Goal: Task Accomplishment & Management: Complete application form

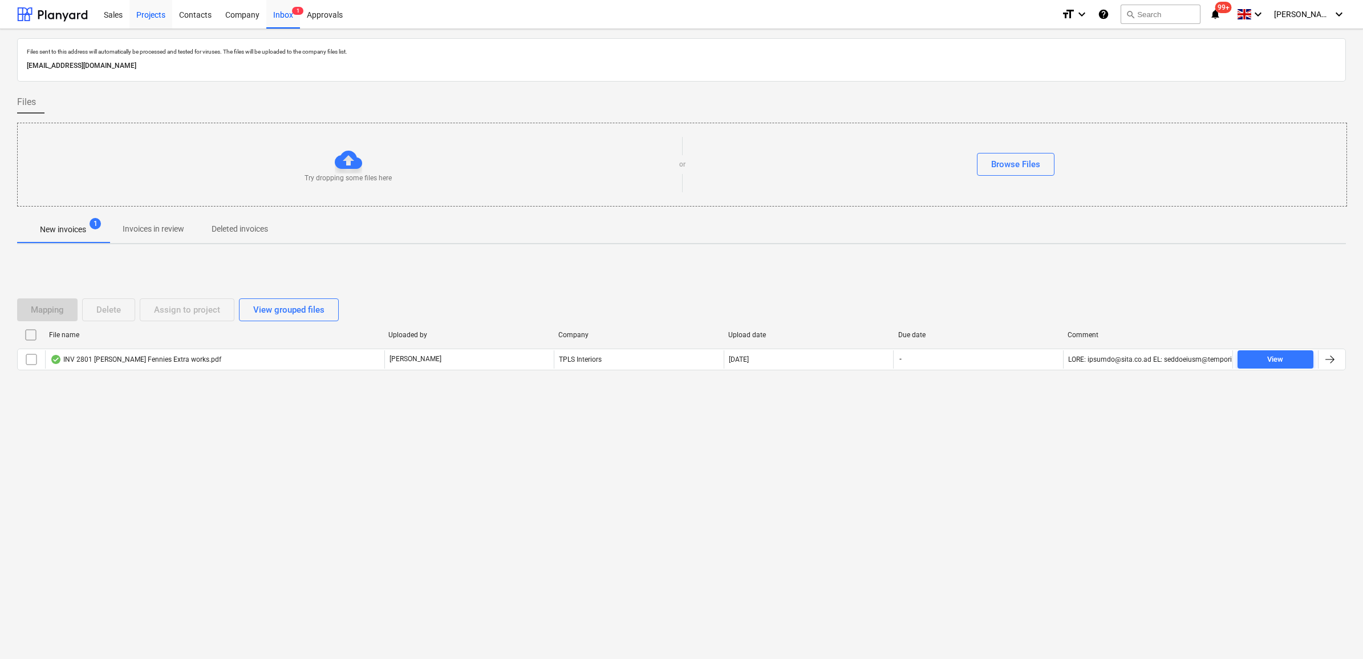
click at [144, 15] on div "Projects" at bounding box center [150, 13] width 43 height 29
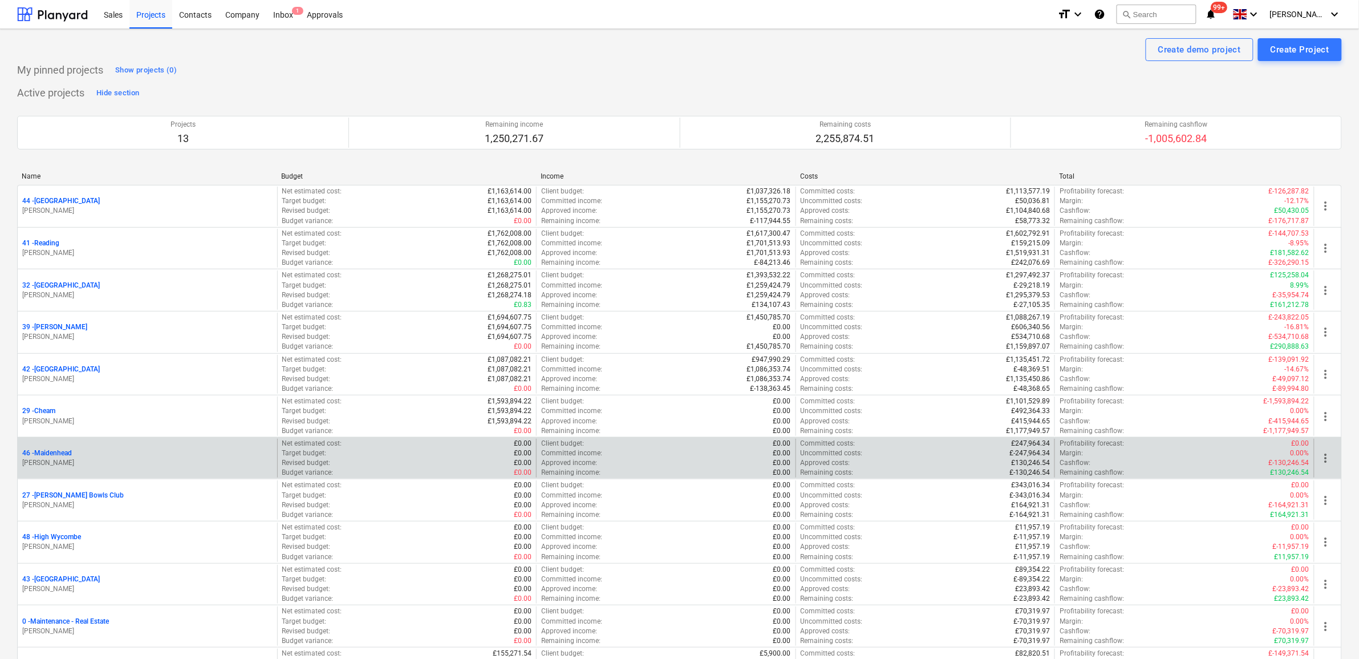
click at [71, 455] on p "46 - [GEOGRAPHIC_DATA]" at bounding box center [47, 453] width 50 height 10
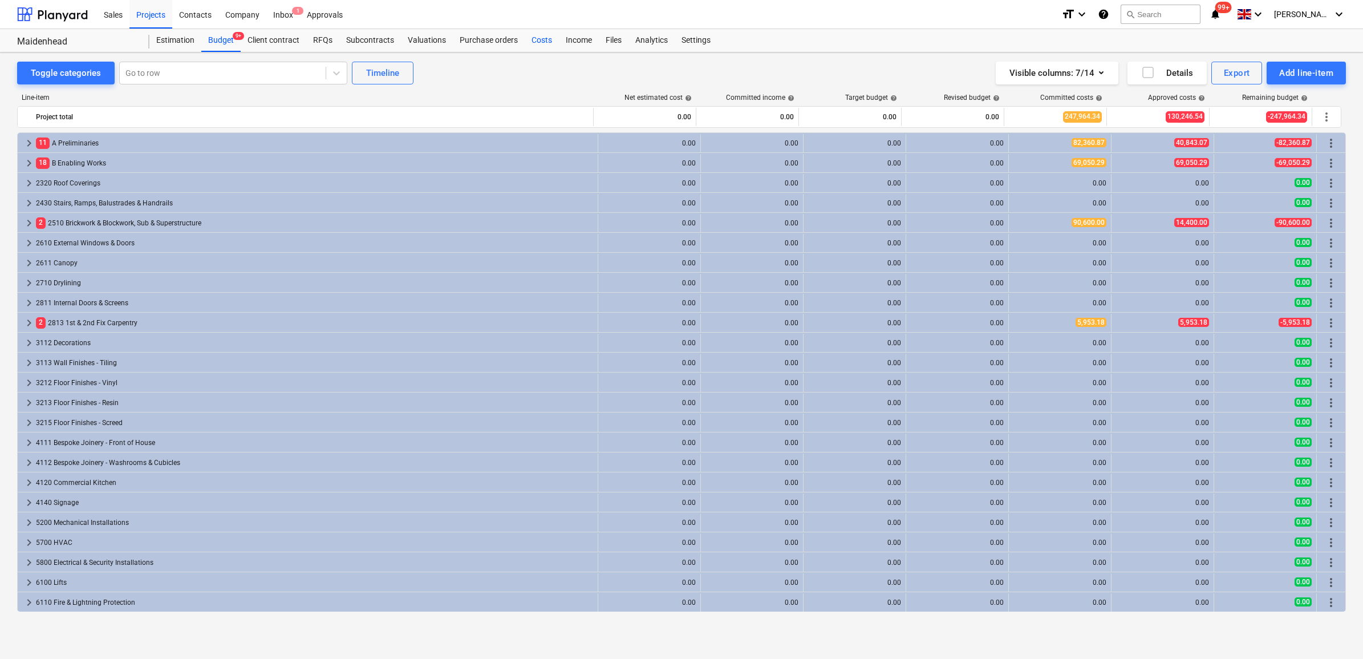
click at [539, 38] on div "Costs" at bounding box center [542, 40] width 34 height 23
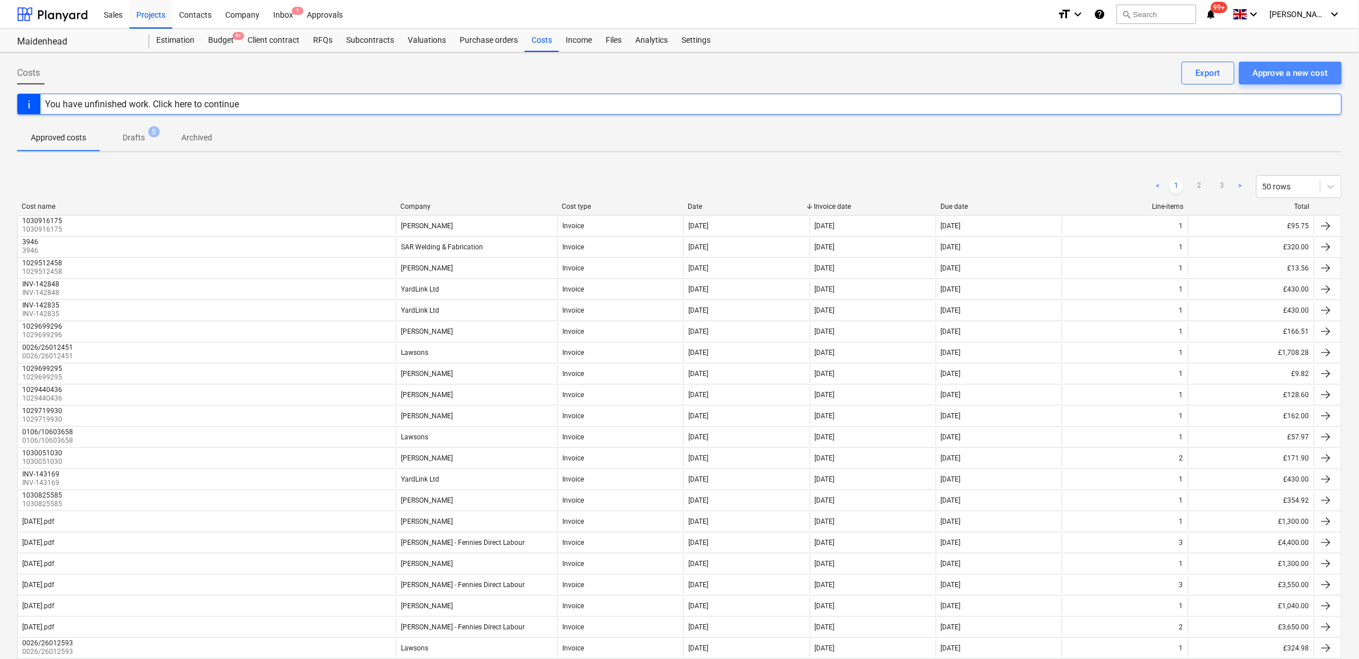
click at [1291, 82] on button "Approve a new cost" at bounding box center [1291, 73] width 103 height 23
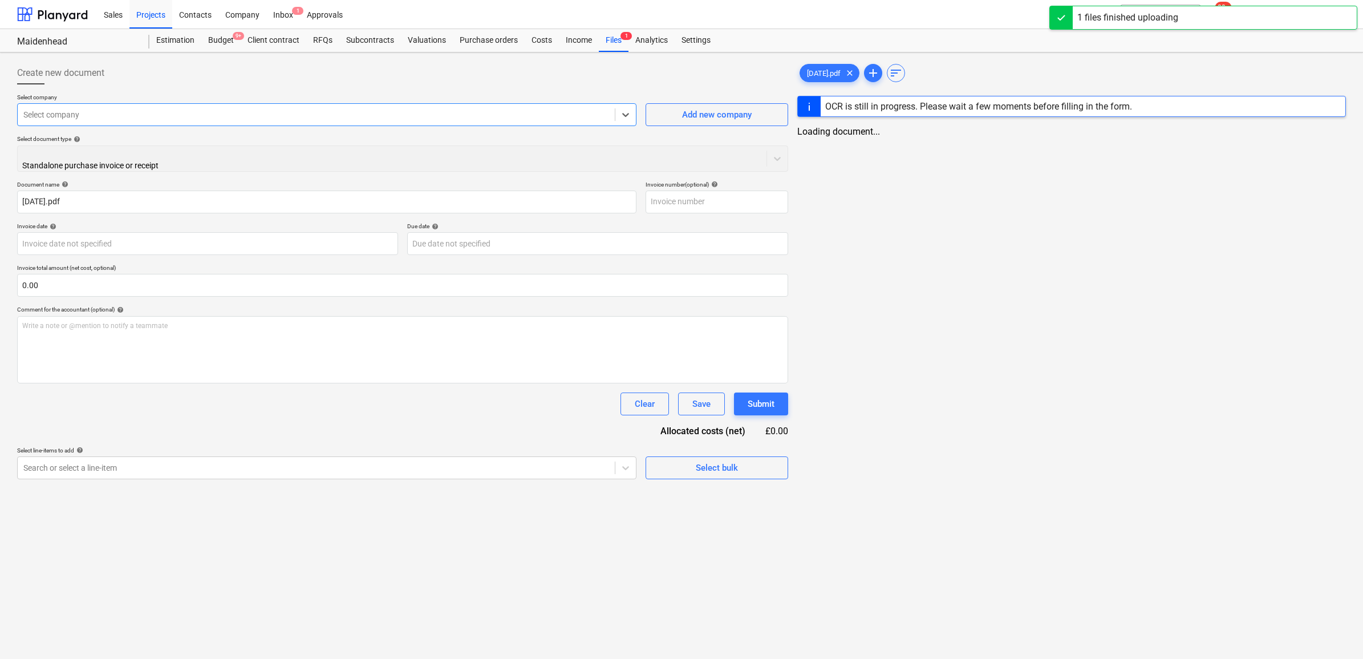
type input "[DATE].pdf"
click at [106, 115] on div at bounding box center [316, 114] width 586 height 11
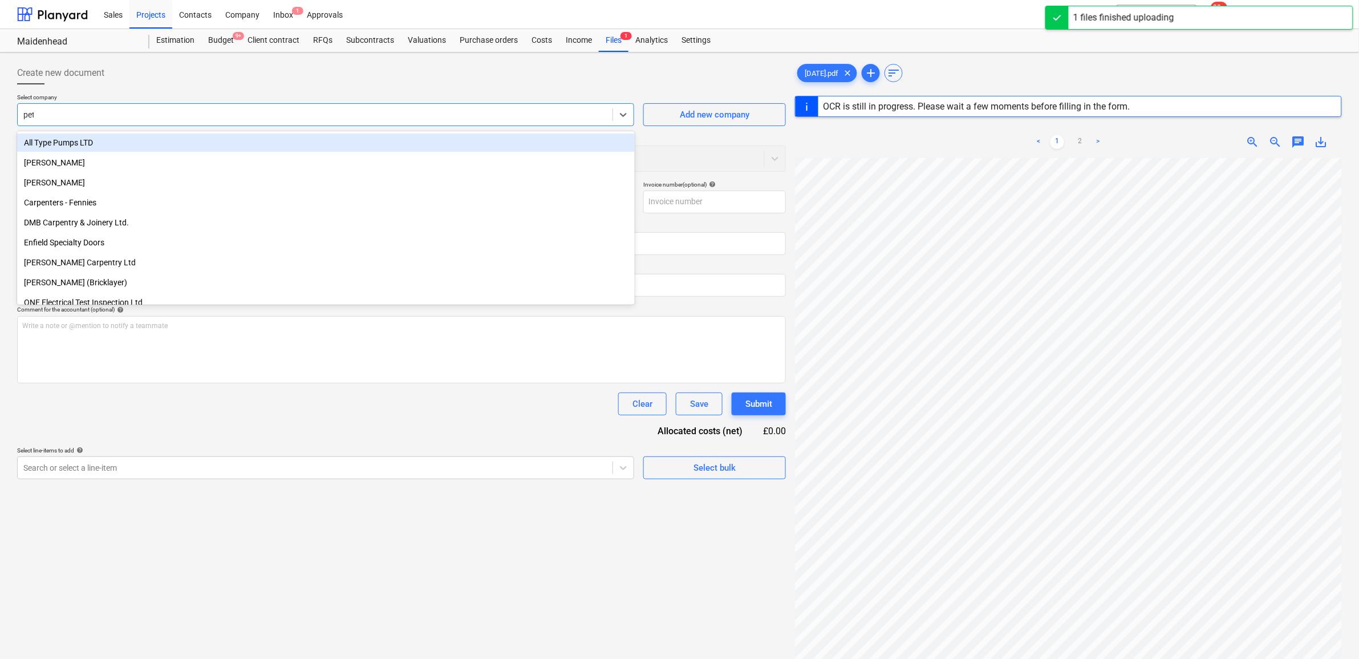
type input "[PERSON_NAME]"
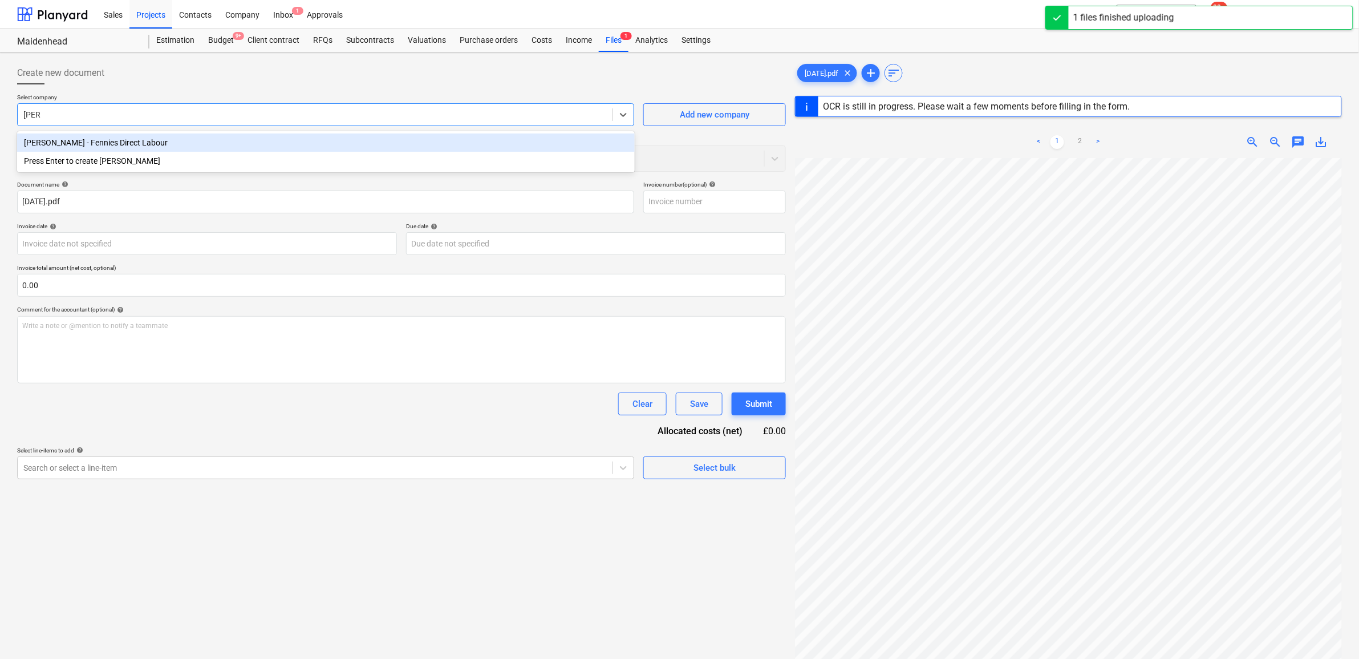
click at [115, 139] on div "[PERSON_NAME] - Fennies Direct Labour" at bounding box center [326, 142] width 618 height 18
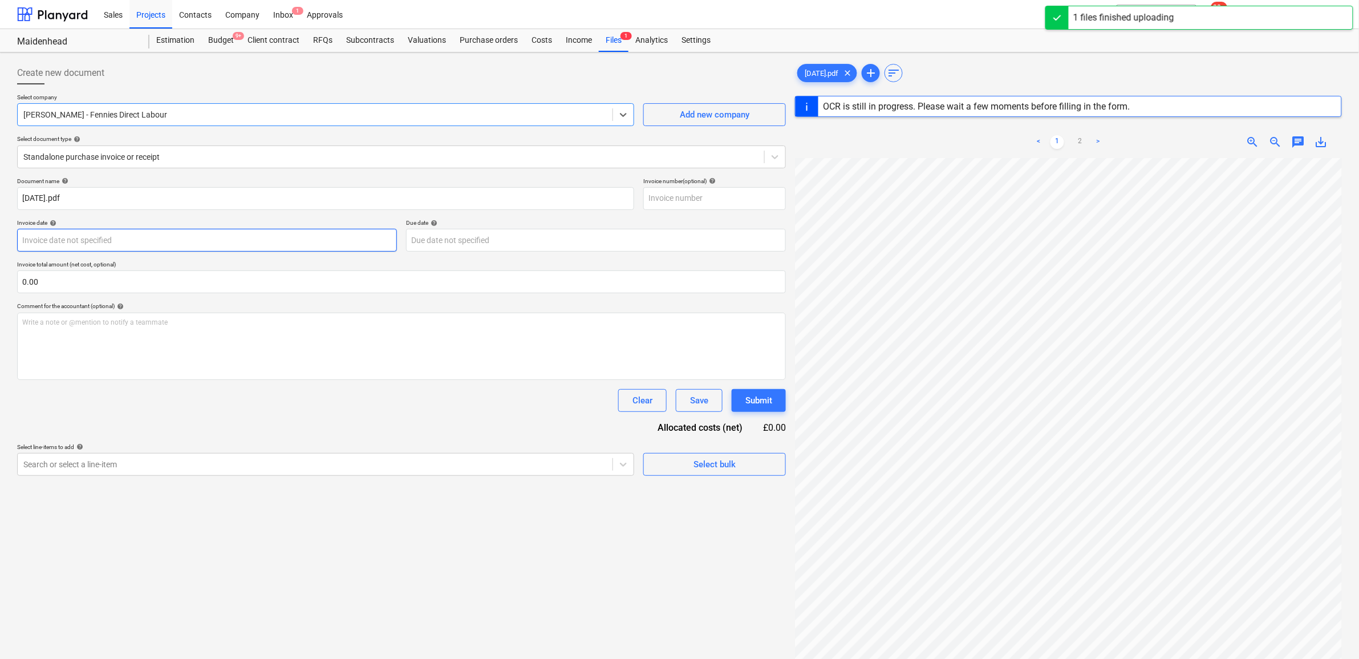
click at [80, 240] on body "Sales Projects Contacts Company Inbox 1 Approvals format_size keyboard_arrow_do…" at bounding box center [679, 329] width 1359 height 659
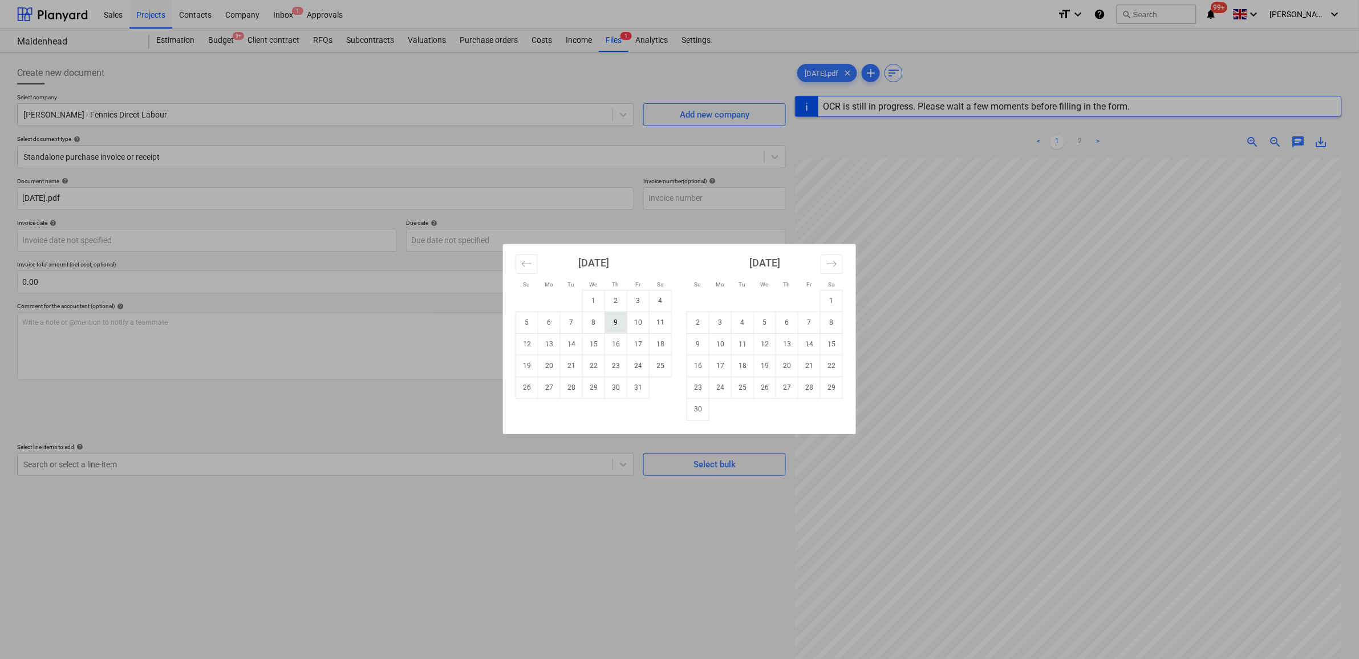
click at [612, 324] on td "9" at bounding box center [616, 322] width 22 height 22
type input "[DATE]"
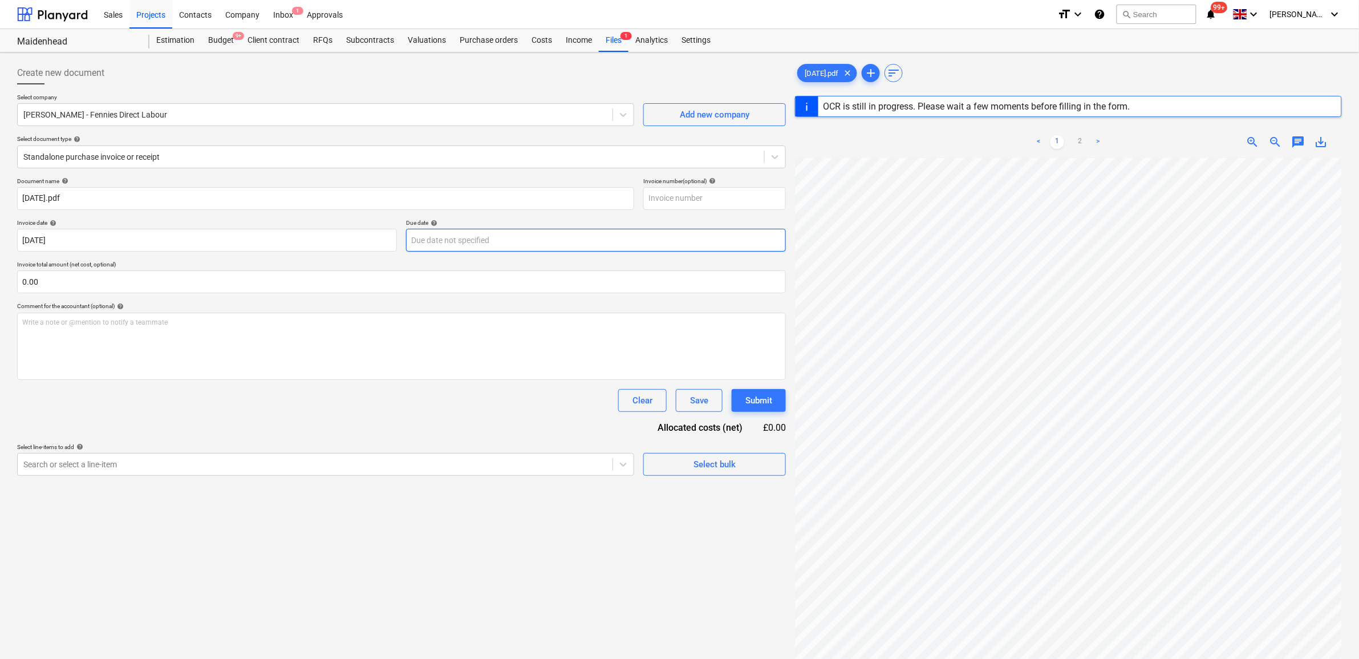
click at [503, 238] on body "Sales Projects Contacts Company Inbox 1 Approvals format_size keyboard_arrow_do…" at bounding box center [679, 329] width 1359 height 659
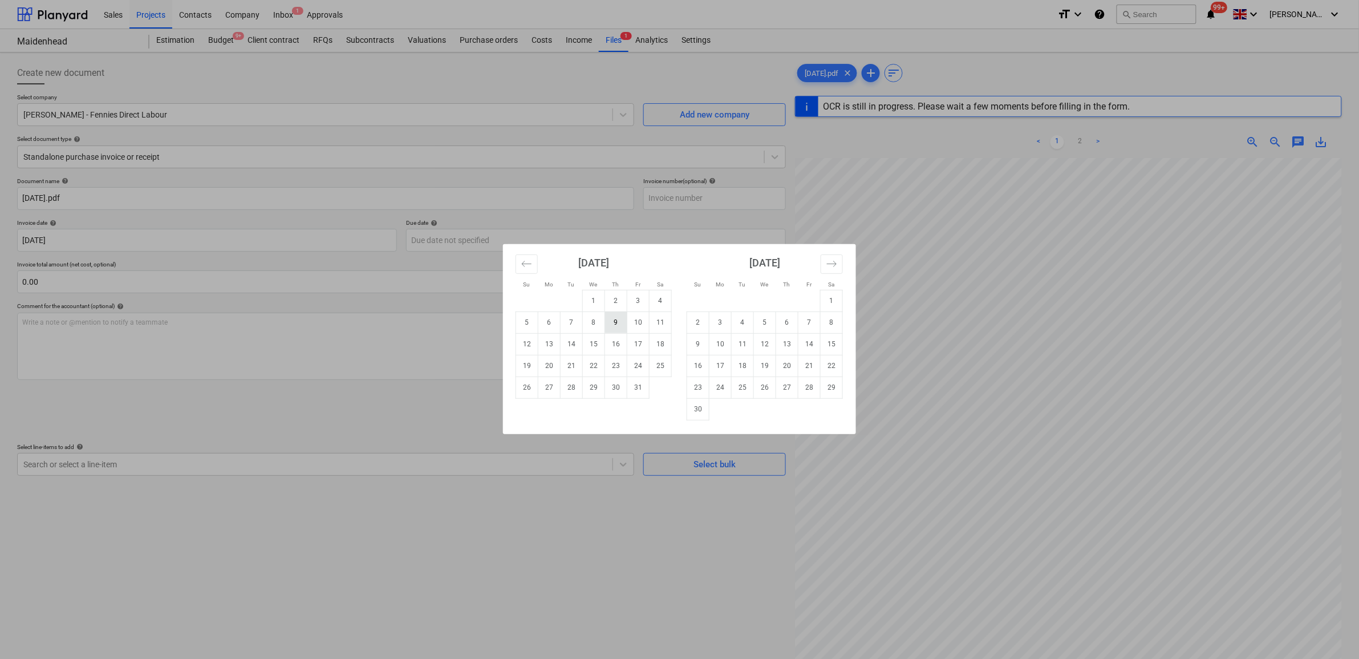
click at [622, 323] on td "9" at bounding box center [616, 322] width 22 height 22
type input "[DATE]"
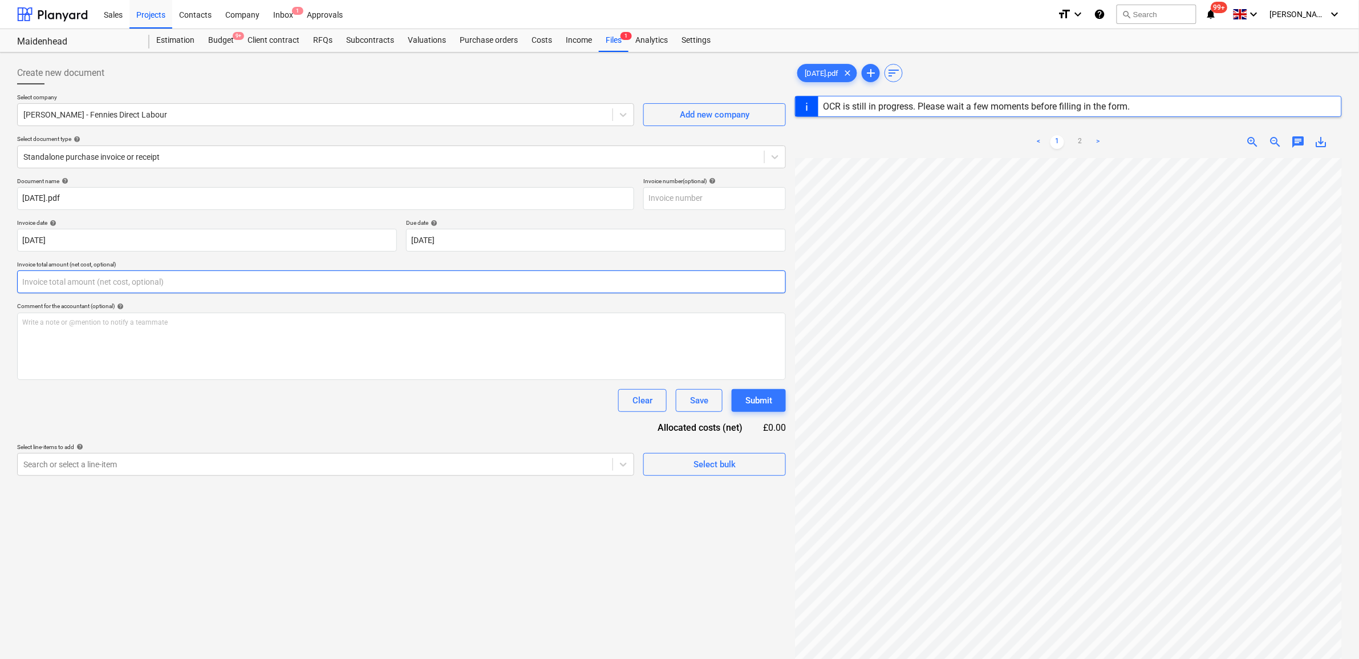
click at [307, 291] on input "text" at bounding box center [401, 281] width 769 height 23
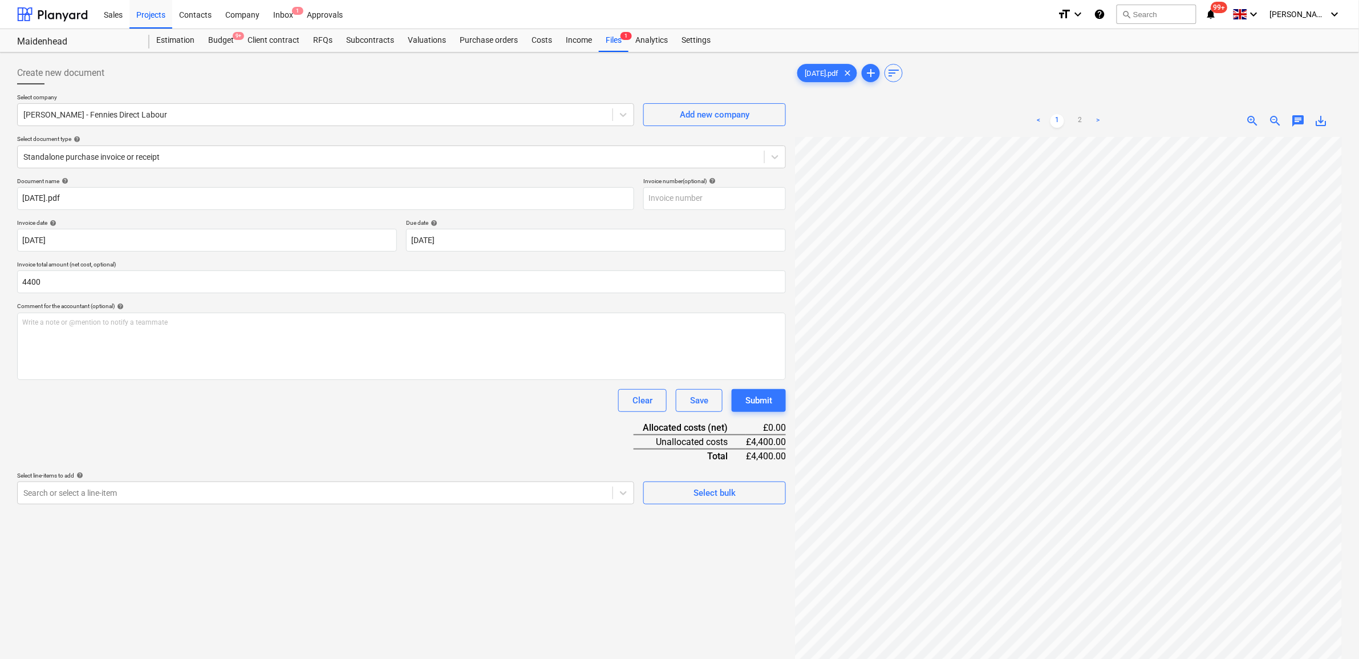
type input "4,400.00"
click at [297, 414] on div "Document name help [DATE].pdf Invoice number (optional) help Invoice date help …" at bounding box center [401, 340] width 769 height 327
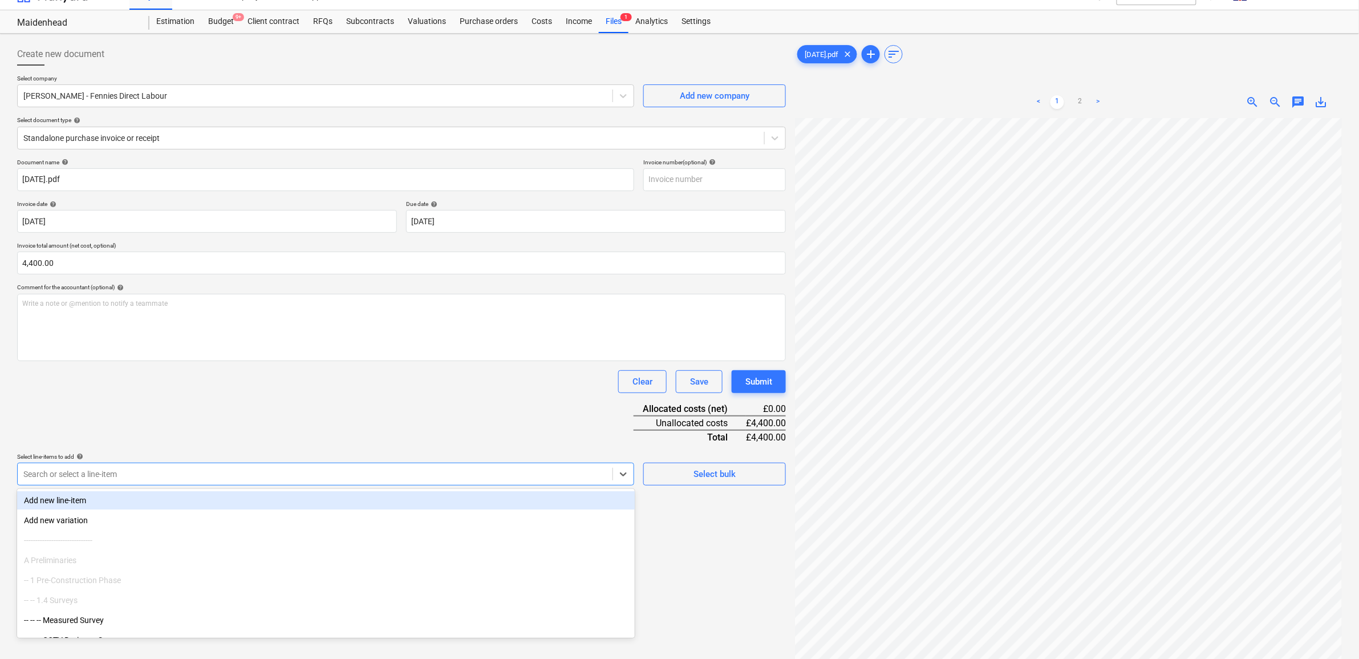
click at [301, 492] on body "Sales Projects Contacts Company Inbox 1 Approvals format_size keyboard_arrow_do…" at bounding box center [679, 310] width 1359 height 659
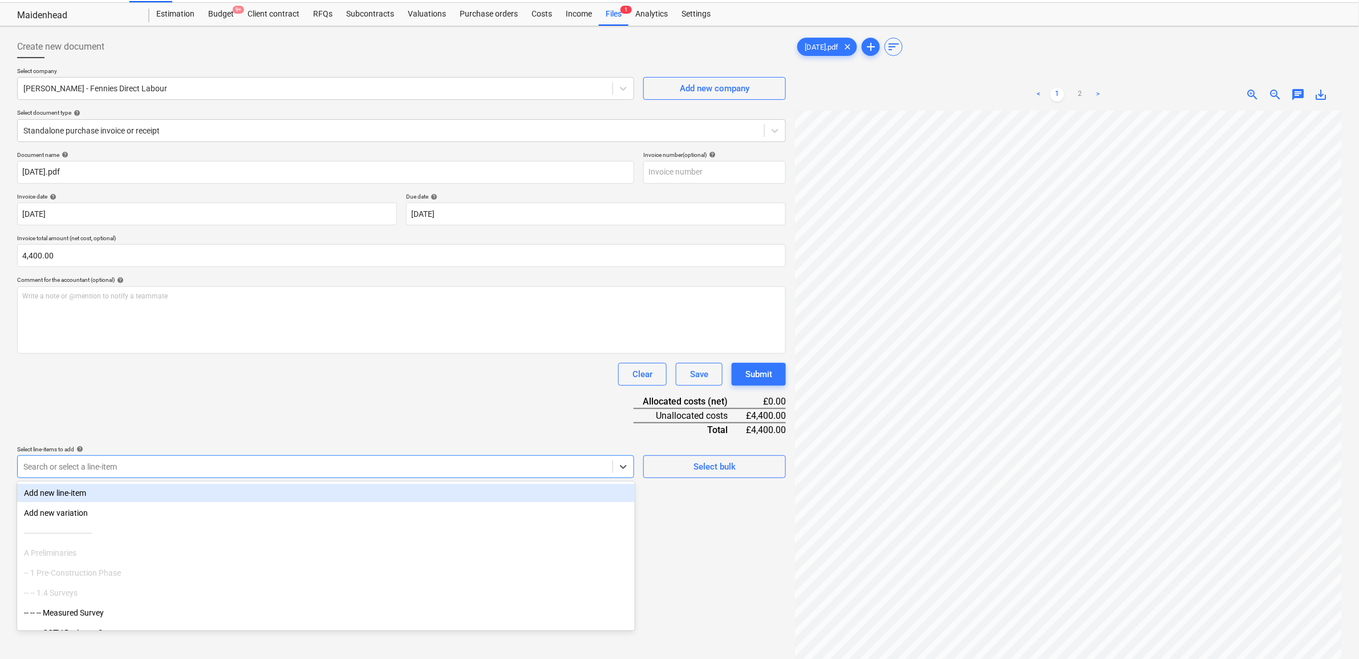
scroll to position [27, 0]
type input "demo"
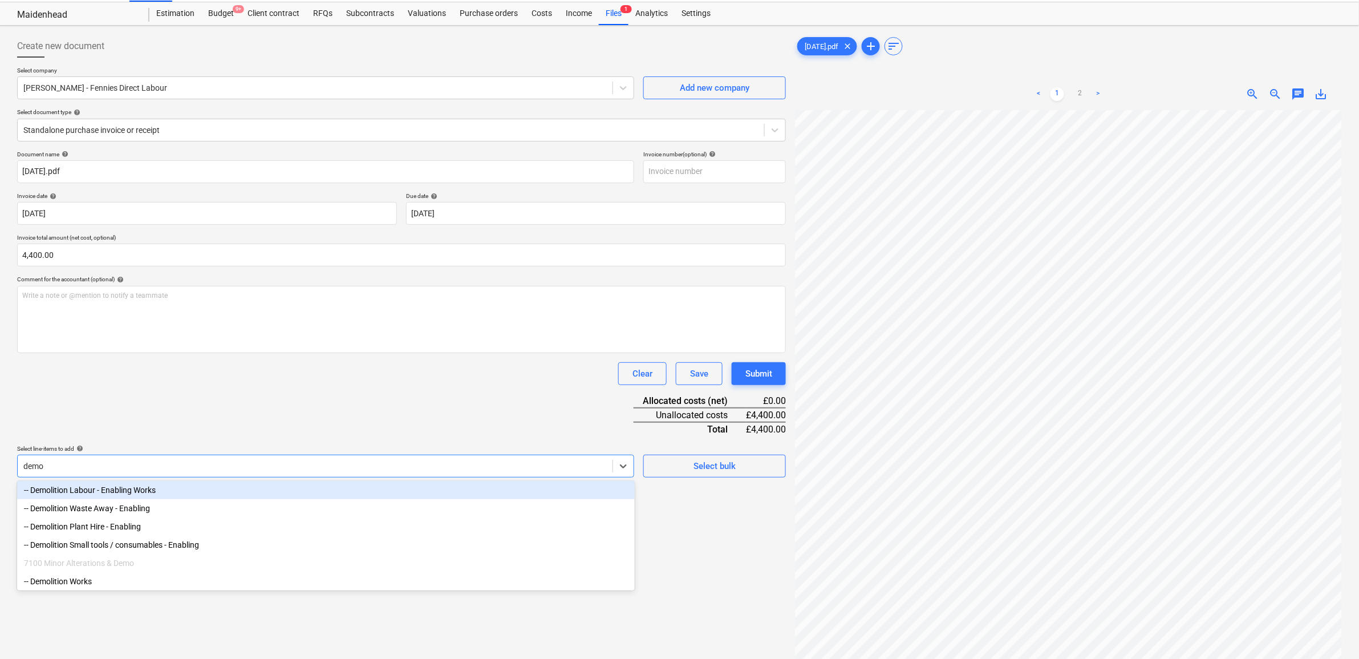
click at [267, 498] on div "-- Demolition Labour - Enabling Works" at bounding box center [326, 490] width 618 height 18
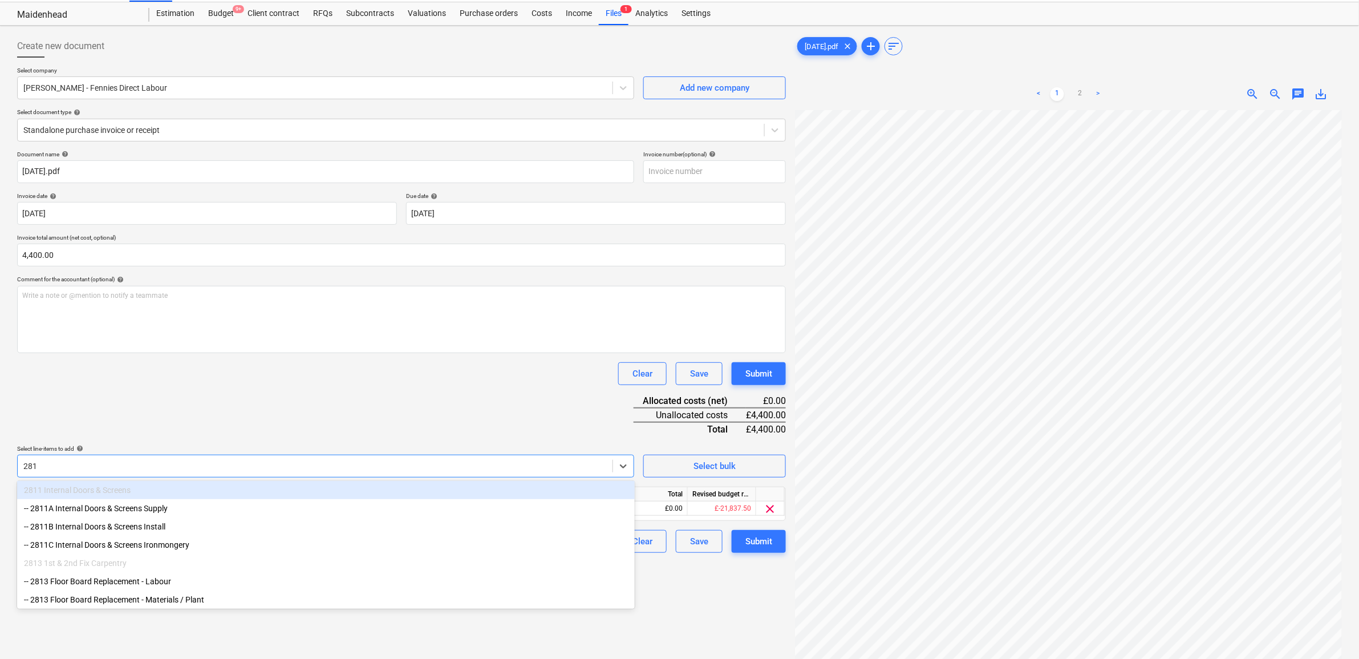
type input "2813"
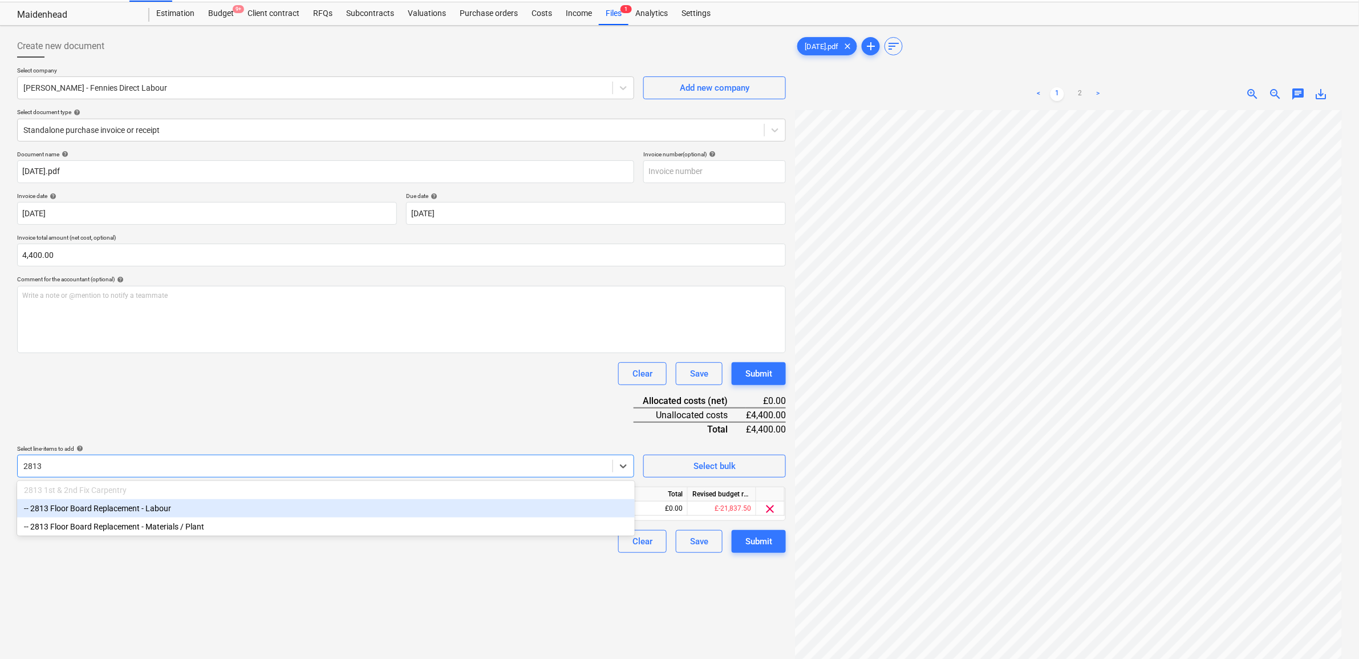
click at [254, 511] on div "-- 2813 Floor Board Replacement - Labour" at bounding box center [326, 508] width 618 height 18
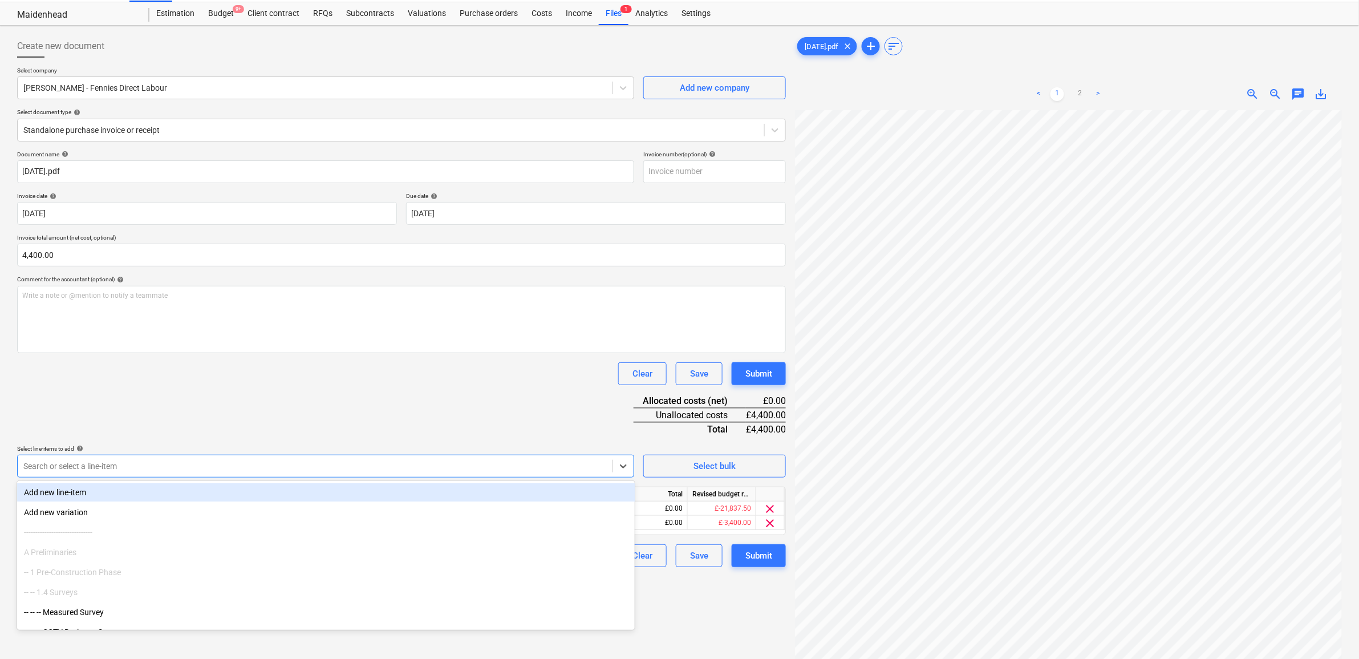
click at [372, 392] on div "Document name help [DATE].pdf Invoice number (optional) help Invoice date help …" at bounding box center [401, 359] width 769 height 416
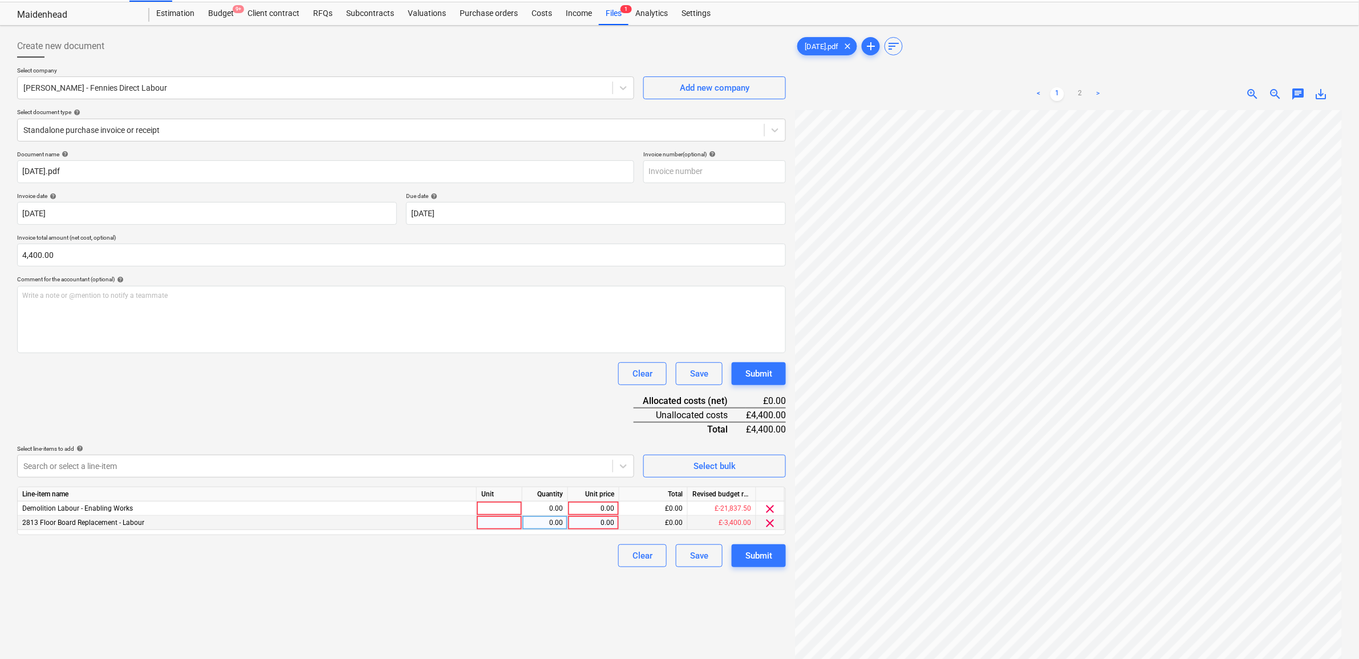
click at [594, 523] on div "0.00" at bounding box center [594, 523] width 42 height 14
type input "2000"
click at [579, 655] on div "Create new document Select company [PERSON_NAME] GANG - Fennies Direct Labour A…" at bounding box center [402, 385] width 778 height 711
click at [608, 506] on div "0.00" at bounding box center [594, 508] width 42 height 14
type input "2400"
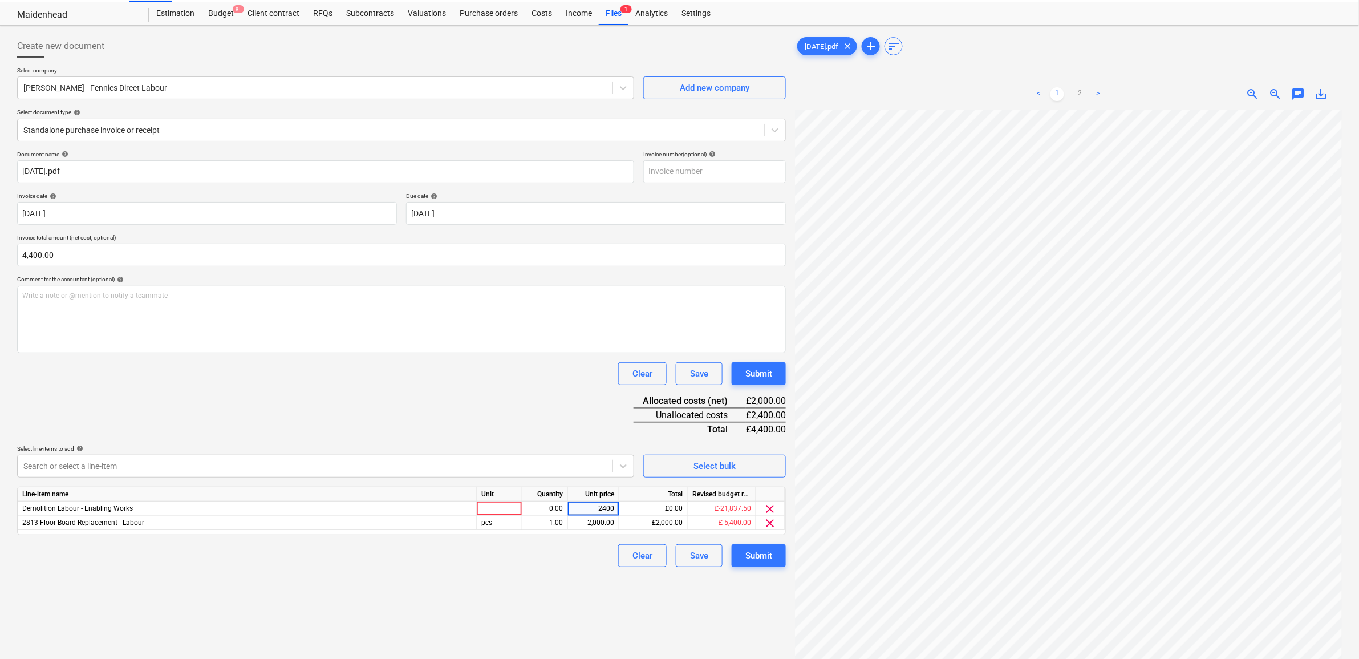
click at [531, 585] on div "Create new document Select company [PERSON_NAME] GANG - Fennies Direct Labour A…" at bounding box center [402, 385] width 778 height 711
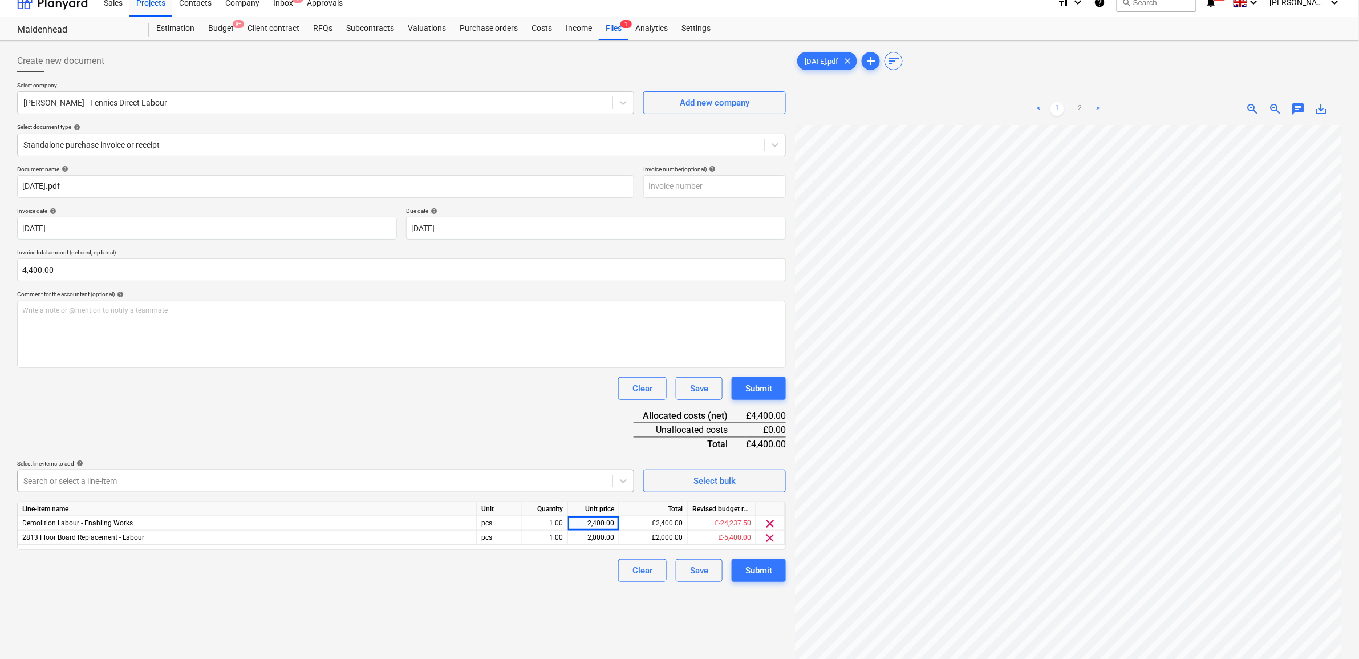
scroll to position [0, 0]
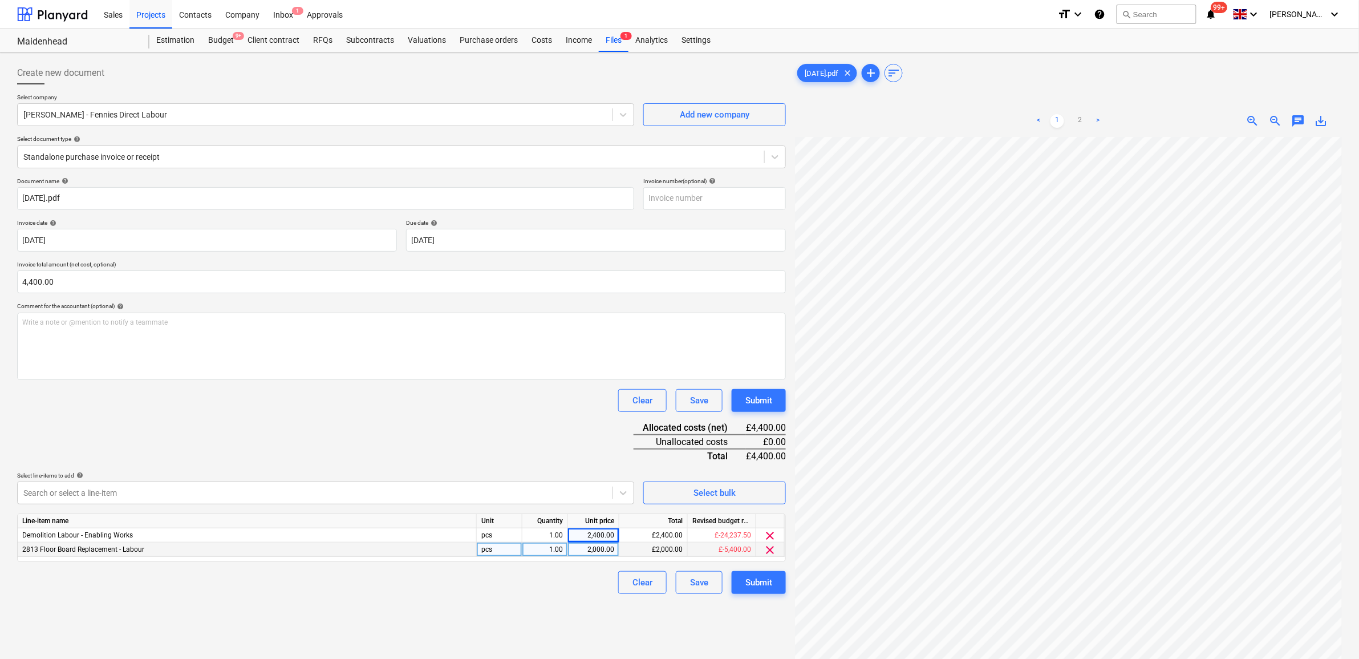
click at [601, 550] on div "2,000.00" at bounding box center [594, 549] width 42 height 14
click at [599, 529] on div "2,400.00" at bounding box center [594, 535] width 42 height 14
type input "1400"
click at [483, 617] on div "Create new document Select company [PERSON_NAME] GANG - Fennies Direct Labour A…" at bounding box center [402, 412] width 778 height 711
click at [608, 552] on div "2,000.00" at bounding box center [594, 549] width 42 height 14
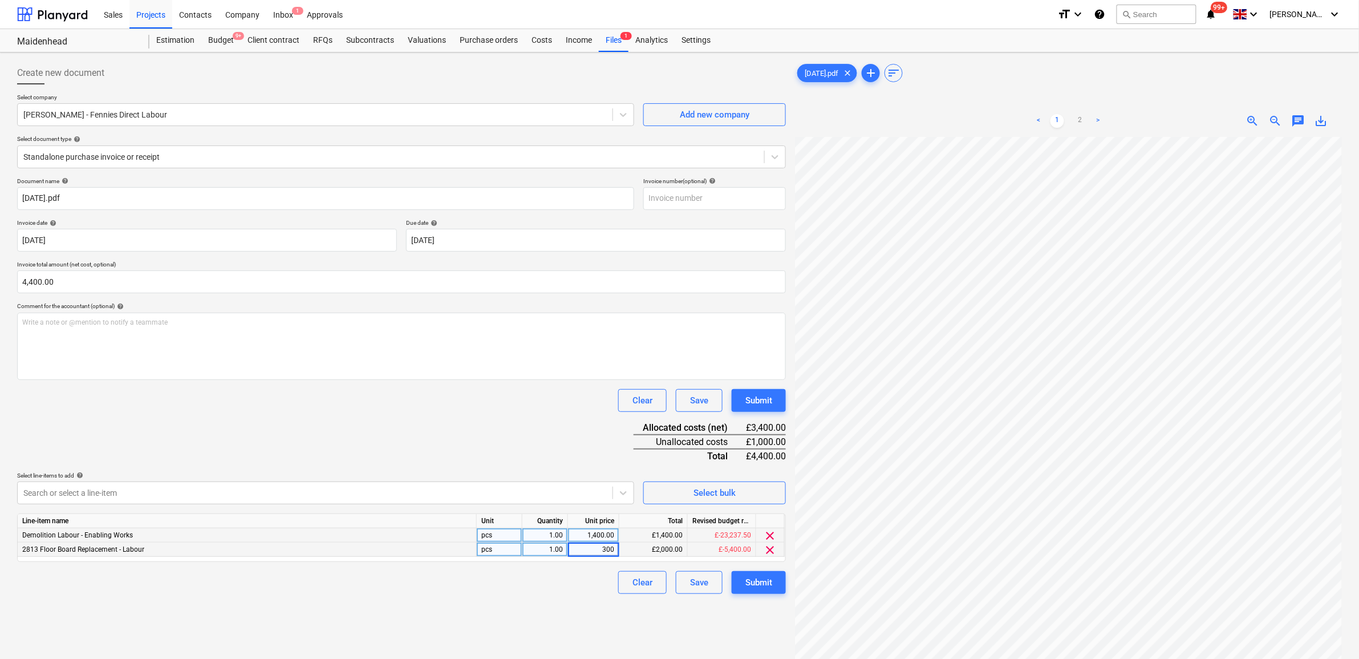
type input "3000"
drag, startPoint x: 545, startPoint y: 599, endPoint x: 613, endPoint y: 594, distance: 68.6
click at [545, 599] on div "Create new document Select company [PERSON_NAME] GANG - Fennies Direct Labour A…" at bounding box center [402, 412] width 778 height 711
click at [750, 580] on div "Submit" at bounding box center [759, 582] width 27 height 15
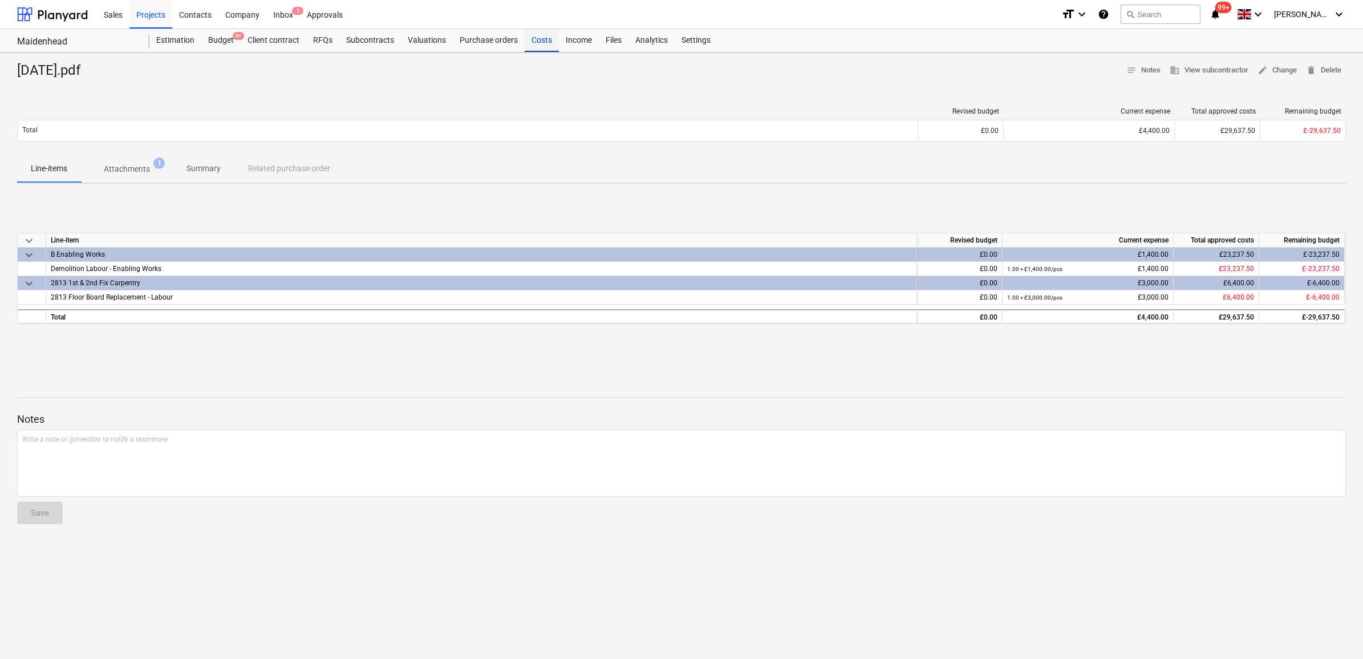
click at [538, 41] on div "Costs" at bounding box center [542, 40] width 34 height 23
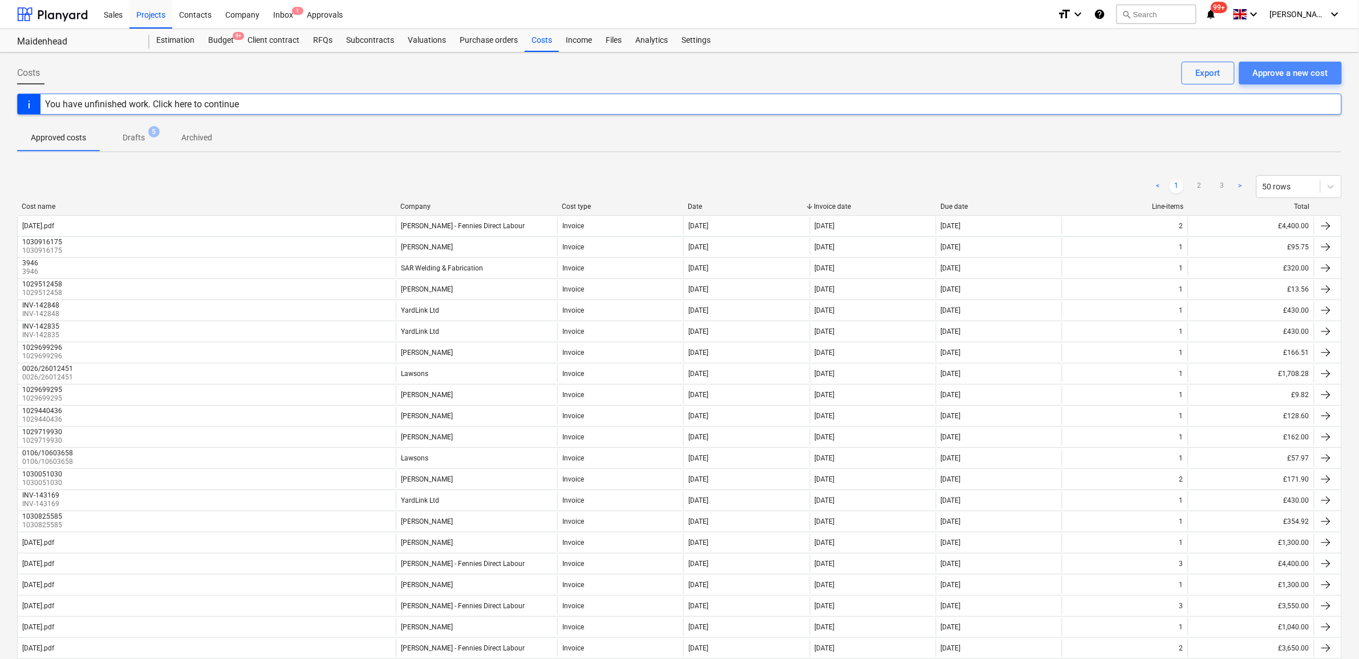
click at [1298, 74] on div "Approve a new cost" at bounding box center [1290, 73] width 75 height 15
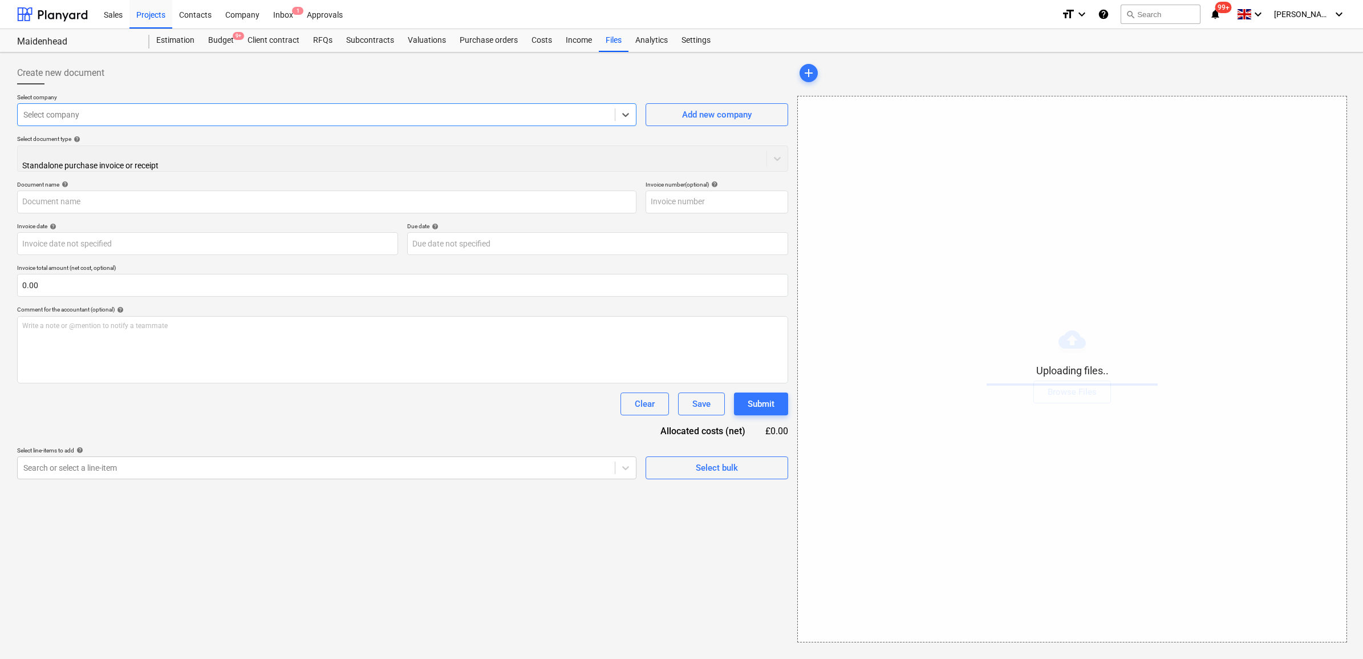
click at [115, 104] on div "Select company" at bounding box center [326, 114] width 619 height 23
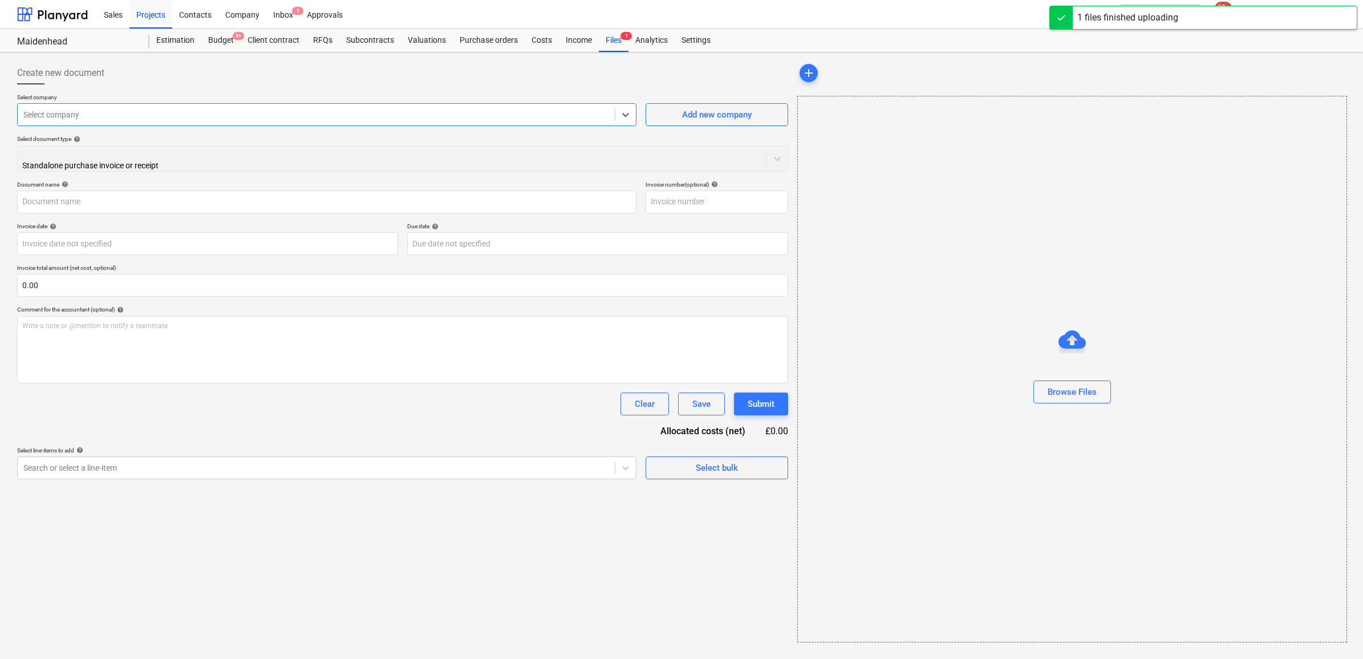
type input "[DATE].pdf"
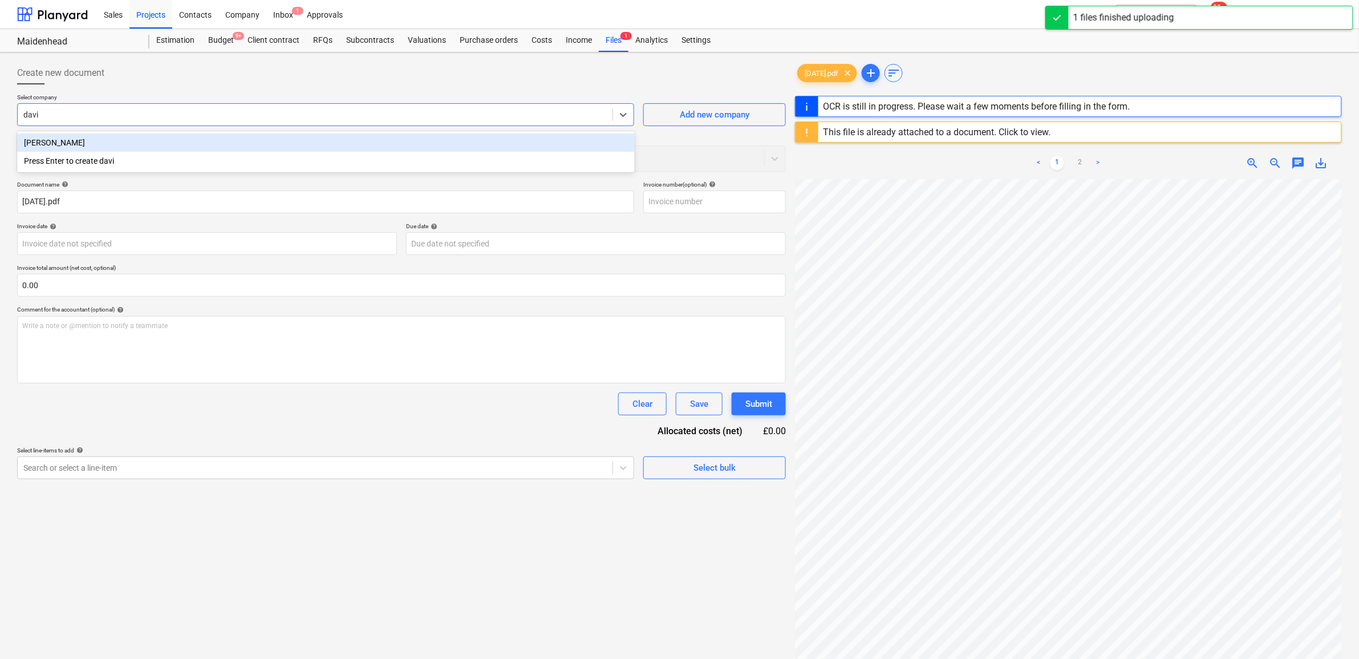
type input "[PERSON_NAME]"
click at [130, 133] on div "[PERSON_NAME]" at bounding box center [326, 142] width 618 height 18
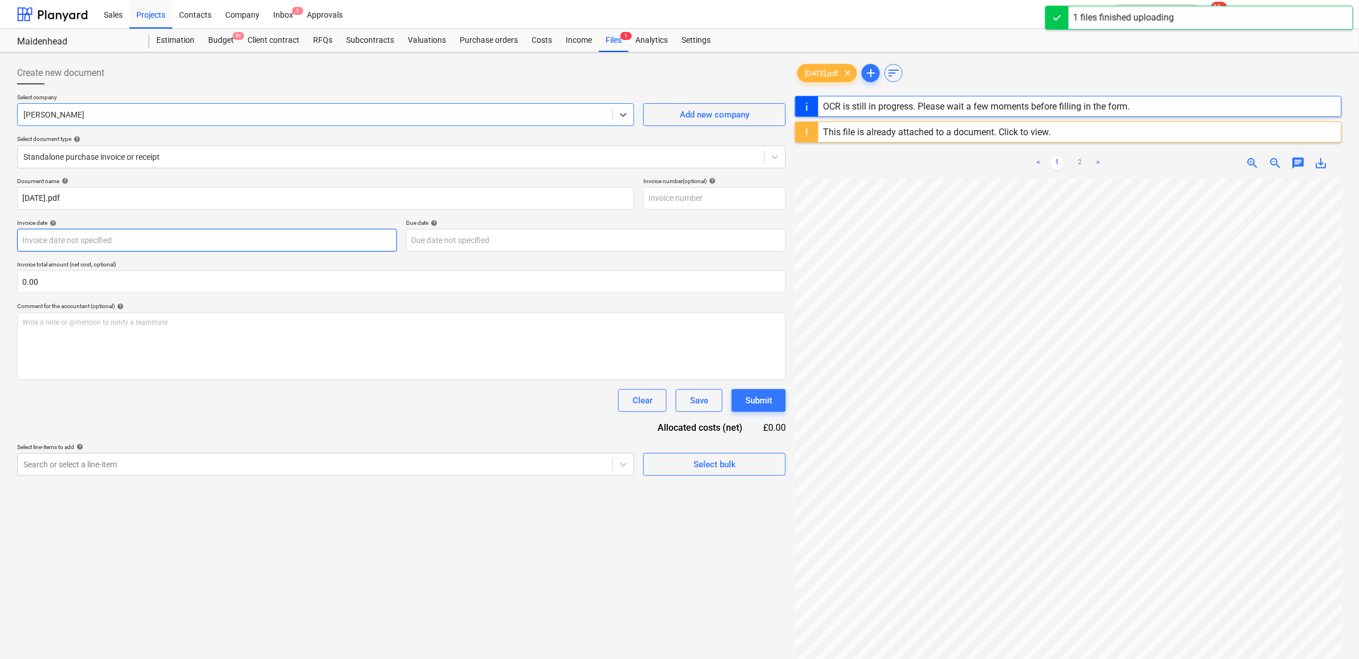
click at [122, 242] on body "Sales Projects Contacts Company Inbox 1 Approvals format_size keyboard_arrow_do…" at bounding box center [679, 329] width 1359 height 659
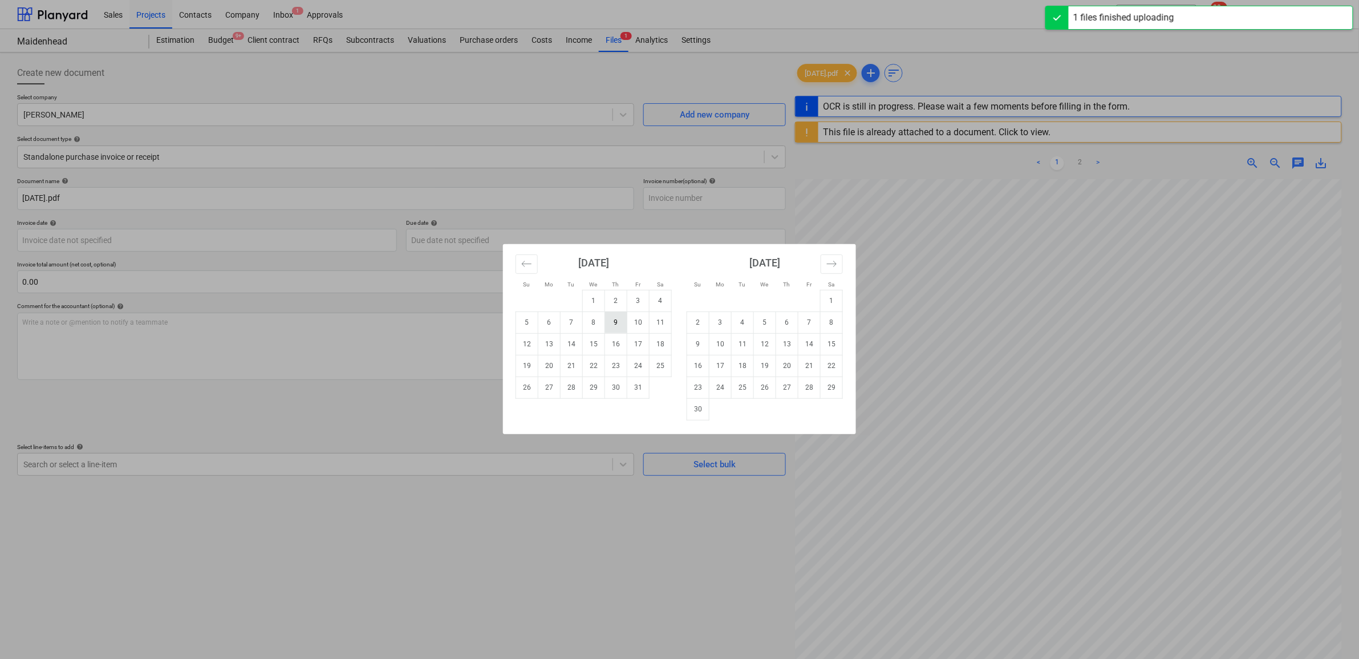
click at [616, 326] on td "9" at bounding box center [616, 322] width 22 height 22
type input "[DATE]"
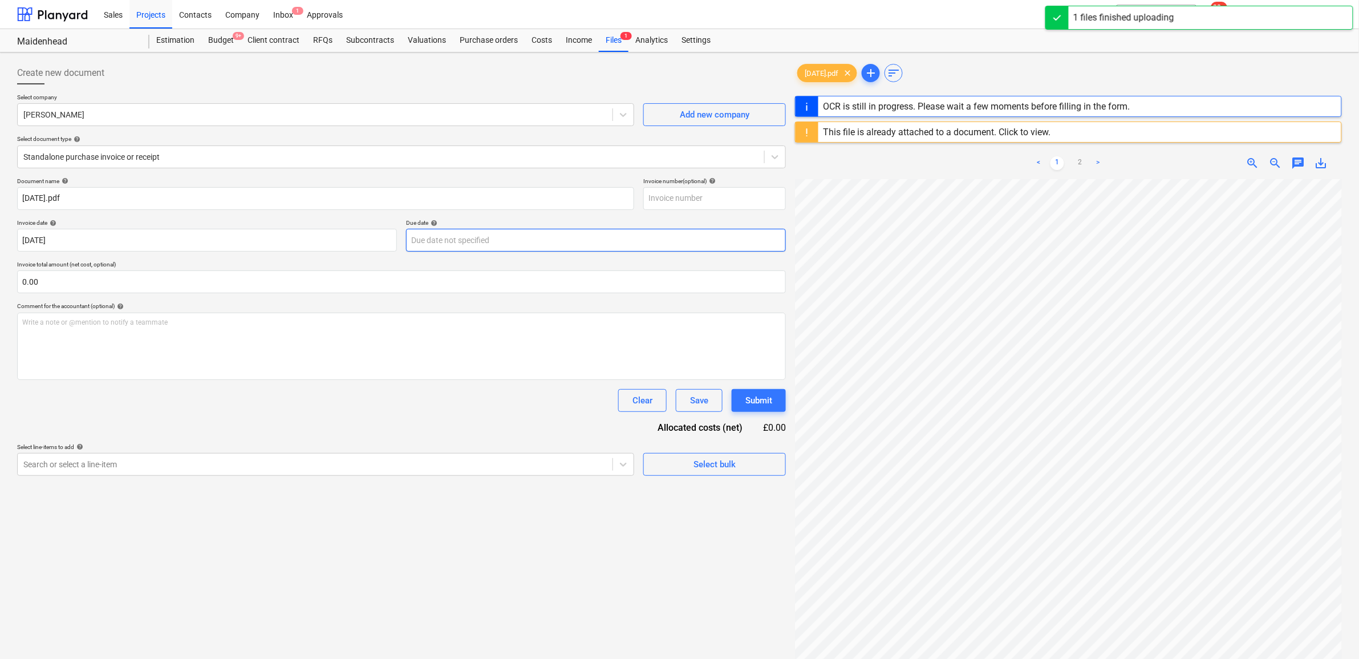
click at [517, 246] on body "Sales Projects Contacts Company Inbox 1 Approvals format_size keyboard_arrow_do…" at bounding box center [679, 329] width 1359 height 659
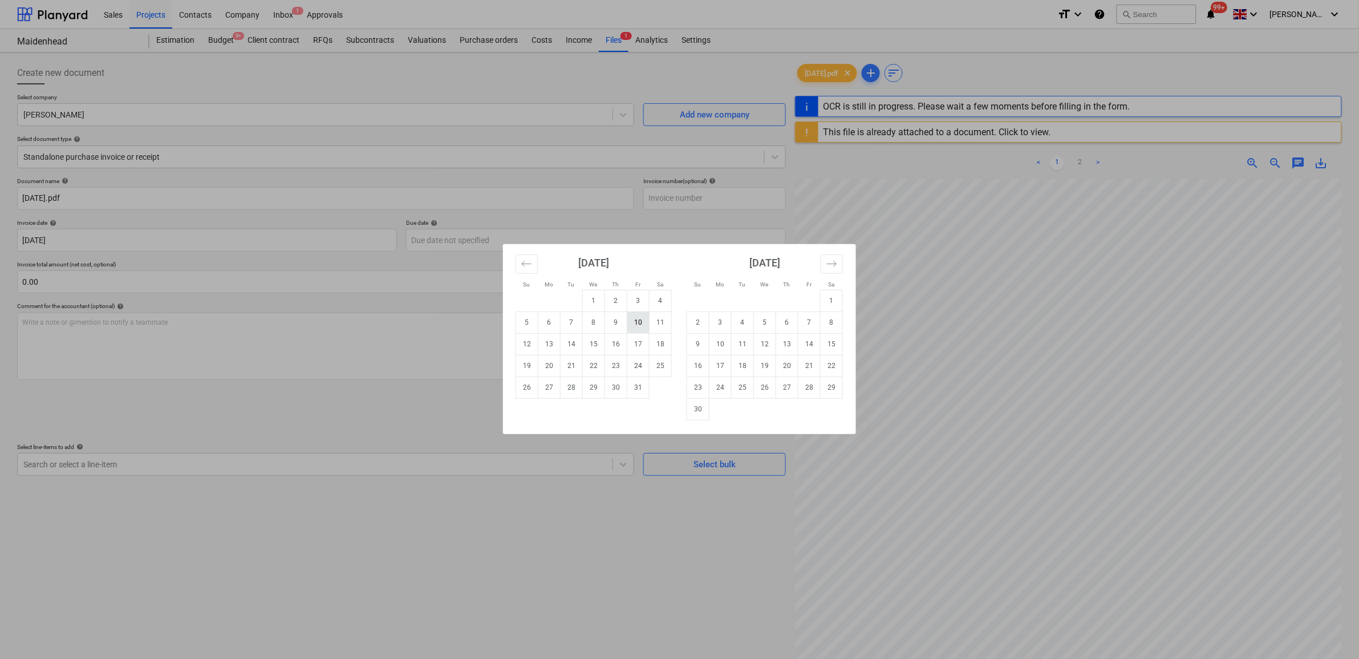
click at [631, 326] on td "10" at bounding box center [638, 322] width 22 height 22
type input "[DATE]"
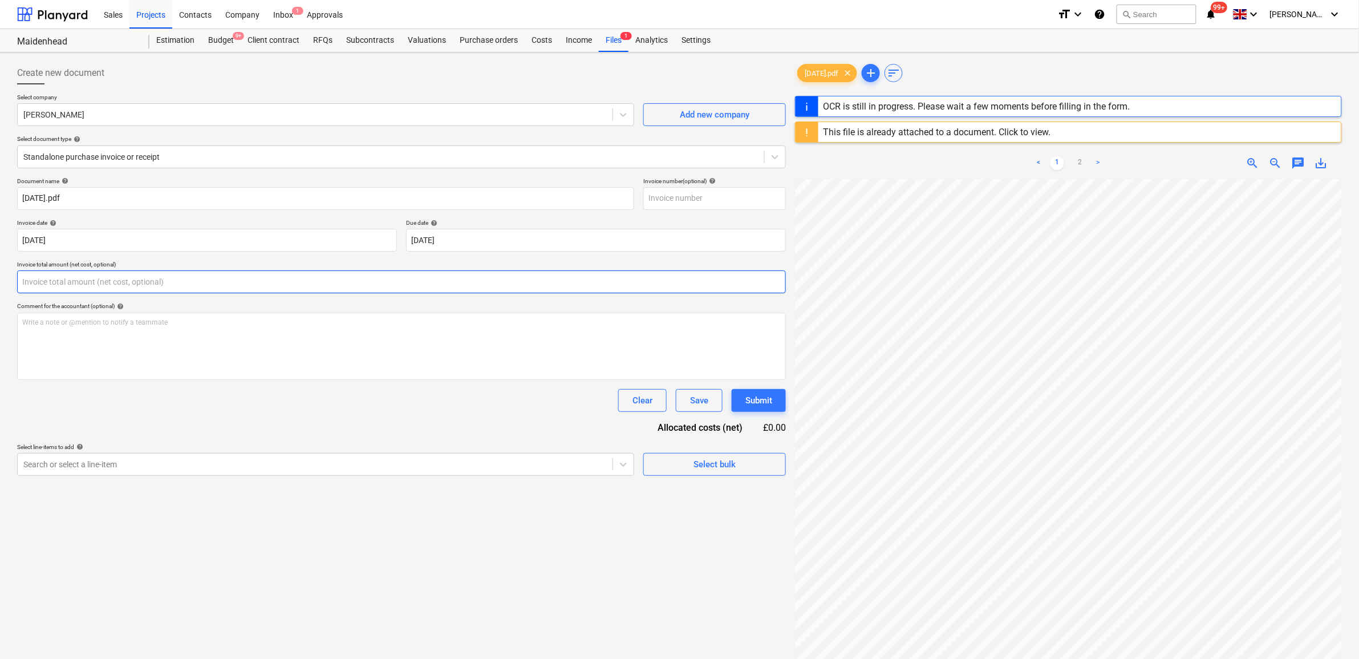
click at [251, 280] on input "text" at bounding box center [401, 281] width 769 height 23
type input "0.00"
click at [250, 375] on div "Write a note or @mention to notify a teammate [PERSON_NAME]" at bounding box center [401, 346] width 769 height 67
click at [256, 441] on div "Document name help [DATE].pdf Invoice number (optional) help Invoice date help …" at bounding box center [401, 326] width 769 height 298
click at [257, 470] on div at bounding box center [315, 464] width 584 height 11
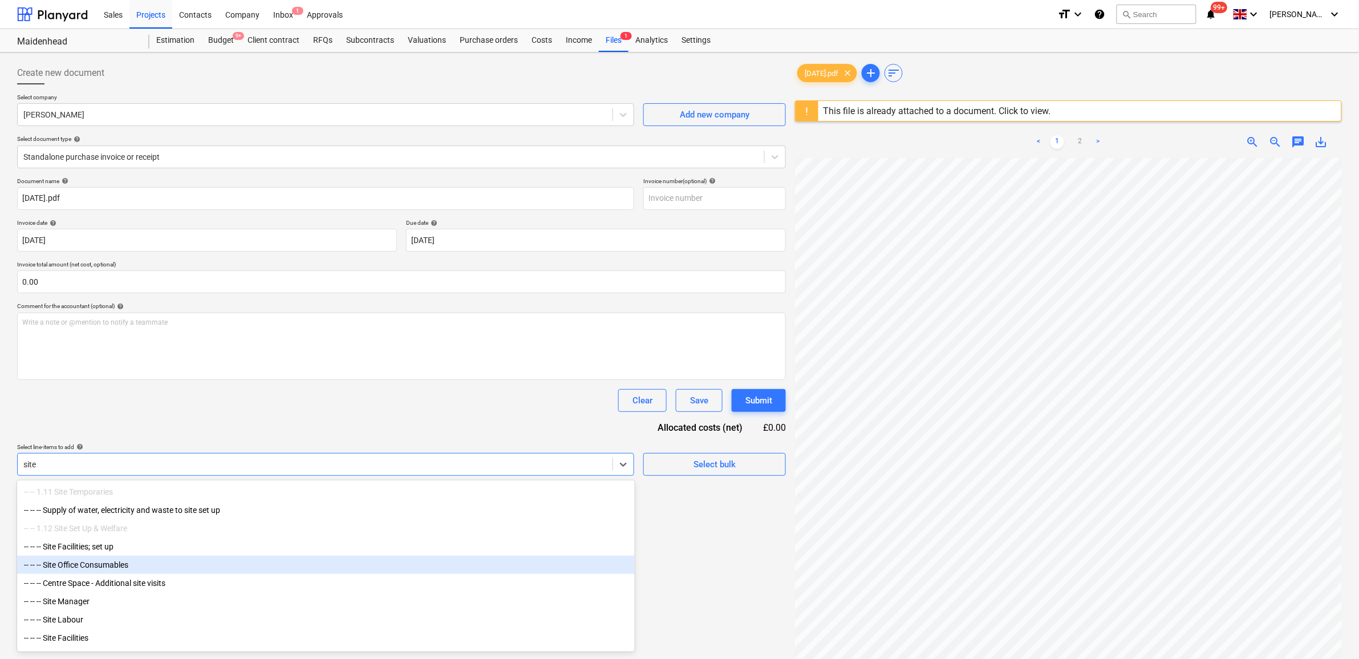
type input "site m"
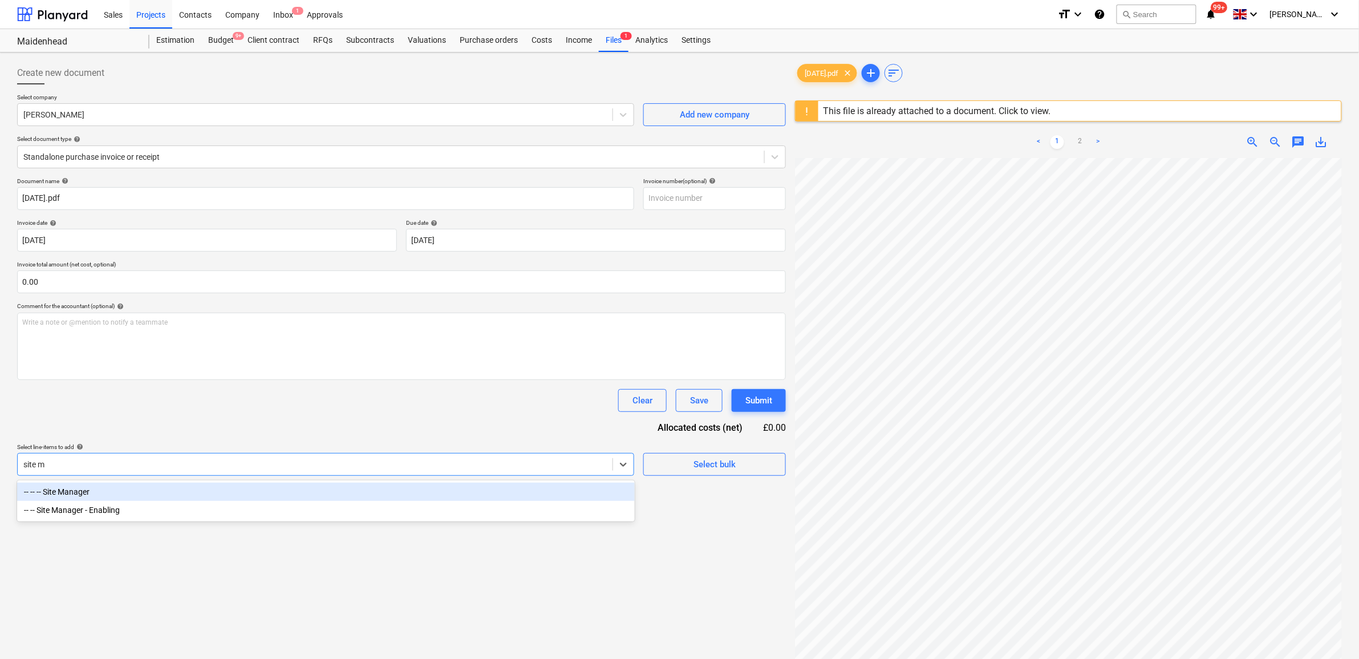
click at [214, 495] on div "-- -- -- Site Manager" at bounding box center [326, 492] width 618 height 18
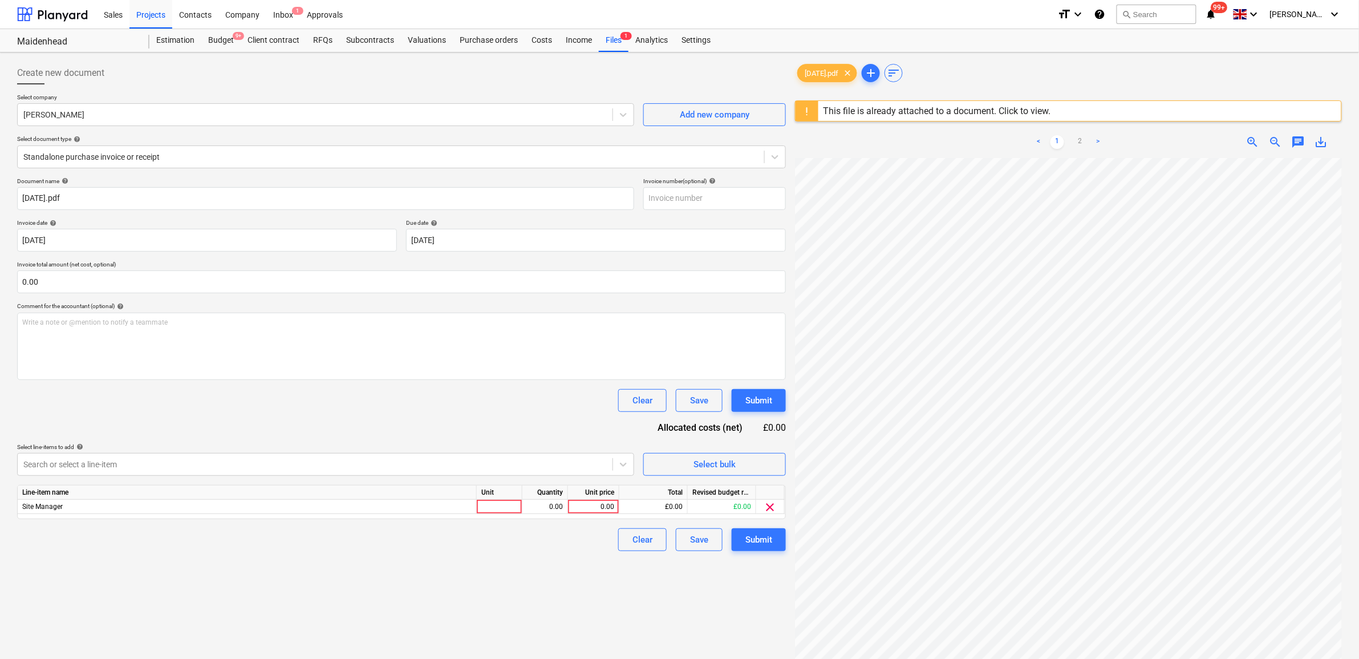
click at [276, 416] on div "Document name help [DATE].pdf Invoice number (optional) help Invoice date help …" at bounding box center [401, 364] width 769 height 374
click at [614, 508] on div "0.00" at bounding box center [594, 507] width 42 height 14
type input "1300"
click at [580, 609] on div "Create new document Select company [PERSON_NAME] Add new company Select documen…" at bounding box center [402, 423] width 778 height 732
click at [767, 537] on div "Submit" at bounding box center [759, 539] width 27 height 15
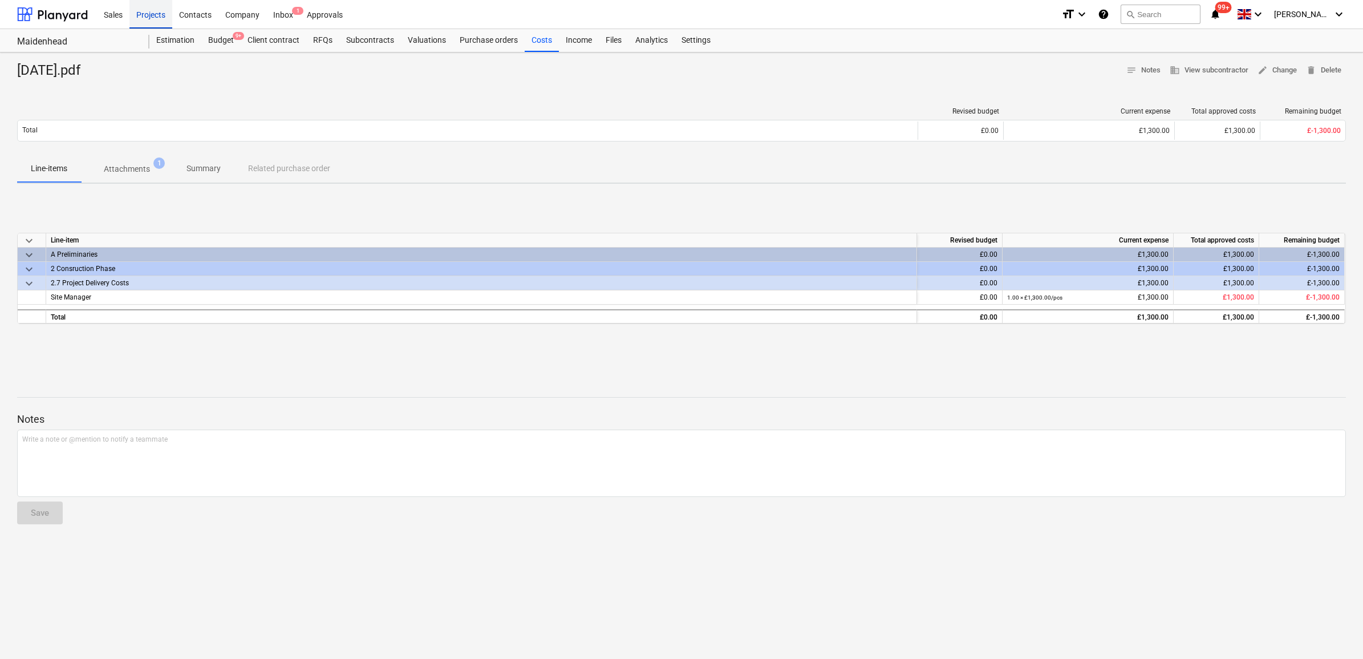
click at [157, 11] on div "Projects" at bounding box center [150, 13] width 43 height 29
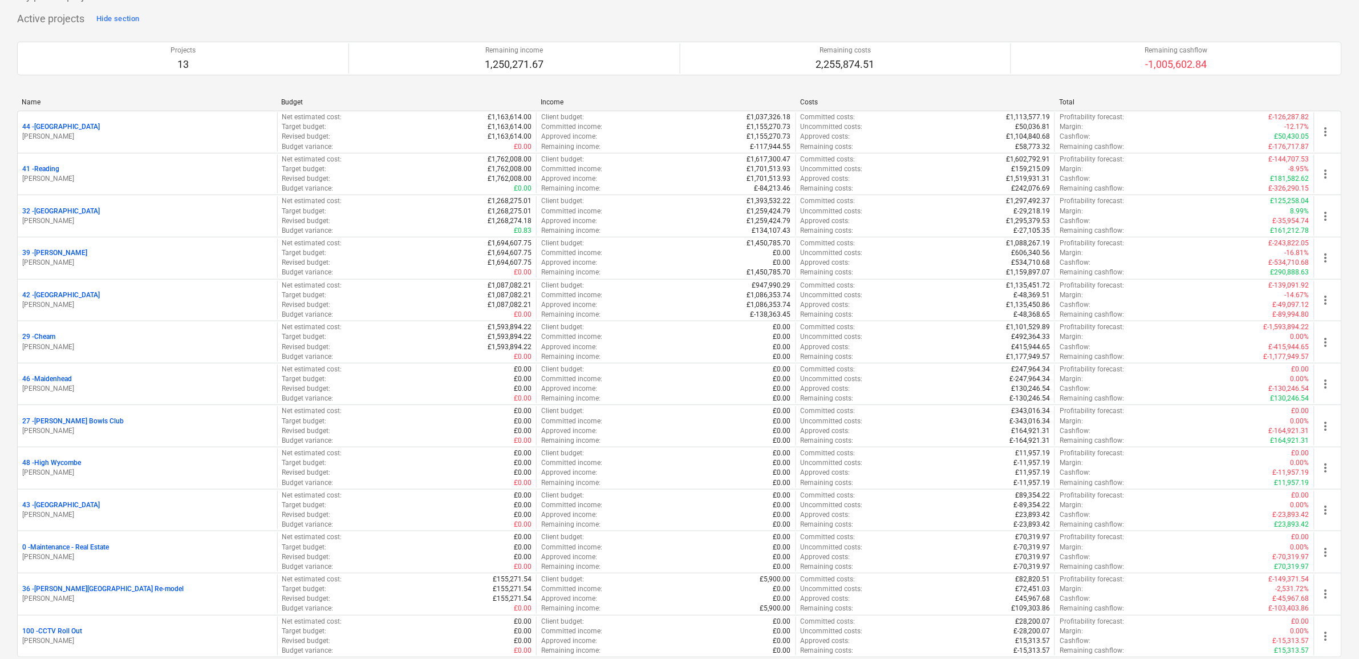
scroll to position [165, 0]
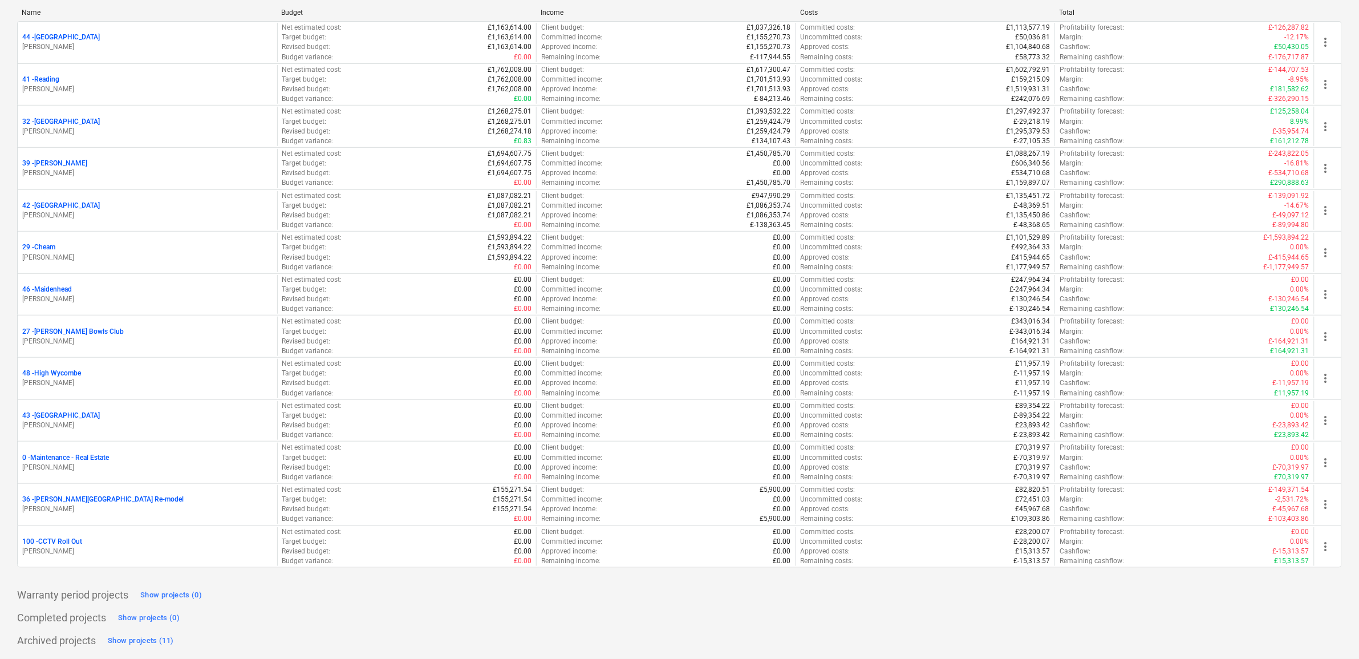
click at [75, 501] on p "36 - [PERSON_NAME][GEOGRAPHIC_DATA] Re-model" at bounding box center [102, 500] width 161 height 10
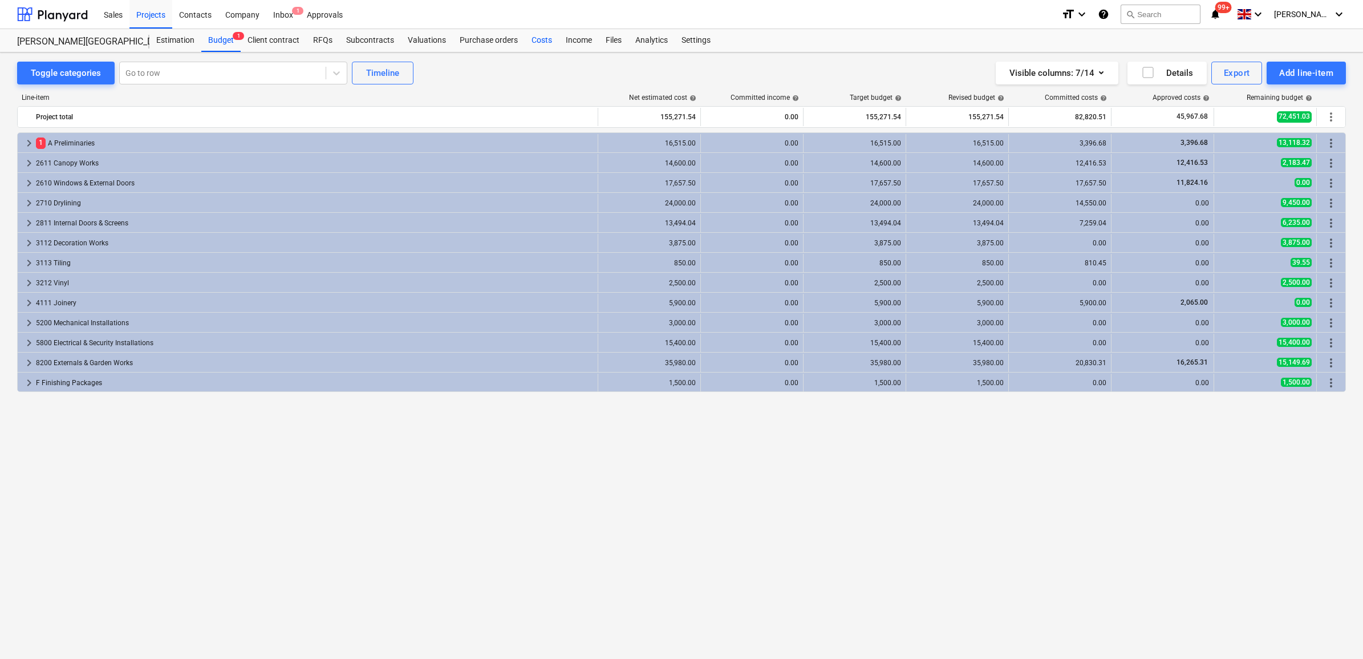
click at [542, 41] on div "Costs" at bounding box center [542, 40] width 34 height 23
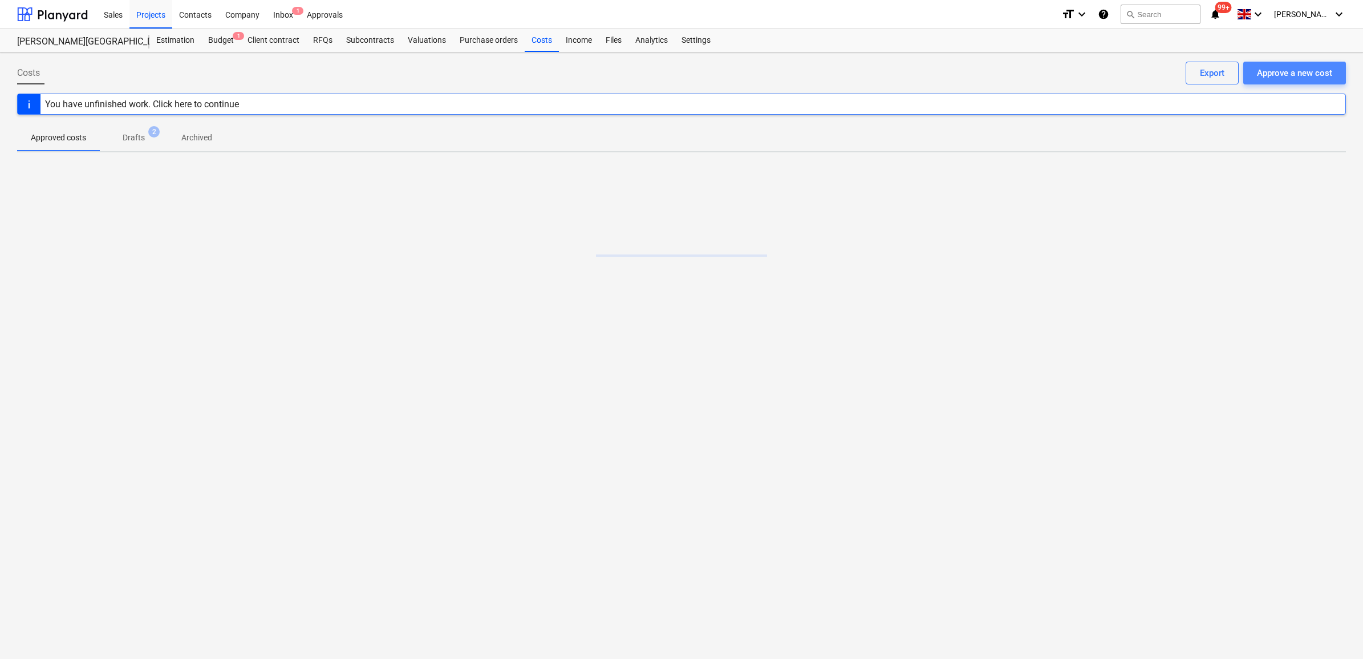
click at [1250, 75] on button "Approve a new cost" at bounding box center [1295, 73] width 103 height 23
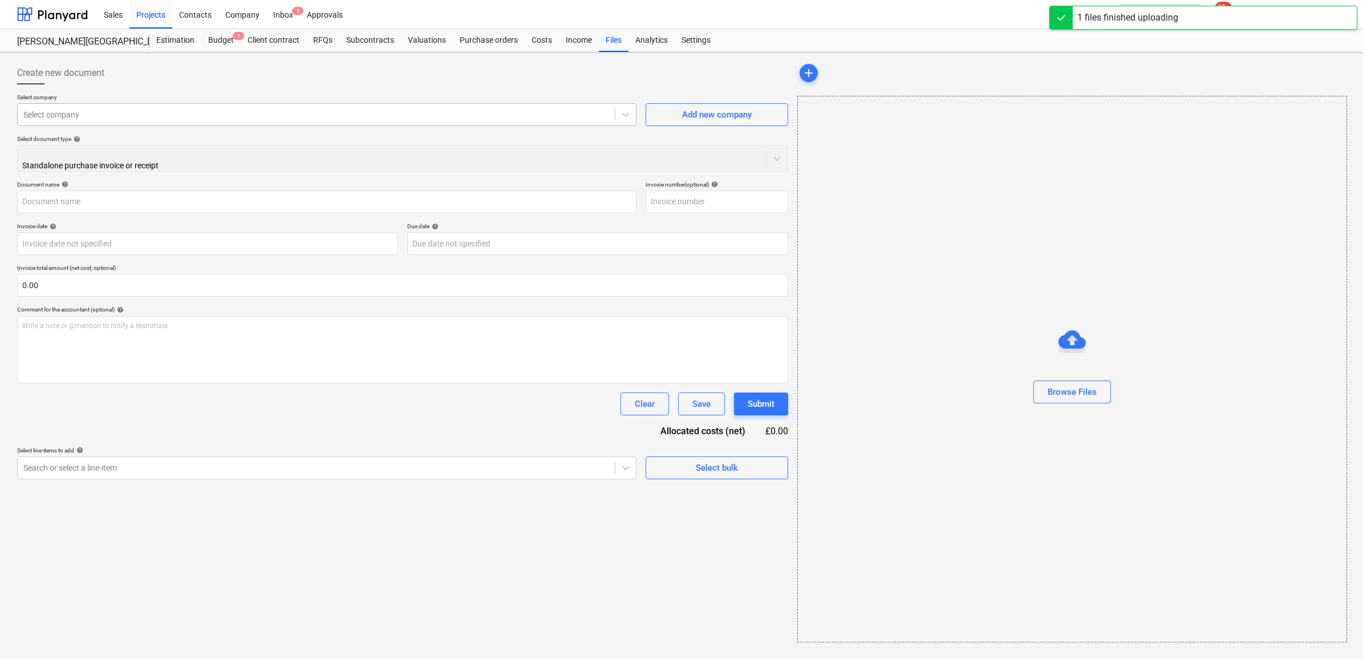
click at [249, 110] on div at bounding box center [316, 114] width 586 height 11
type input "[DATE].pdf"
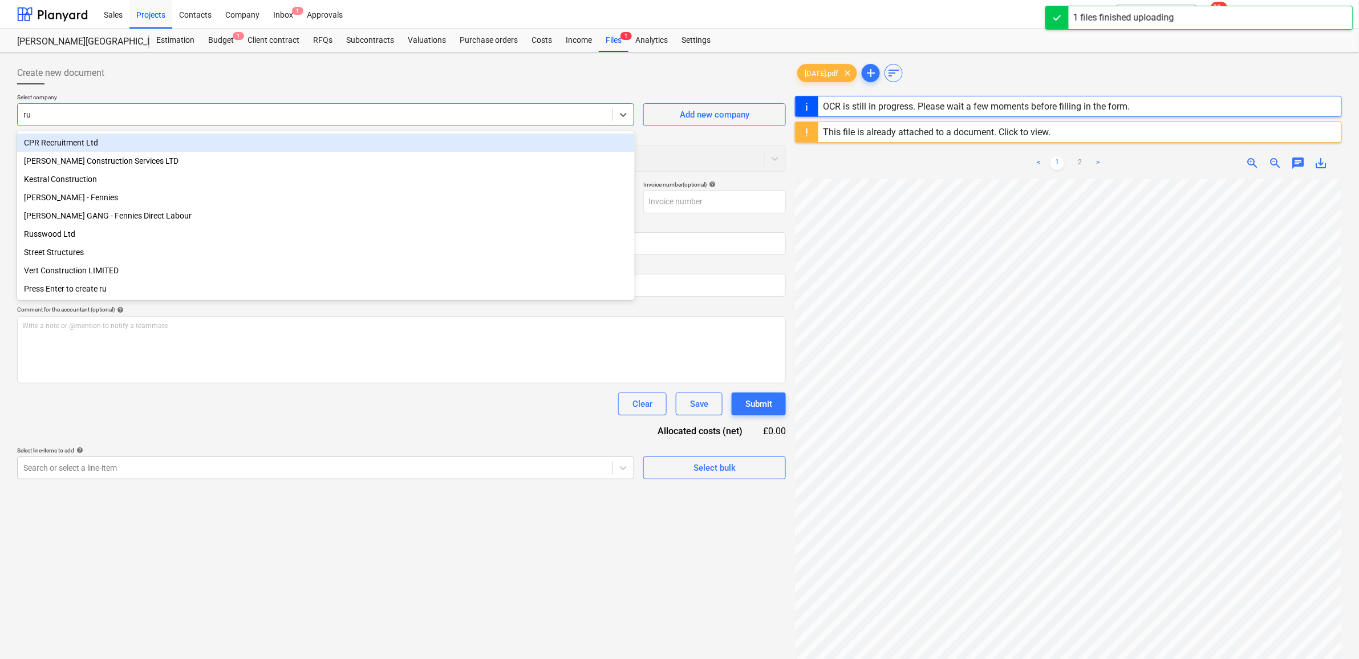
type input "rub"
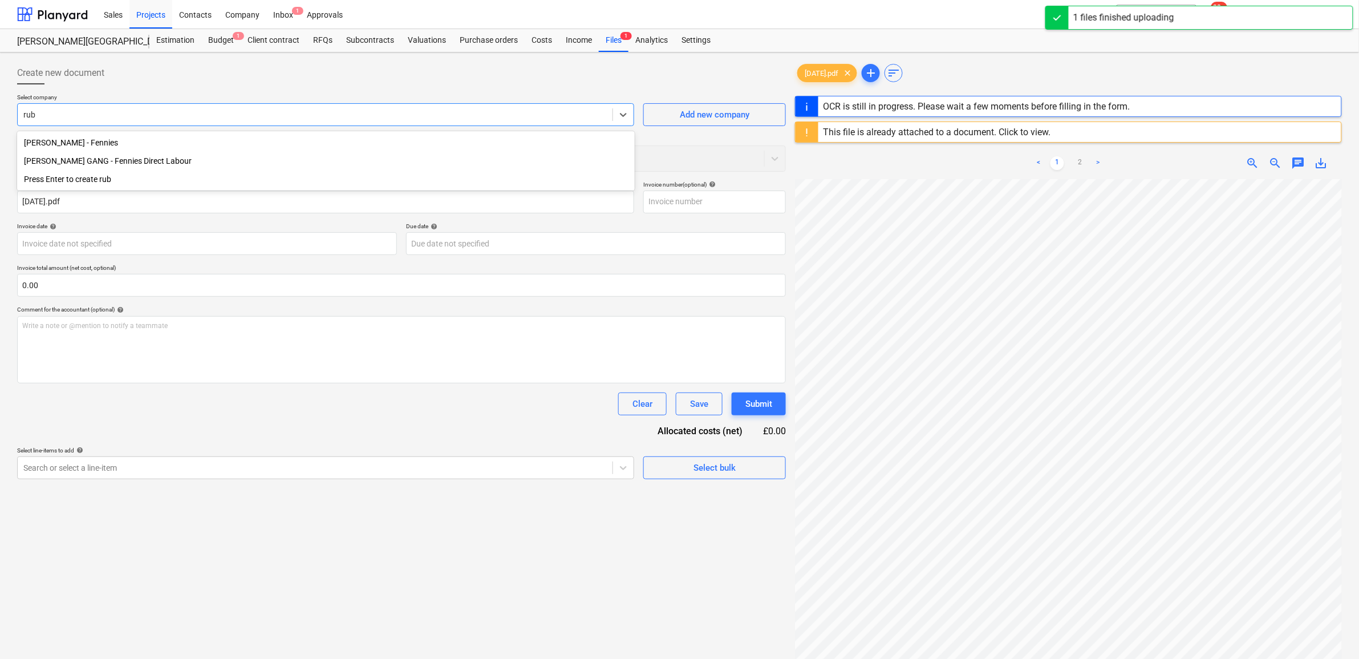
drag, startPoint x: 236, startPoint y: 151, endPoint x: 231, endPoint y: 171, distance: 20.5
click at [231, 171] on div "[PERSON_NAME] - Fennies [PERSON_NAME] GANG - Fennies Direct Labour Press Enter …" at bounding box center [326, 160] width 618 height 59
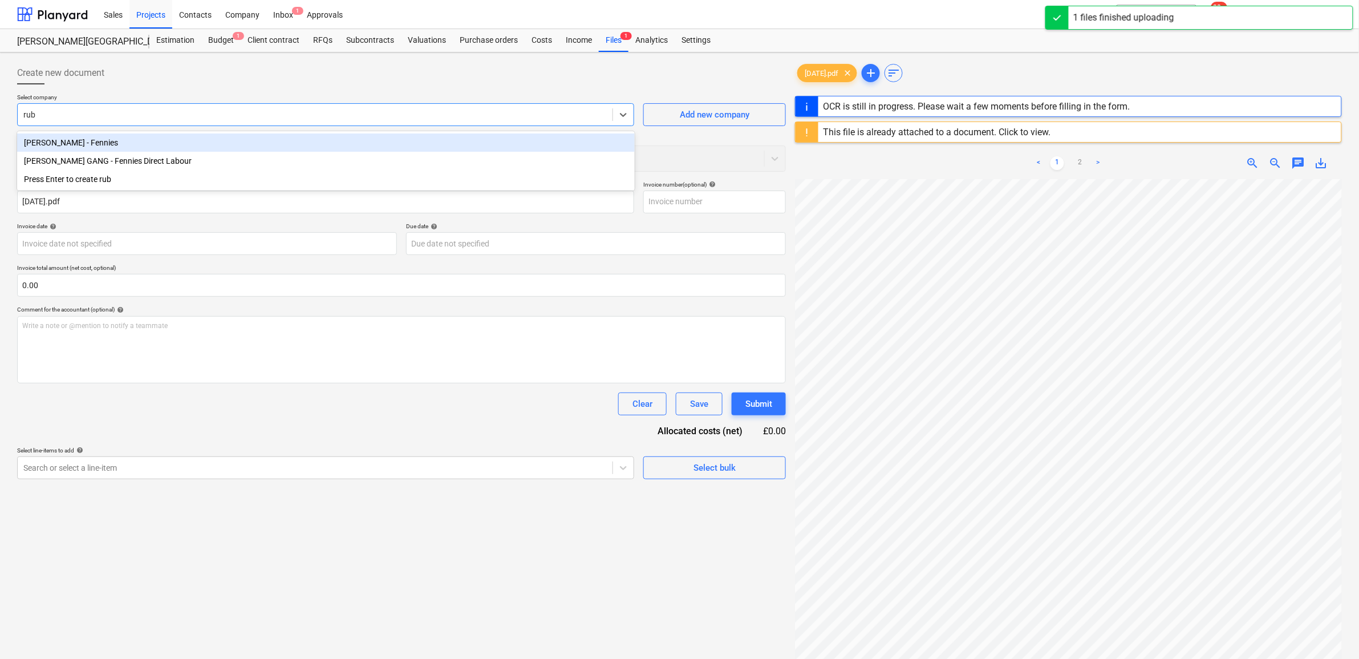
click at [231, 171] on div "Press Enter to create rub" at bounding box center [326, 179] width 618 height 18
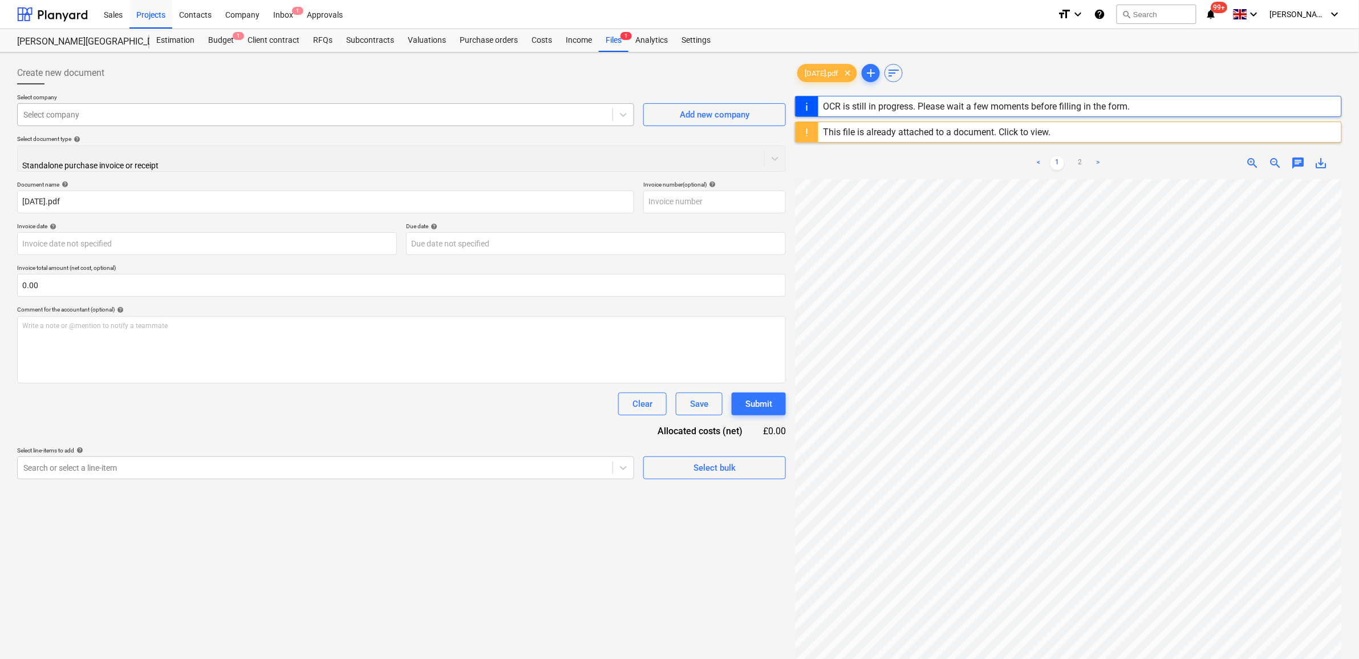
click at [172, 115] on div at bounding box center [315, 114] width 584 height 11
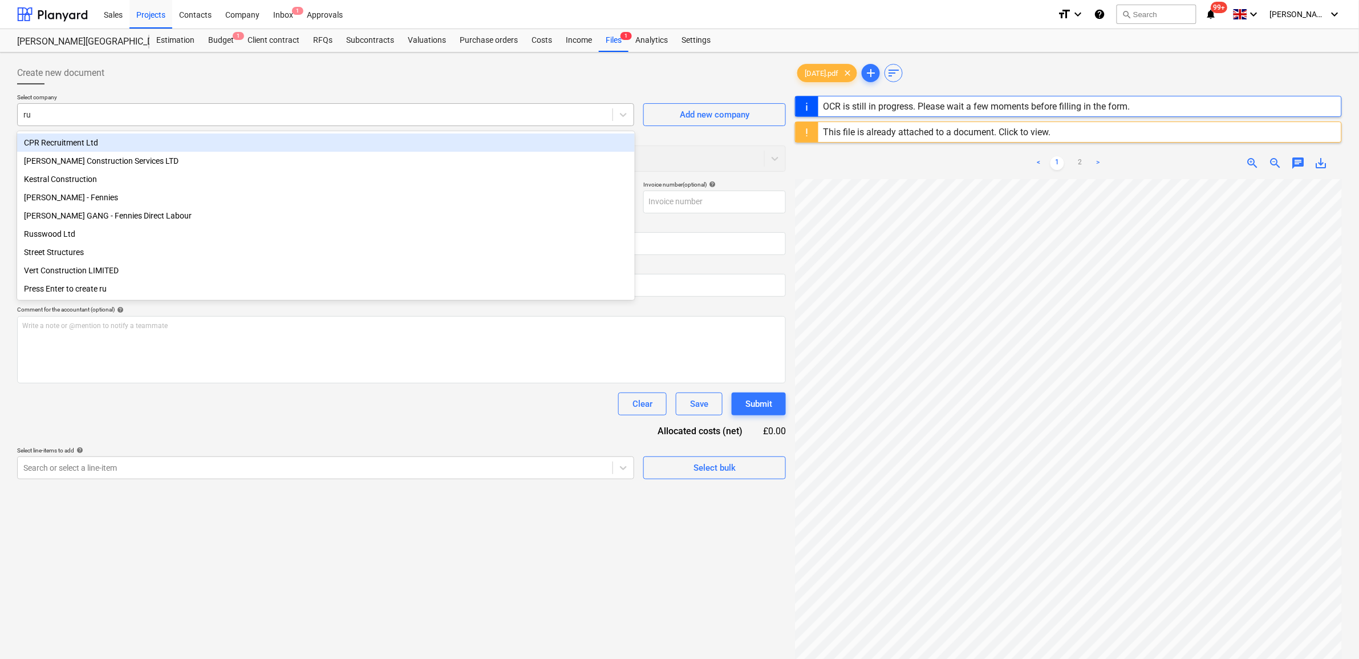
type input "rub"
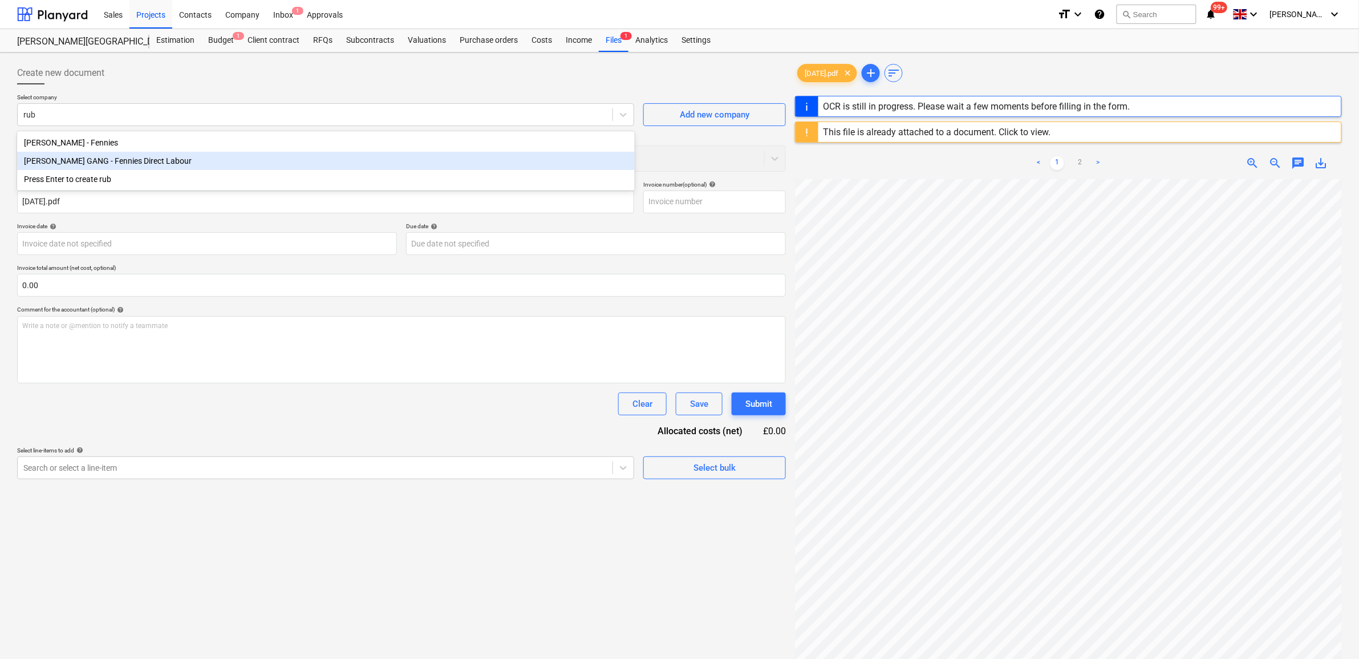
click at [181, 166] on div "[PERSON_NAME] GANG - Fennies Direct Labour" at bounding box center [326, 161] width 618 height 18
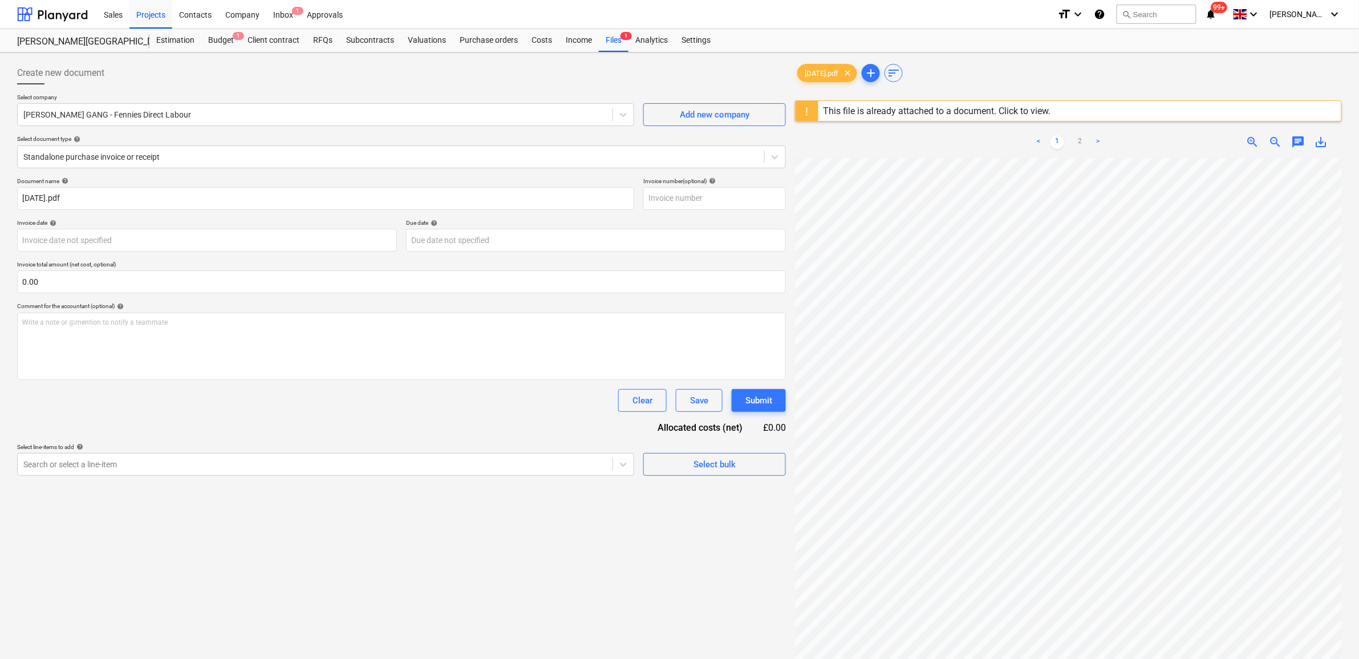
click at [156, 408] on div "Clear Save Submit" at bounding box center [401, 400] width 769 height 23
click at [186, 244] on body "Sales Projects Contacts Company Inbox 1 Approvals format_size keyboard_arrow_do…" at bounding box center [679, 329] width 1359 height 659
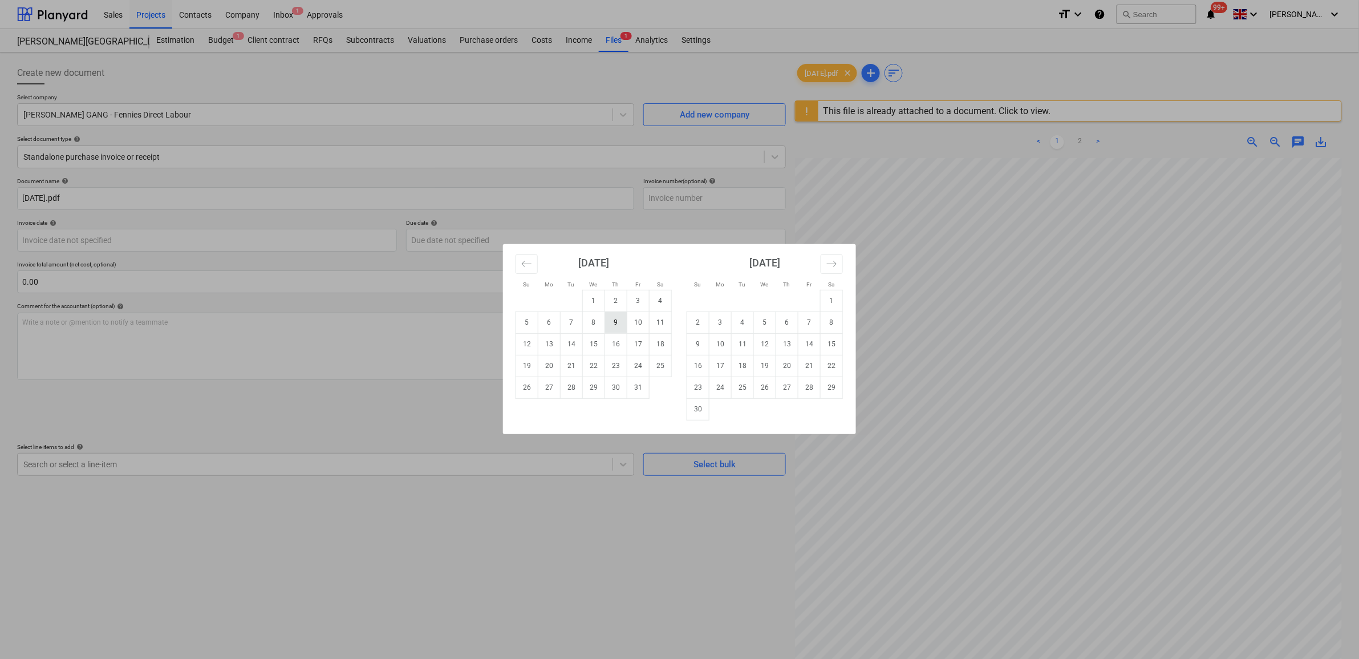
click at [625, 323] on tr "5 6 7 8 9 10 11" at bounding box center [594, 322] width 156 height 22
click at [625, 323] on td "9" at bounding box center [616, 322] width 22 height 22
type input "[DATE]"
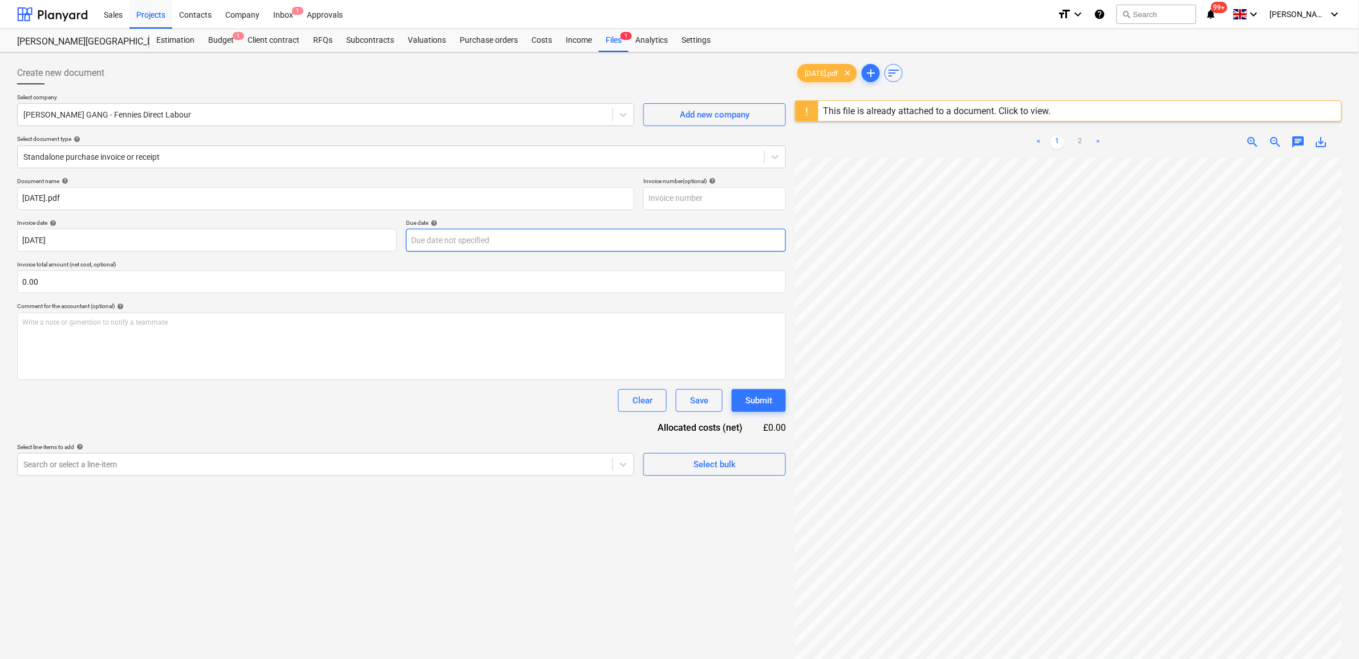
click at [415, 241] on body "Sales Projects Contacts Company Inbox 1 Approvals format_size keyboard_arrow_do…" at bounding box center [679, 329] width 1359 height 659
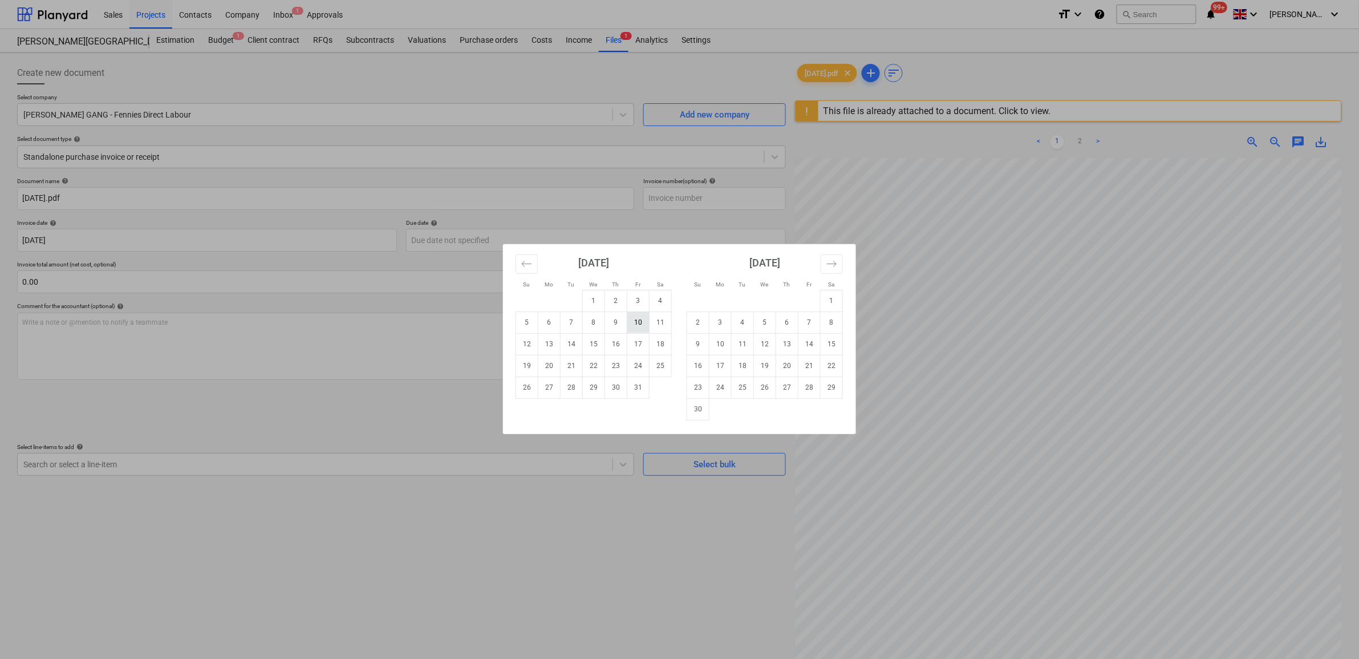
click at [634, 326] on td "10" at bounding box center [638, 322] width 22 height 22
type input "[DATE]"
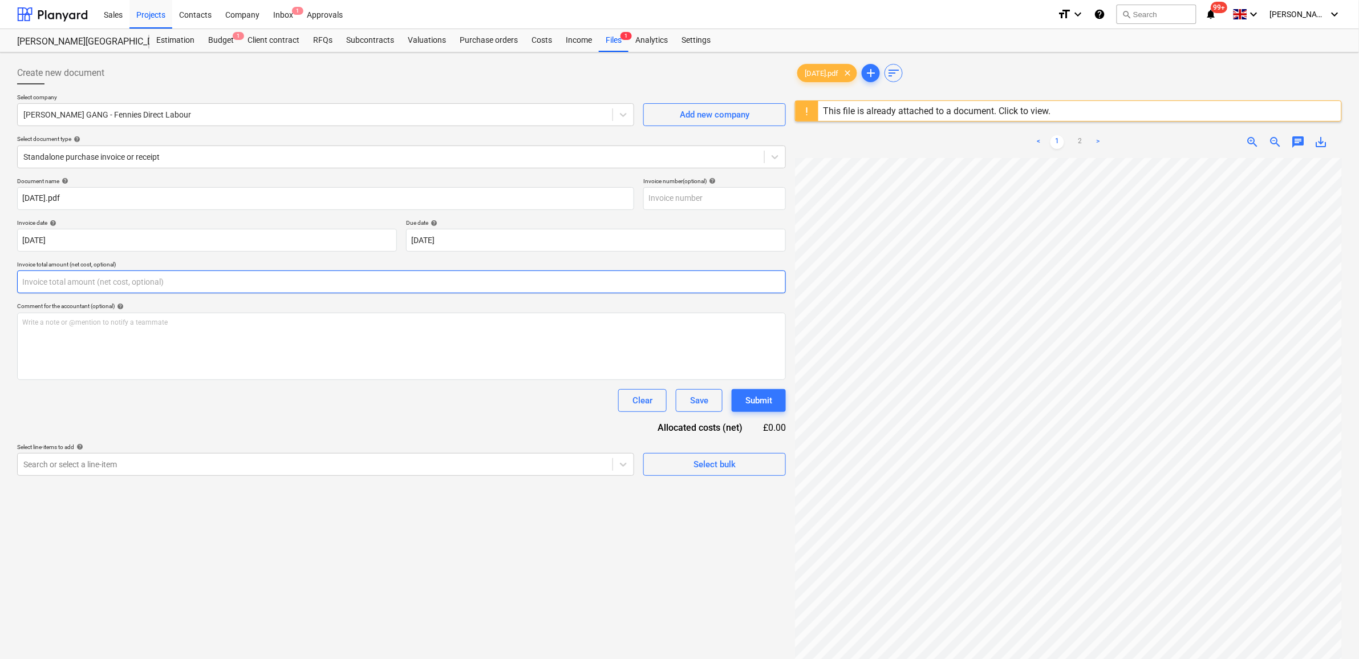
click at [144, 286] on input "text" at bounding box center [401, 281] width 769 height 23
type input "3,205.00"
drag, startPoint x: 192, startPoint y: 456, endPoint x: 200, endPoint y: 478, distance: 23.3
click at [193, 456] on div "Document name help [DATE].pdf Invoice number (optional) help Invoice date help …" at bounding box center [401, 340] width 769 height 327
click at [249, 502] on body "Sales Projects Contacts Company Inbox 1 Approvals format_size keyboard_arrow_do…" at bounding box center [679, 329] width 1359 height 659
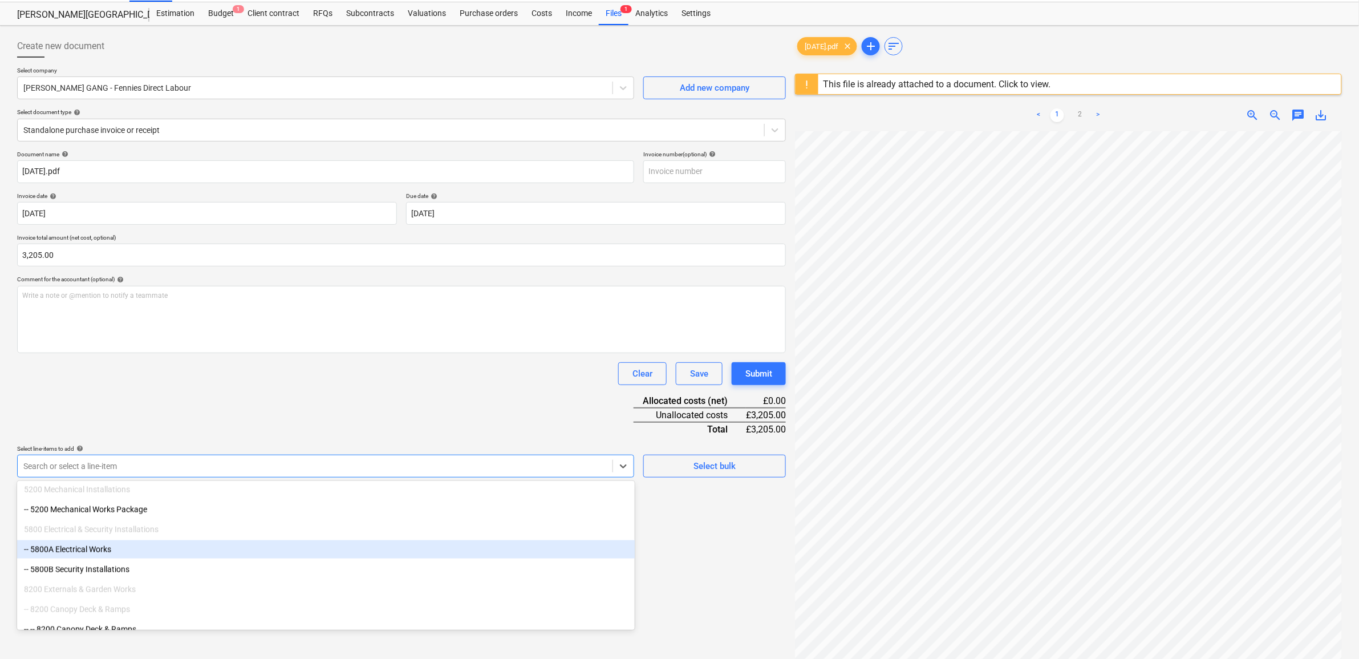
scroll to position [713, 0]
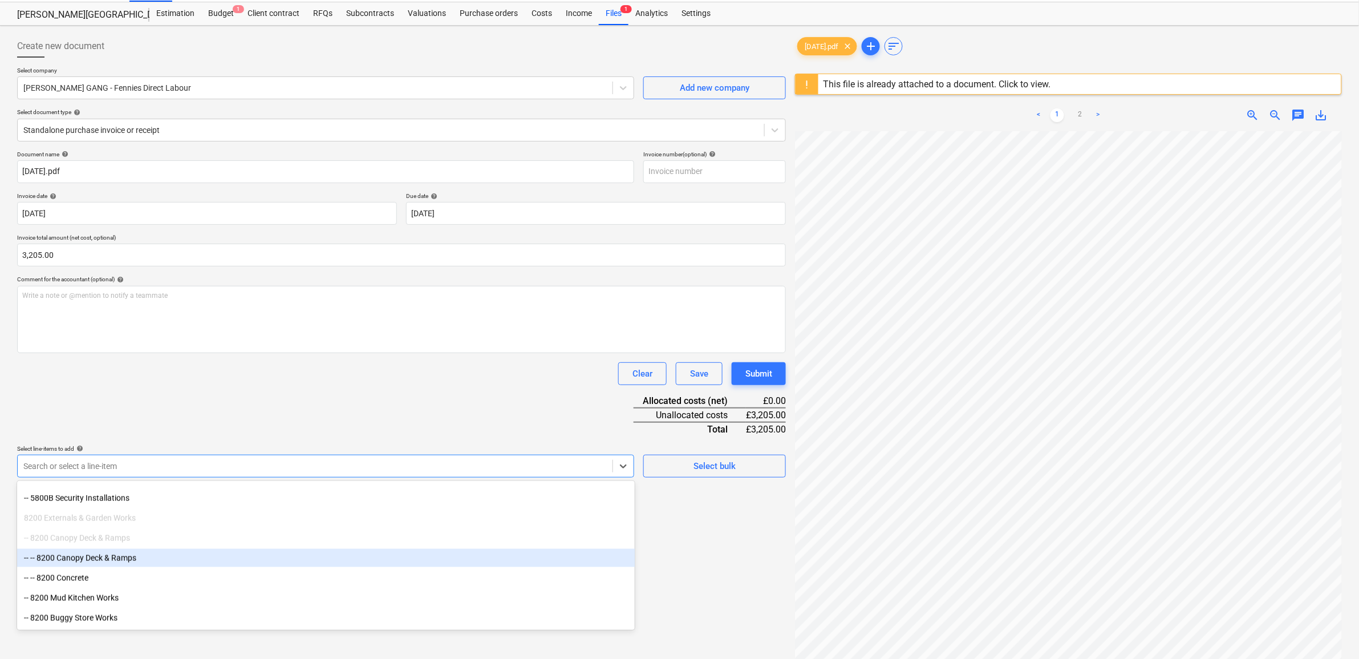
click at [143, 552] on div "-- -- 8200 Canopy Deck & Ramps" at bounding box center [326, 558] width 618 height 18
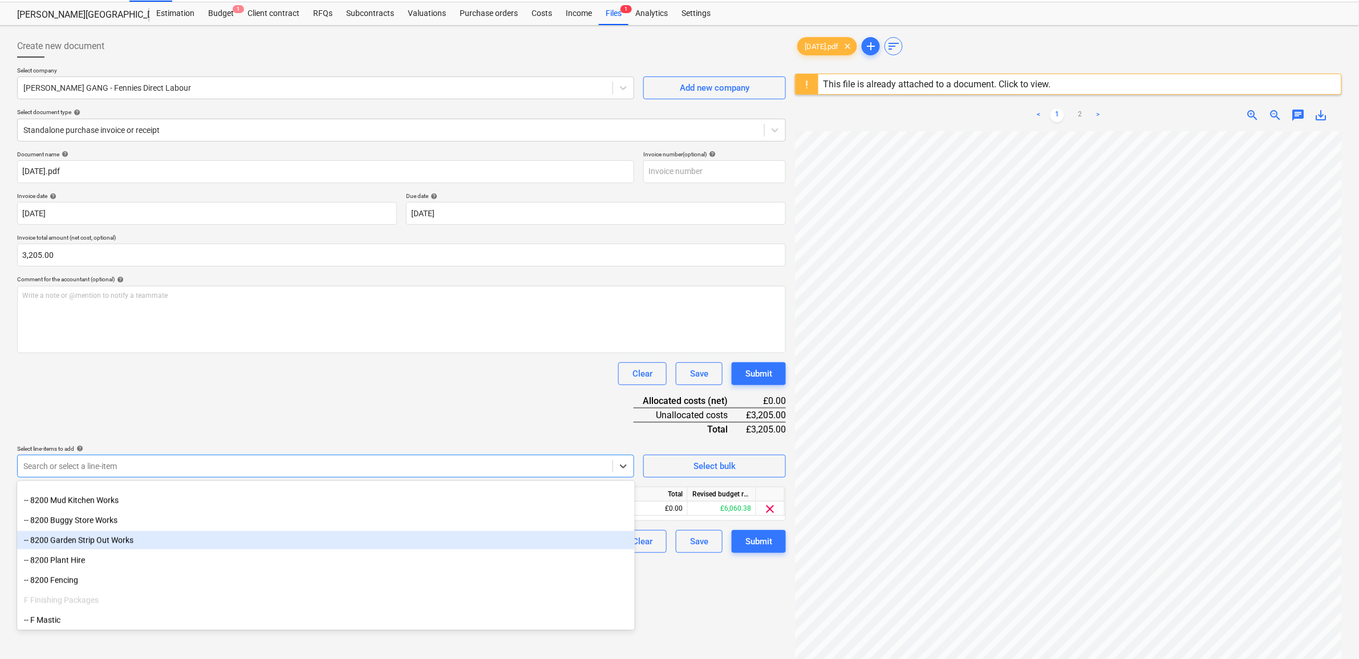
scroll to position [792, 0]
drag, startPoint x: 137, startPoint y: 532, endPoint x: 138, endPoint y: 537, distance: 5.8
click at [138, 537] on div "-- 8200 Garden Strip Out Works" at bounding box center [326, 539] width 618 height 18
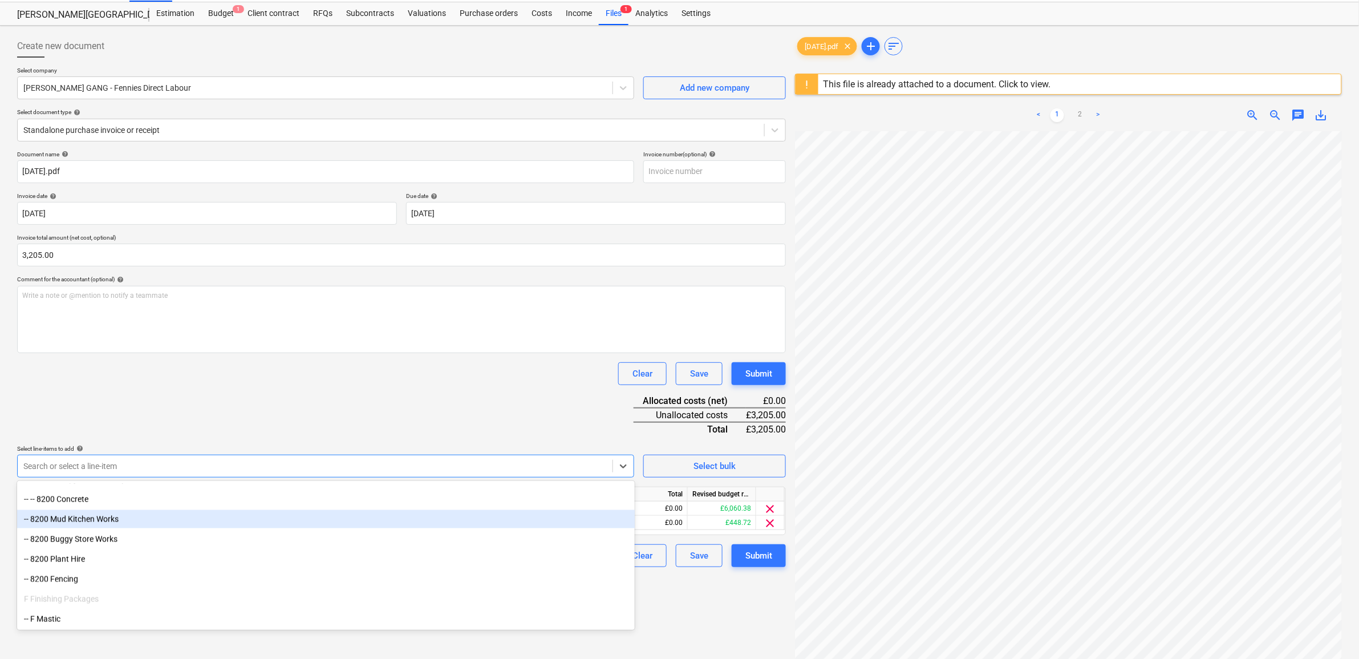
click at [136, 524] on div "-- 8200 Mud Kitchen Works" at bounding box center [326, 519] width 618 height 18
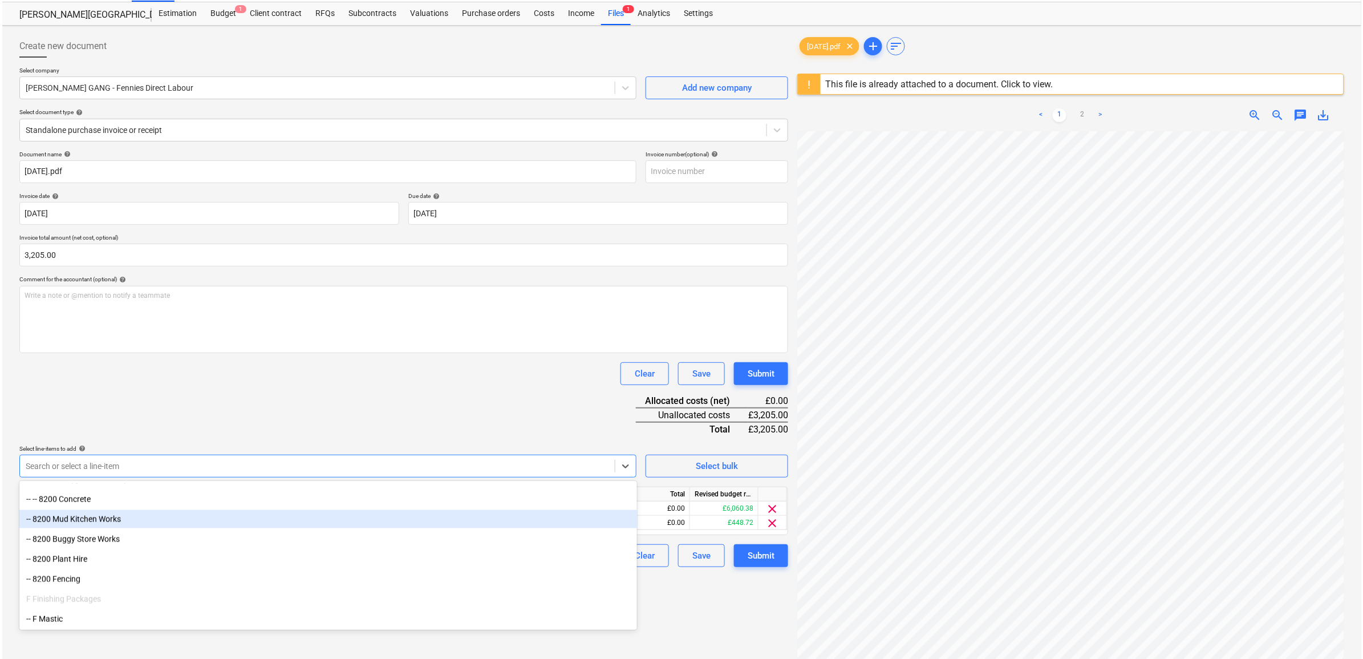
scroll to position [752, 0]
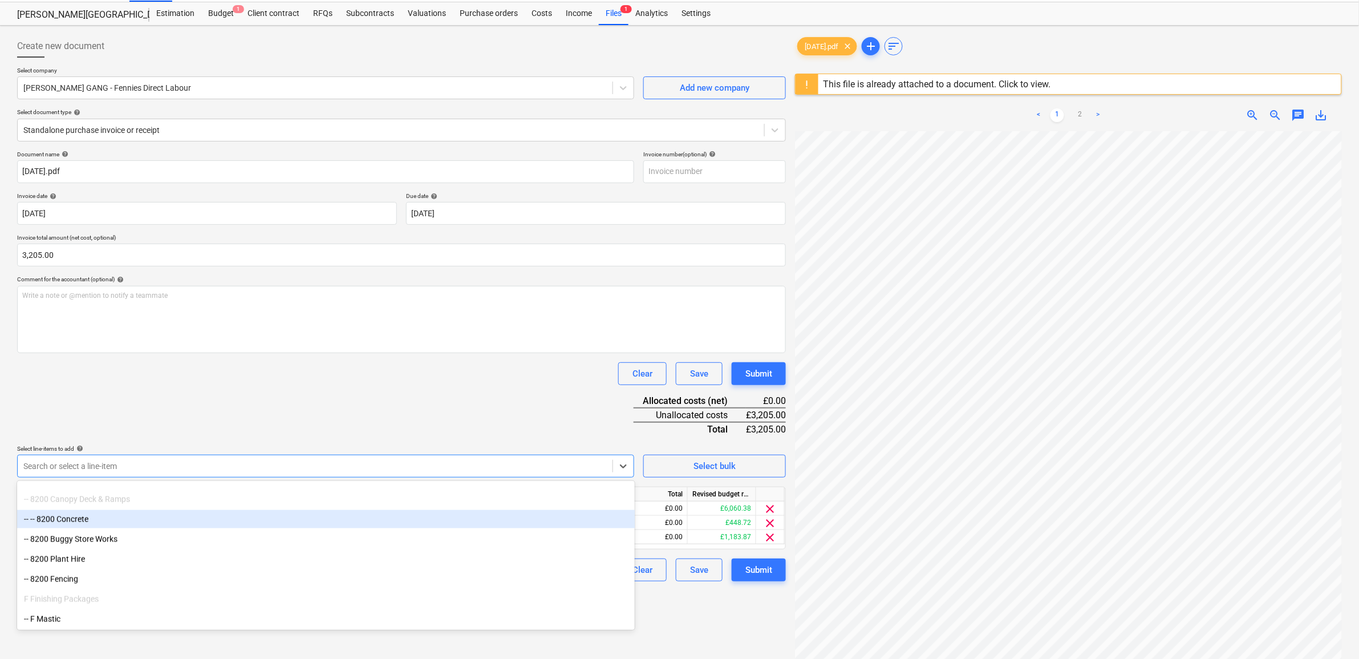
click at [278, 415] on div "Document name help [DATE].pdf Invoice number (optional) help Invoice date help …" at bounding box center [401, 366] width 769 height 431
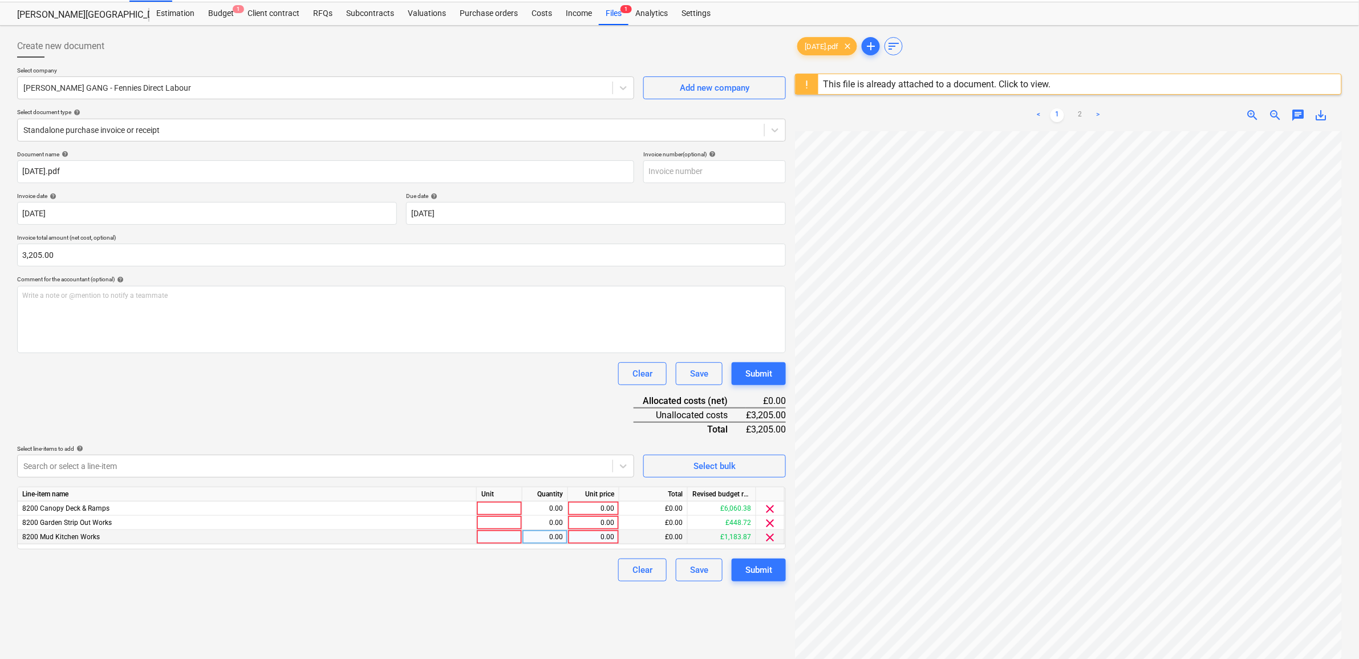
click at [584, 541] on div "0.00" at bounding box center [594, 537] width 42 height 14
type input "1183.87"
click at [545, 610] on div "Create new document Select company [PERSON_NAME] GANG - Fennies Direct Labour A…" at bounding box center [402, 396] width 778 height 732
click at [594, 521] on div "0.00" at bounding box center [594, 523] width 42 height 14
type input "448.72"
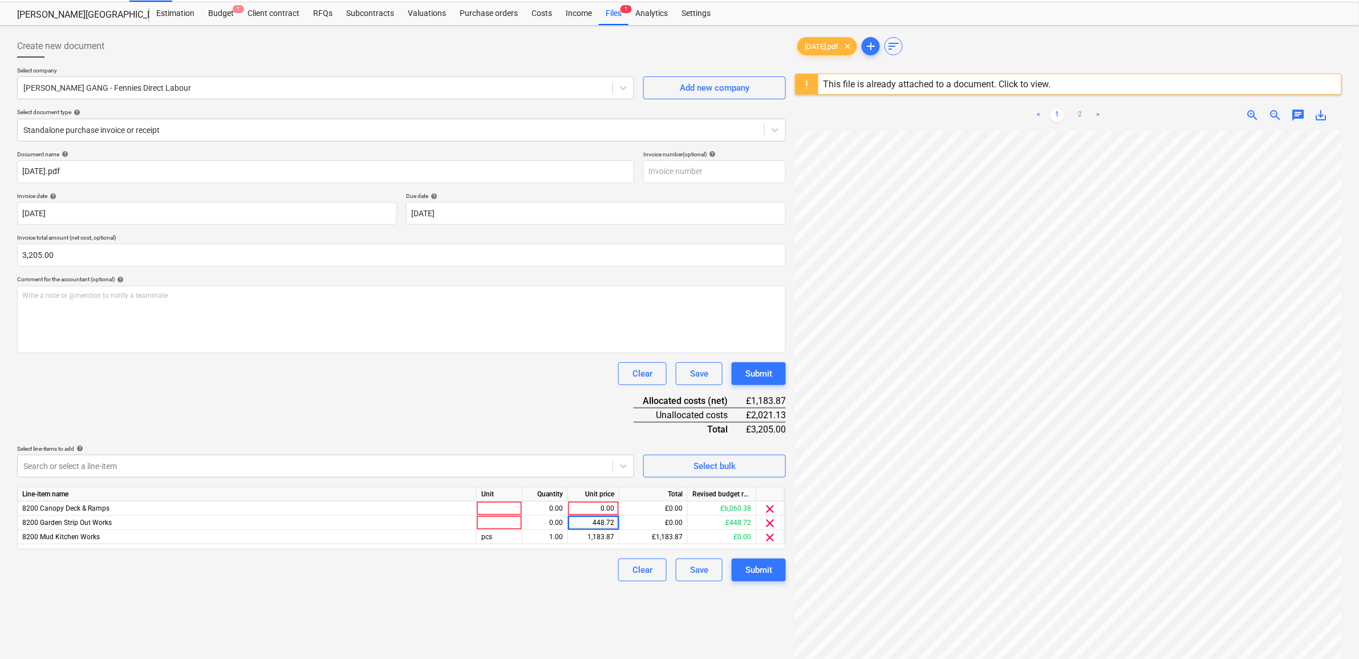
click at [527, 595] on div "Create new document Select company [PERSON_NAME] GANG - Fennies Direct Labour A…" at bounding box center [402, 396] width 778 height 732
click at [599, 498] on div "Unit price" at bounding box center [593, 494] width 51 height 14
click at [589, 505] on div "0.00" at bounding box center [594, 508] width 42 height 14
type input "1572.41"
click at [509, 617] on div "Create new document Select company [PERSON_NAME] GANG - Fennies Direct Labour A…" at bounding box center [402, 396] width 778 height 732
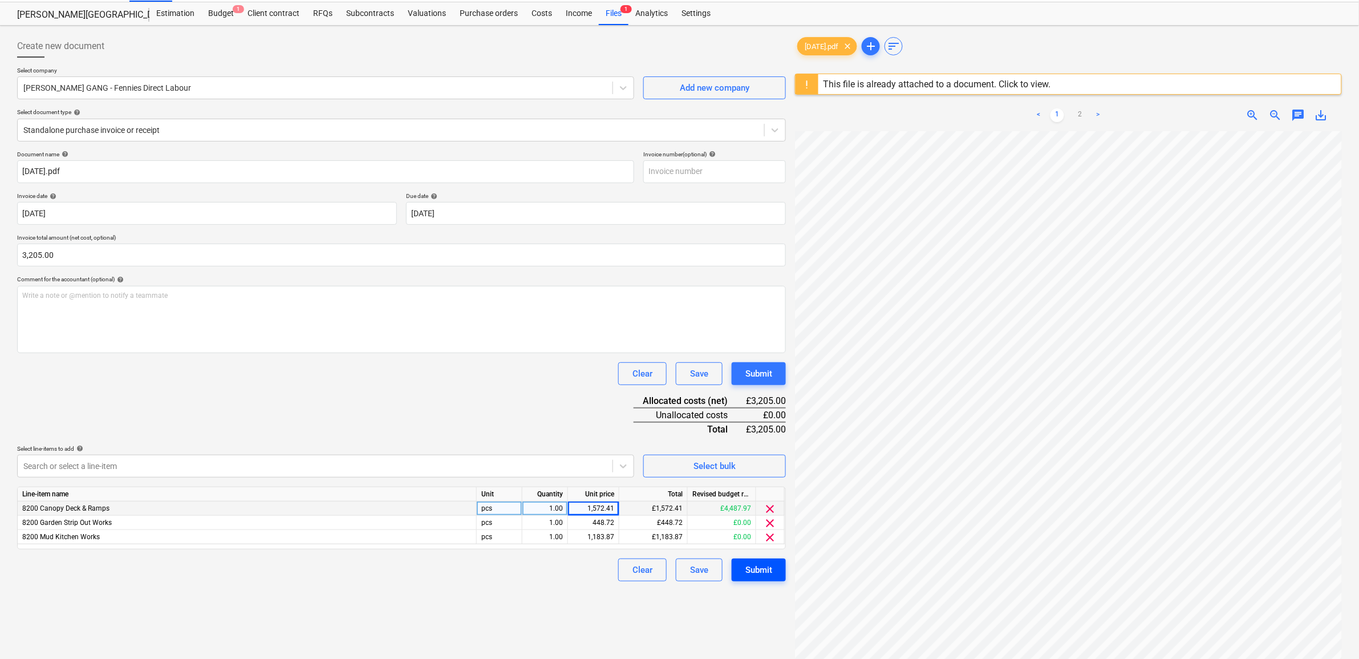
click at [764, 569] on div "Submit" at bounding box center [759, 569] width 27 height 15
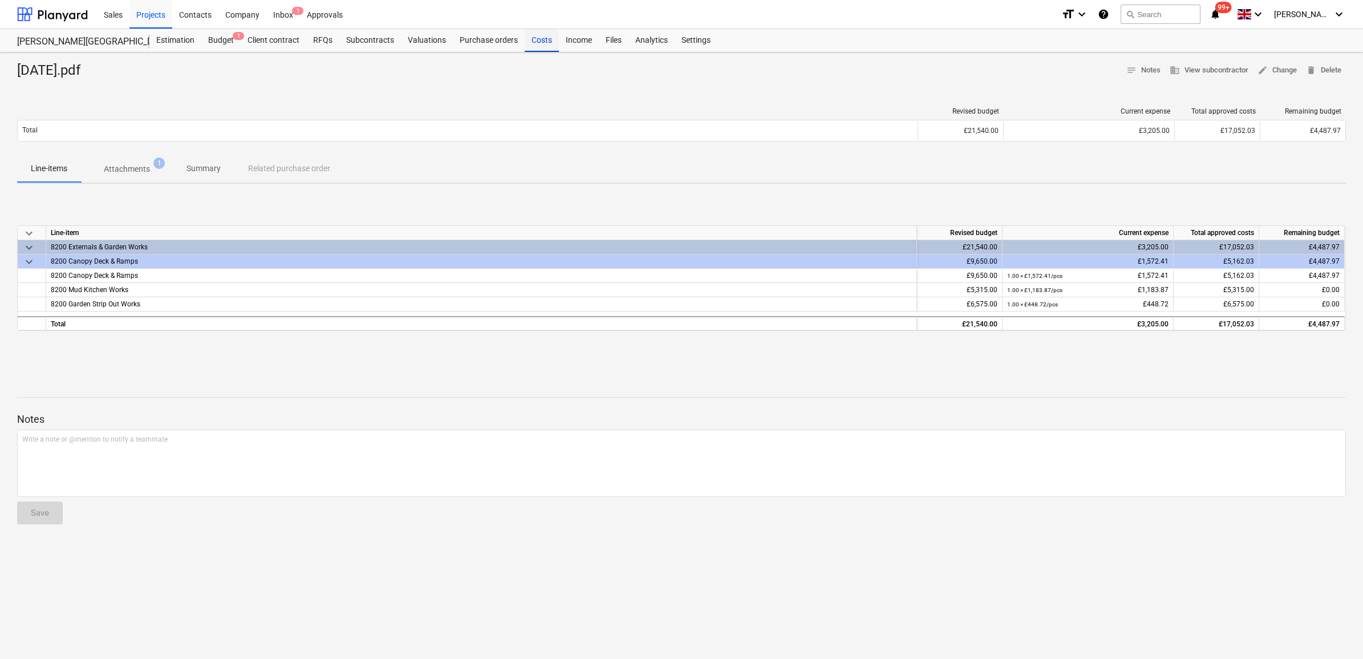
drag, startPoint x: 540, startPoint y: 40, endPoint x: 523, endPoint y: 47, distance: 18.7
click at [540, 40] on div "Costs" at bounding box center [542, 40] width 34 height 23
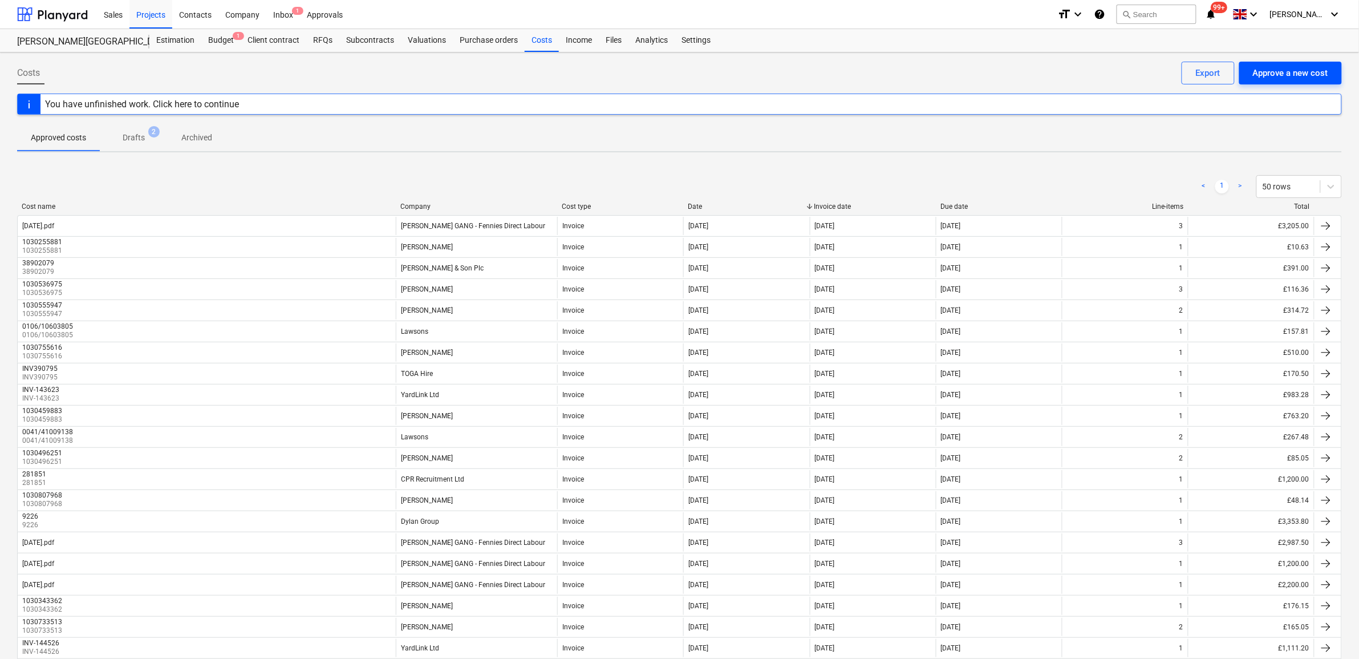
click at [1308, 75] on div "Approve a new cost" at bounding box center [1290, 73] width 75 height 15
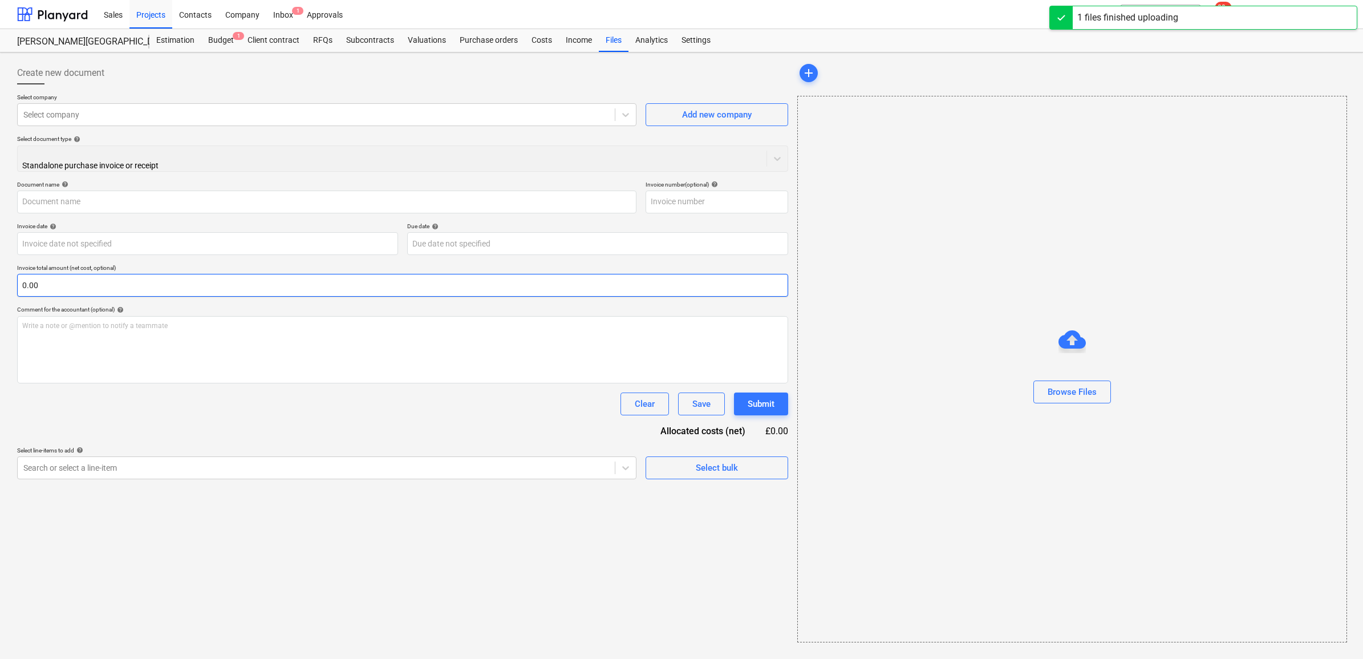
type input "[DATE].pdf"
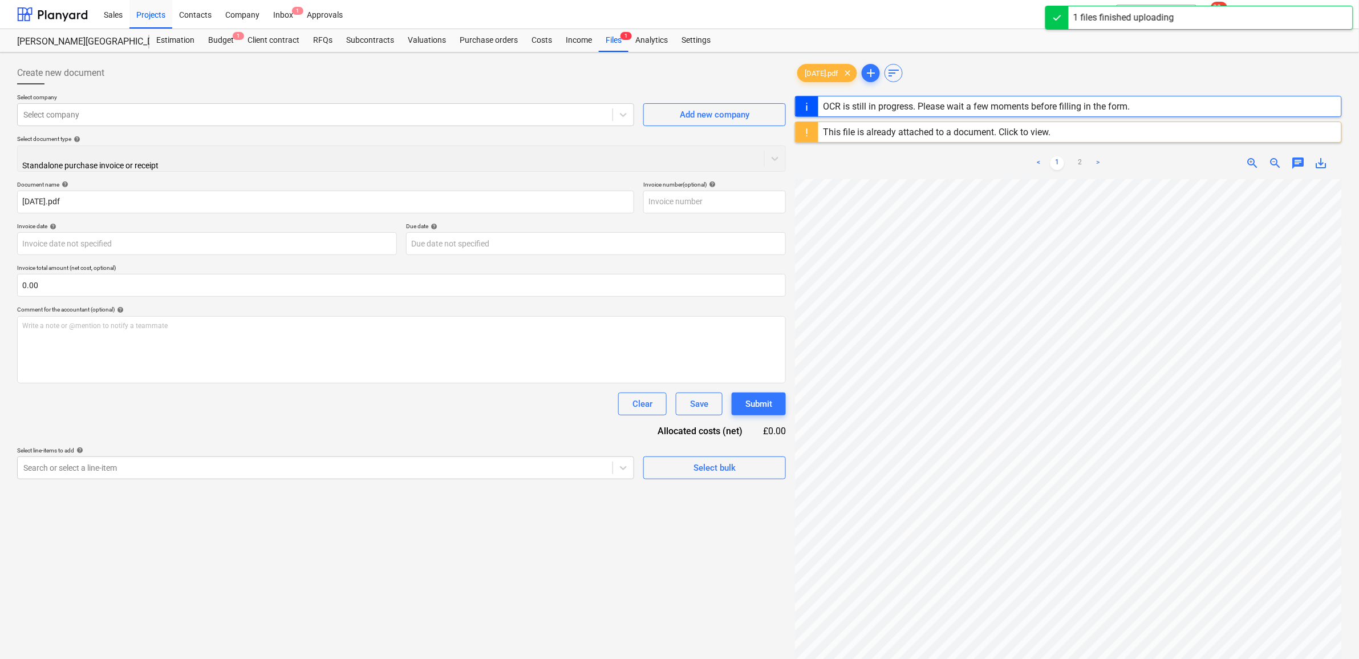
click at [50, 127] on div "Select company Select company Add new company Select document type help Standal…" at bounding box center [401, 137] width 769 height 87
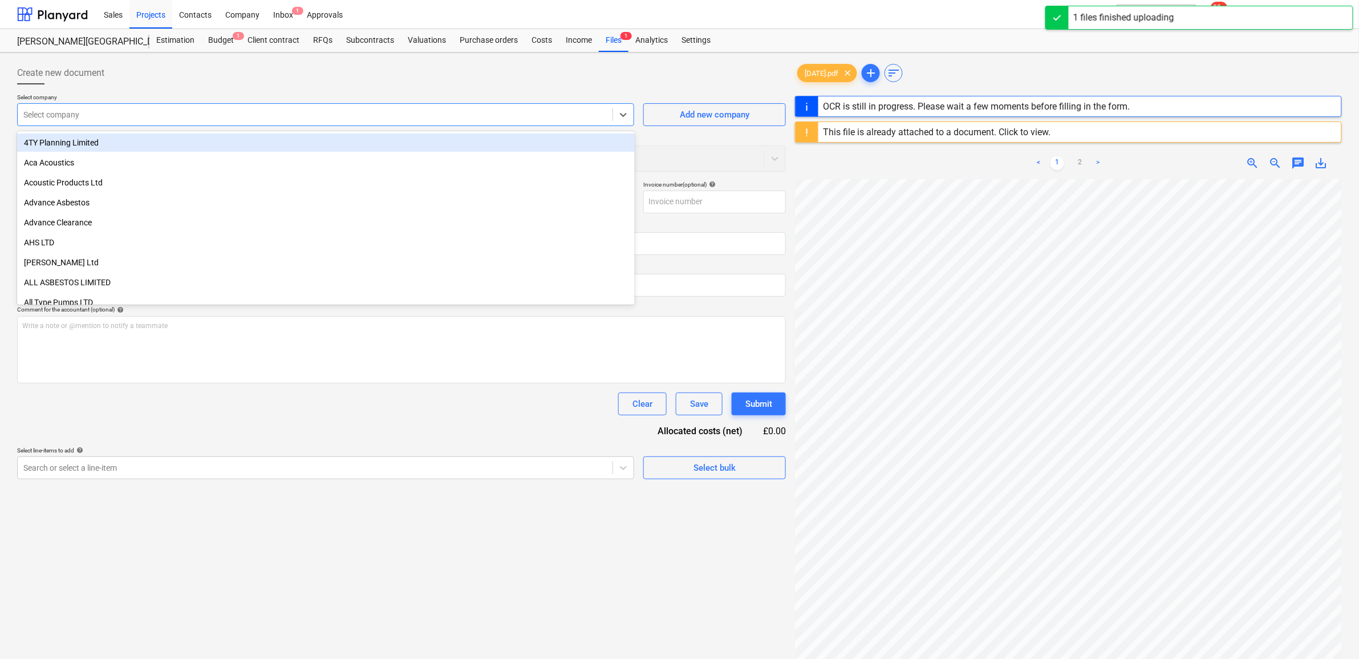
click at [54, 116] on div at bounding box center [315, 114] width 584 height 11
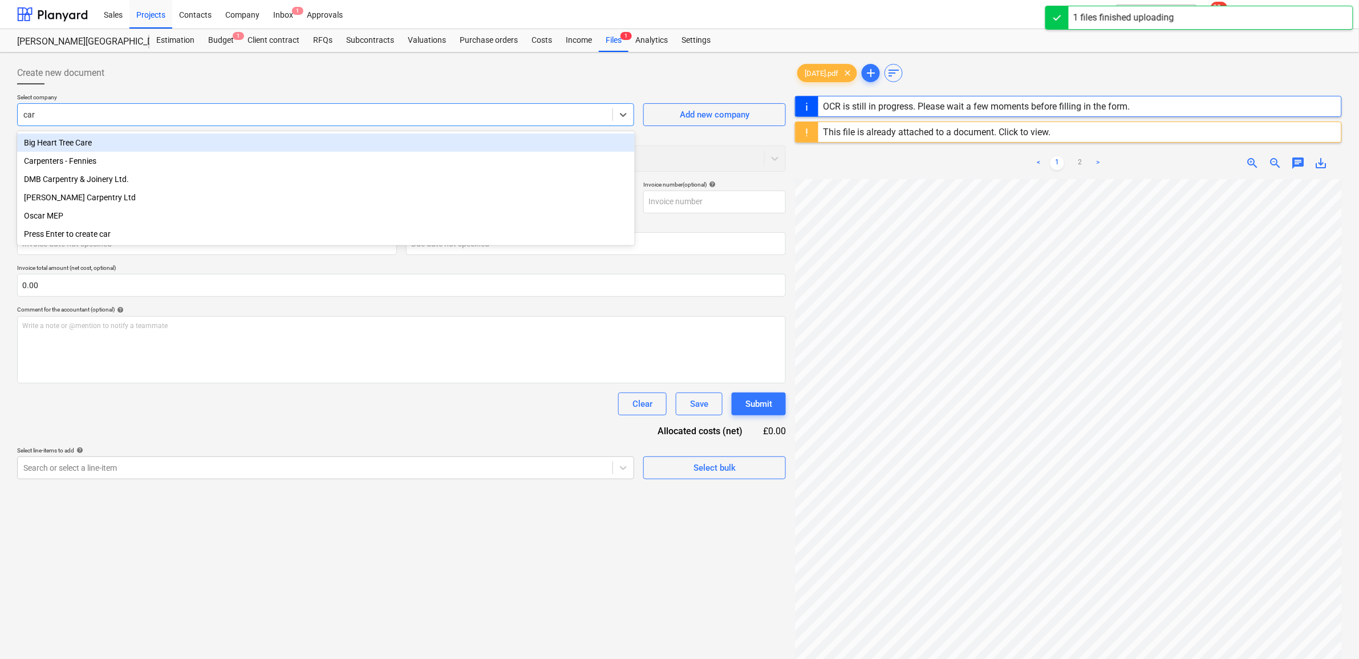
type input "carp"
click at [62, 132] on div "Carpenters - Fennies DMB Carpentry & Joinery Ltd. [PERSON_NAME] Carpentry Ltd P…" at bounding box center [326, 170] width 618 height 78
click at [71, 141] on div "Carpenters - Fennies" at bounding box center [326, 142] width 618 height 18
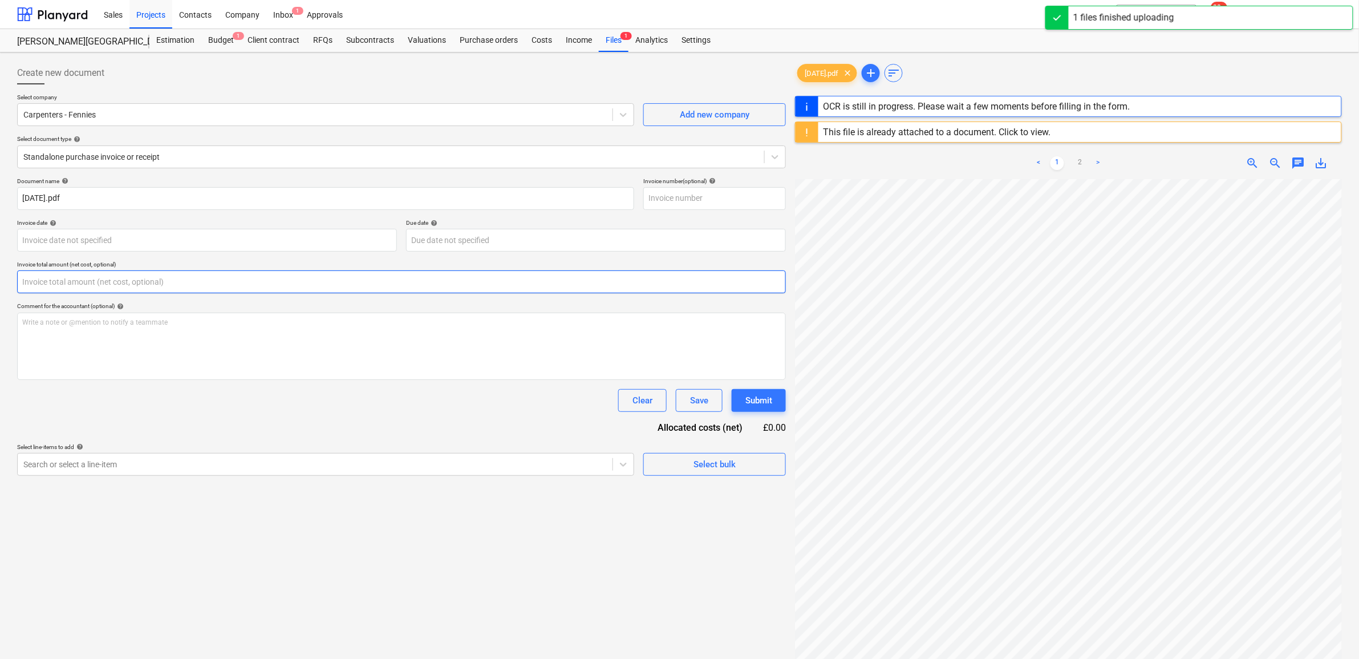
click at [48, 278] on input "text" at bounding box center [401, 281] width 769 height 23
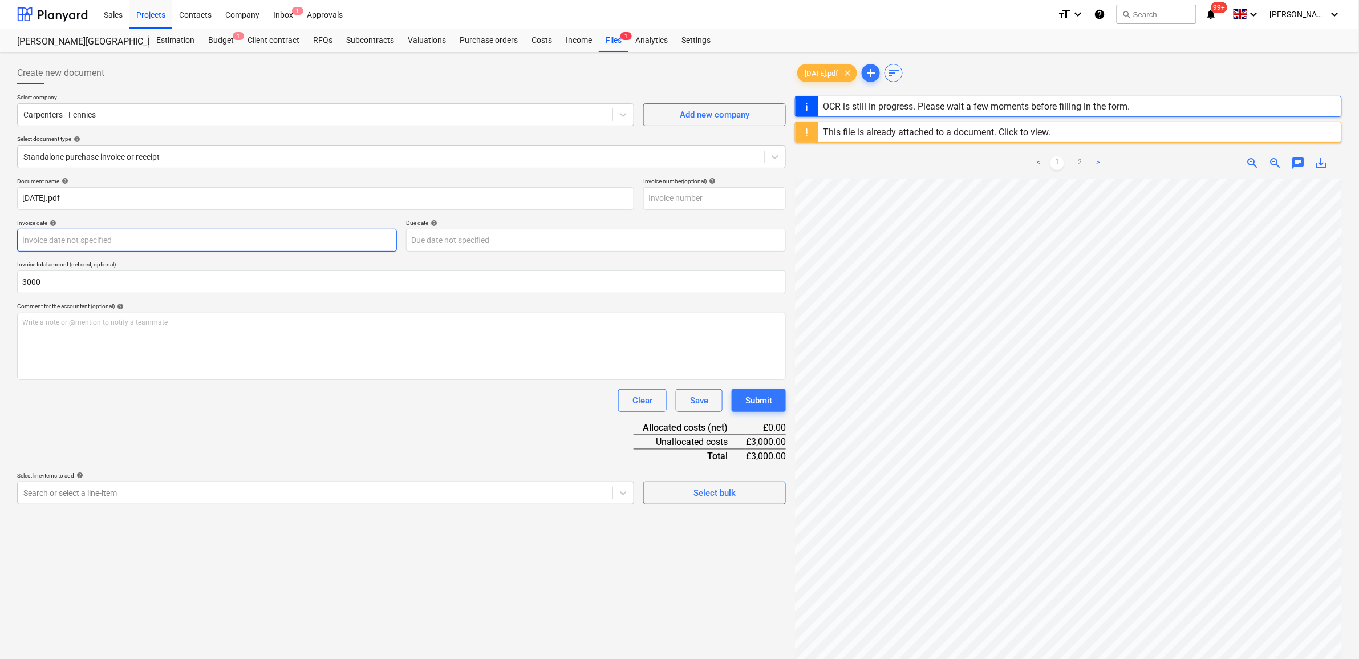
type input "3,000.00"
click at [220, 238] on body "Sales Projects Contacts Company Inbox 1 Approvals format_size keyboard_arrow_do…" at bounding box center [679, 329] width 1359 height 659
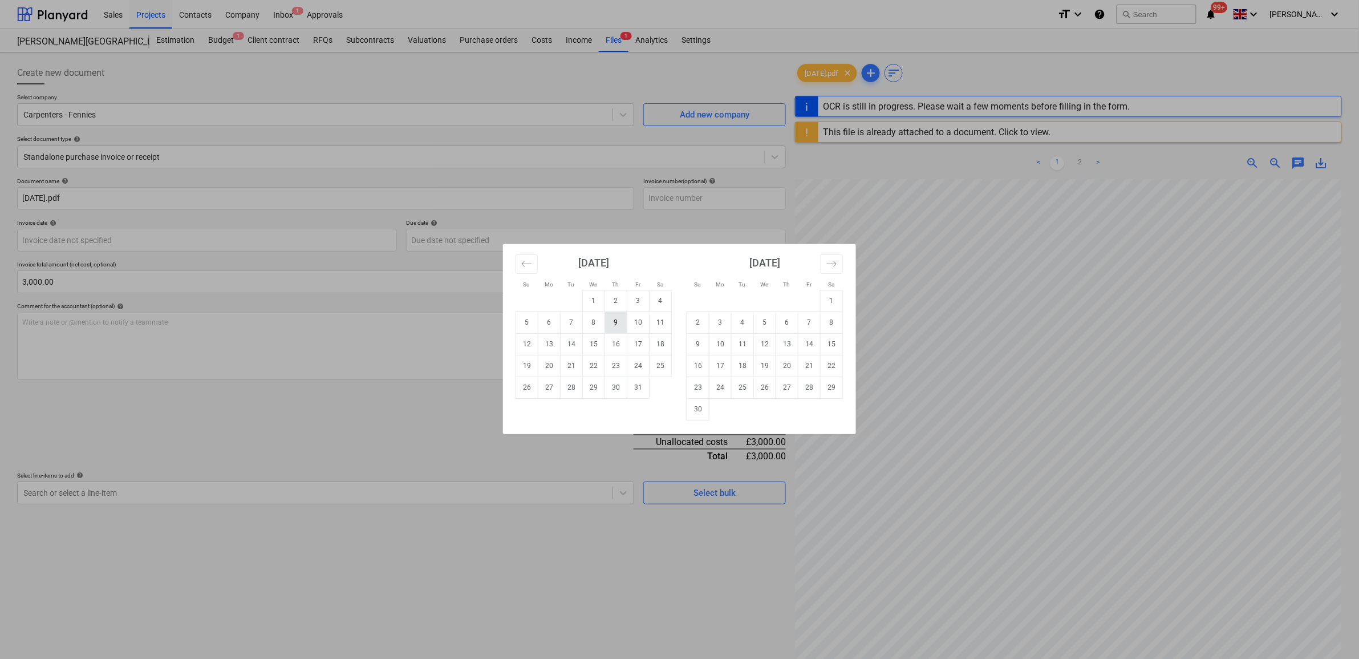
click at [612, 324] on td "9" at bounding box center [616, 322] width 22 height 22
type input "[DATE]"
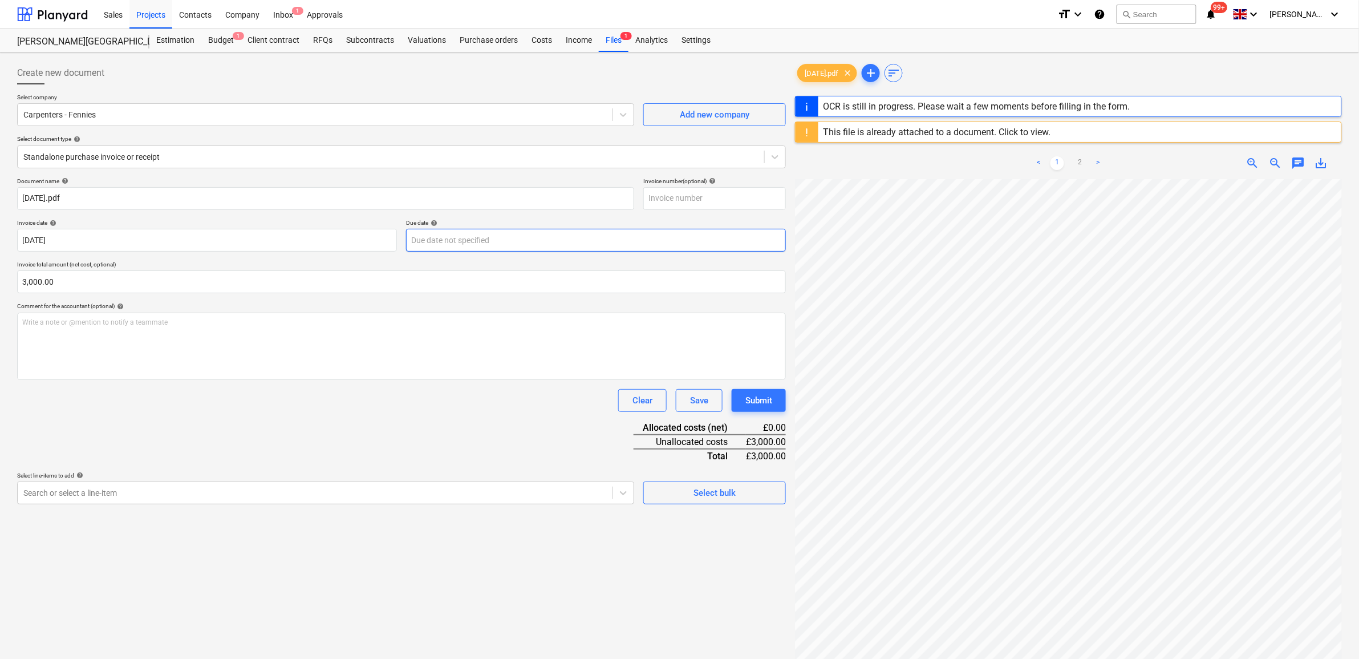
click at [538, 241] on body "Sales Projects Contacts Company Inbox 1 Approvals format_size keyboard_arrow_do…" at bounding box center [679, 329] width 1359 height 659
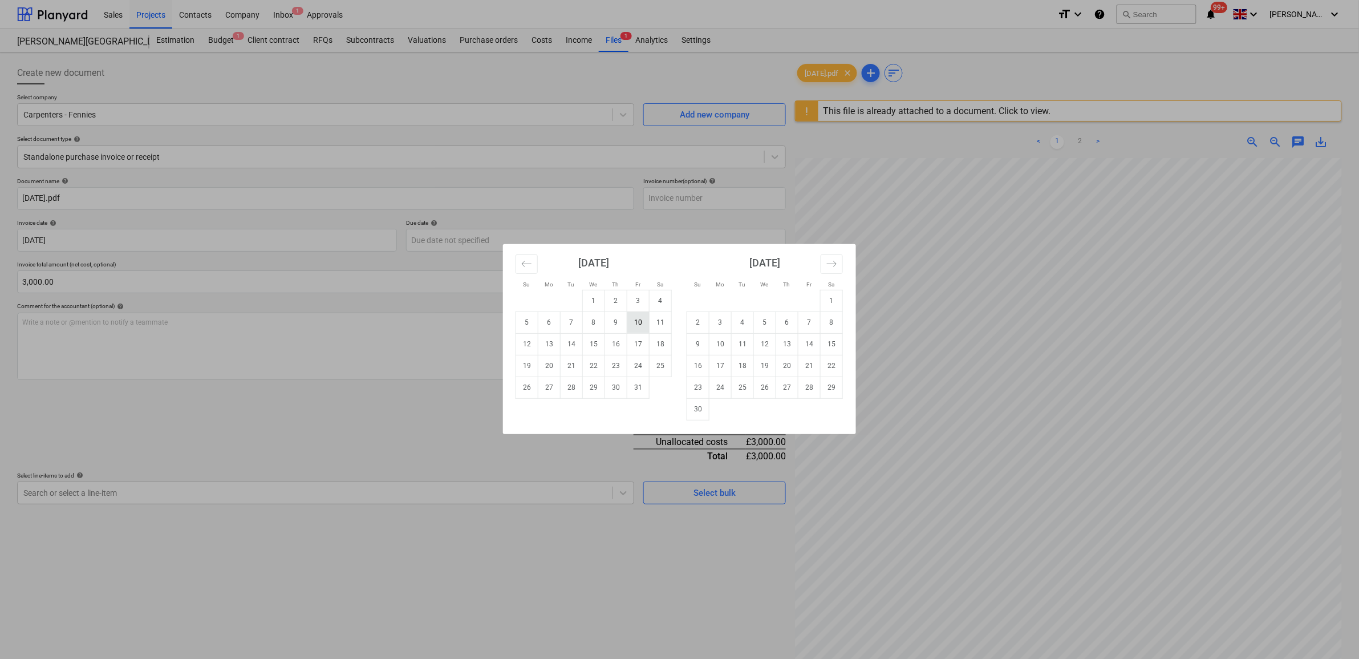
click at [642, 325] on td "10" at bounding box center [638, 322] width 22 height 22
type input "[DATE]"
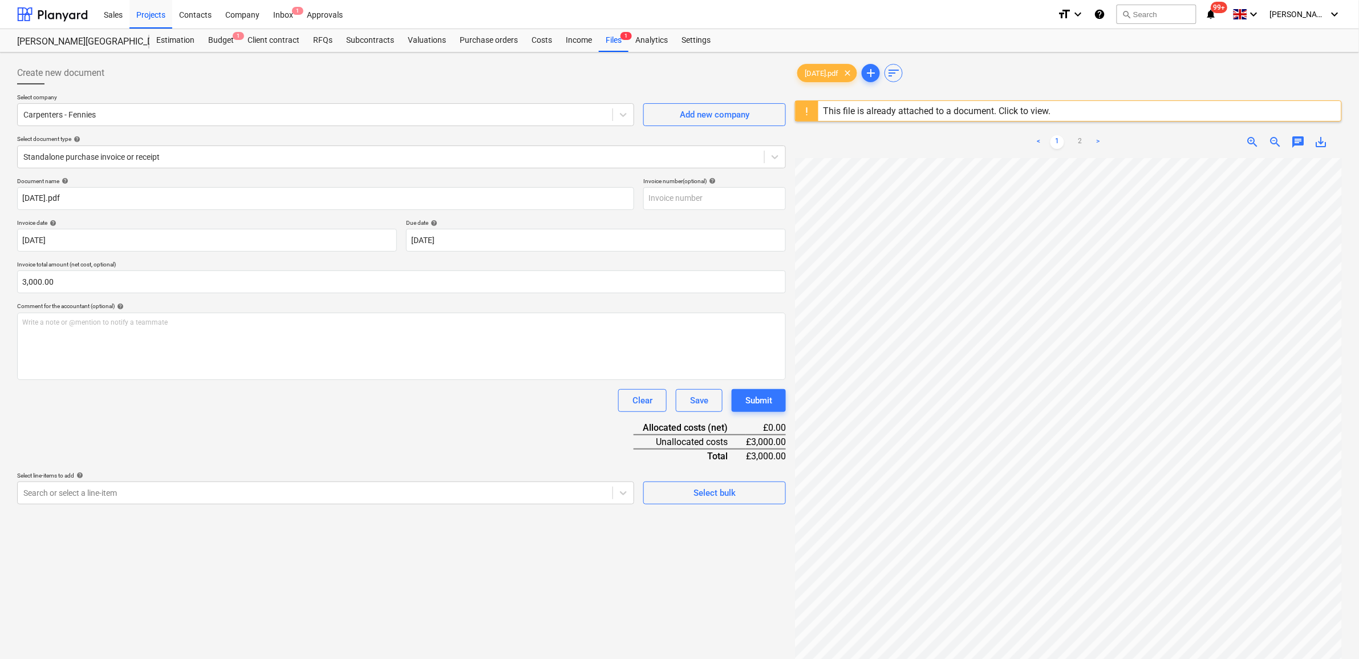
click at [449, 463] on div "Document name help [DATE].pdf Invoice number (optional) help Invoice date help …" at bounding box center [401, 340] width 769 height 327
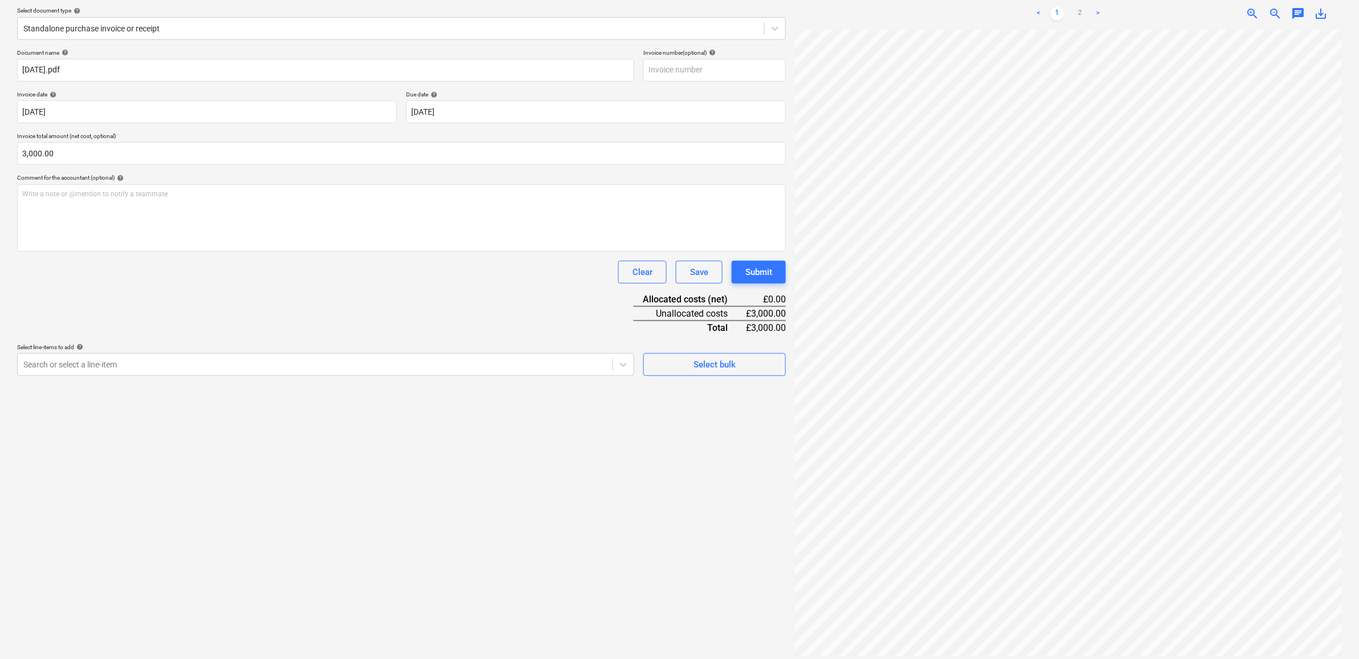
scroll to position [135, 0]
click at [488, 358] on div at bounding box center [315, 357] width 584 height 11
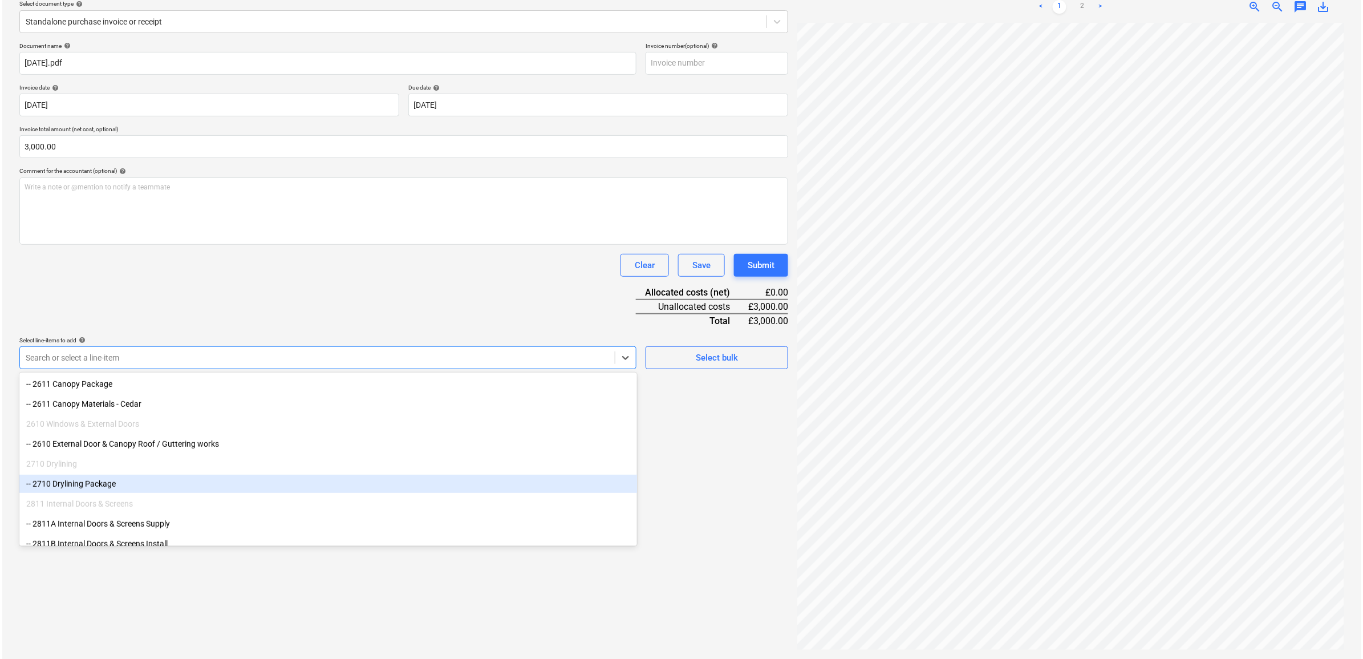
scroll to position [214, 0]
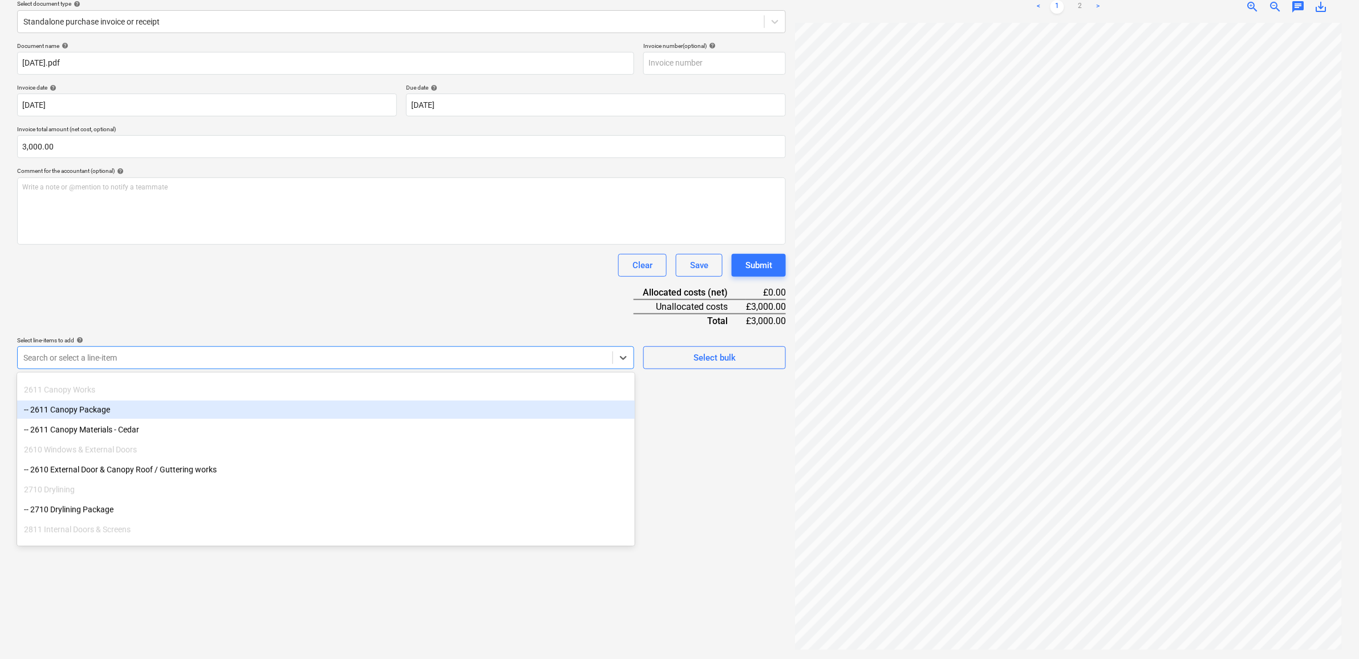
click at [140, 415] on div "-- 2611 Canopy Package" at bounding box center [326, 409] width 618 height 18
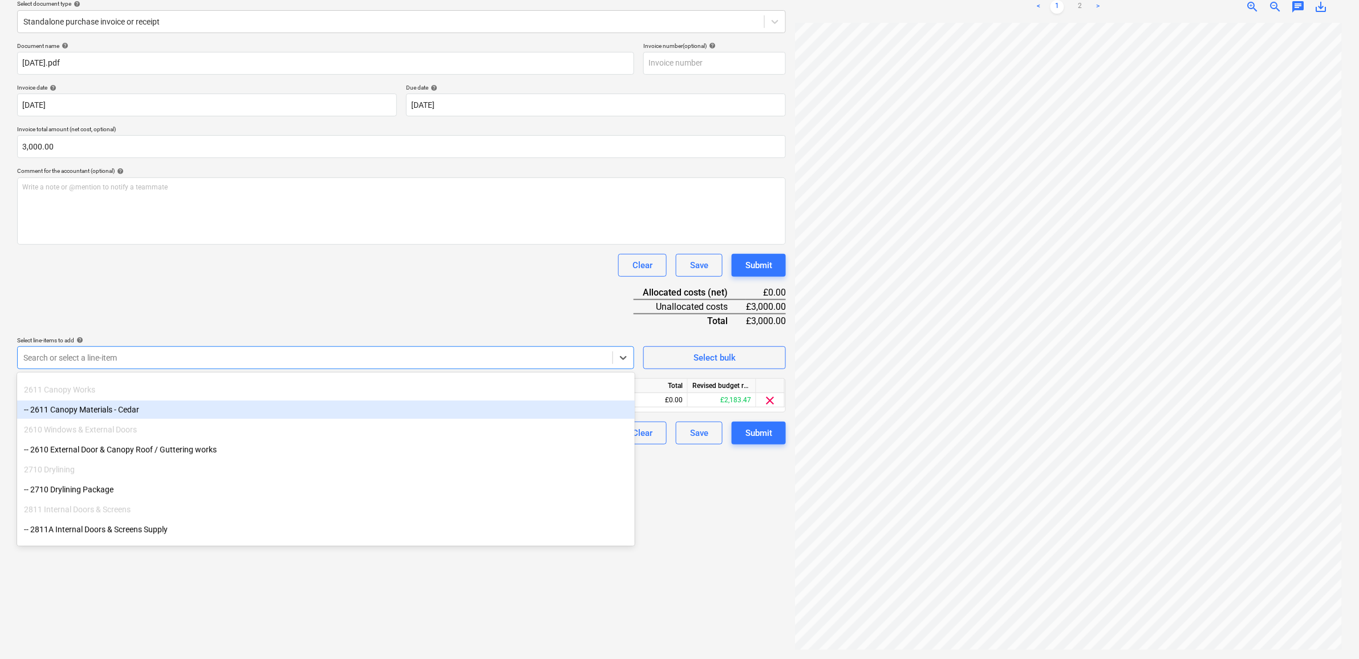
click at [407, 297] on div "Document name help [DATE].pdf Invoice number (optional) help Invoice date help …" at bounding box center [401, 243] width 769 height 402
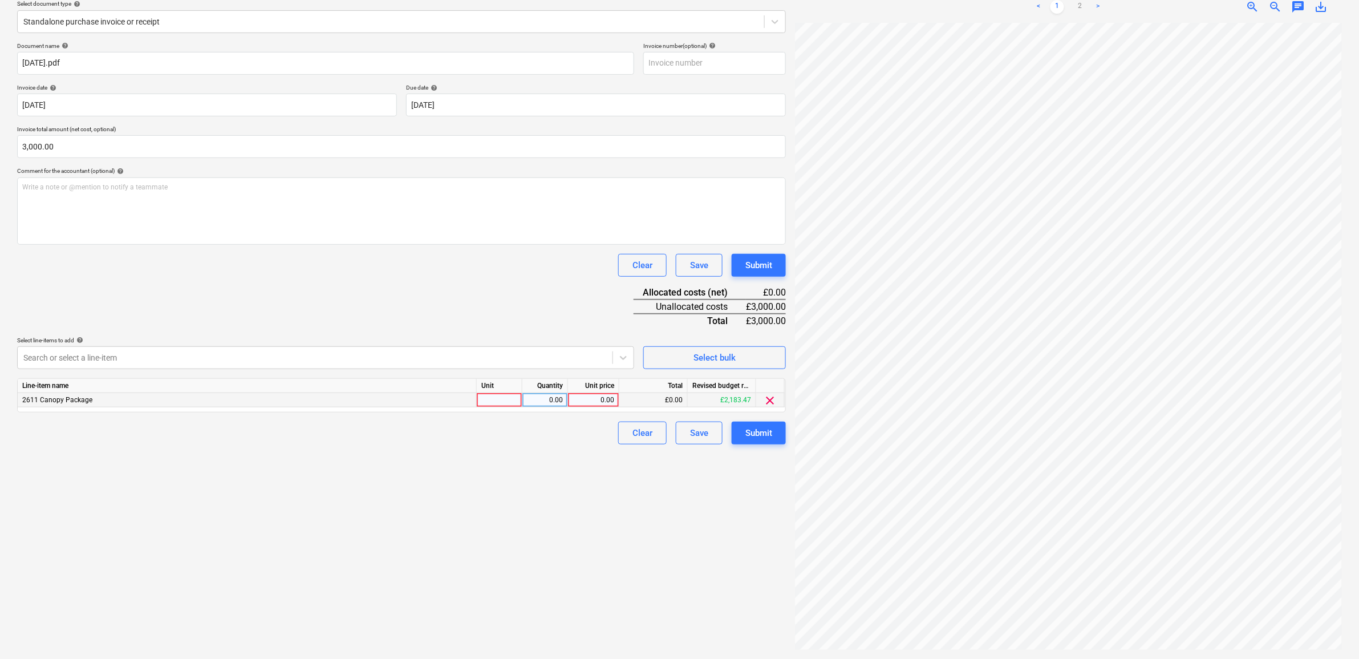
click at [589, 399] on div "0.00" at bounding box center [594, 400] width 42 height 14
type input "3000"
click at [566, 489] on div "Create new document Select company Carpenters - Fennies Add new company Select …" at bounding box center [402, 288] width 778 height 732
click at [751, 429] on div "Submit" at bounding box center [759, 433] width 27 height 15
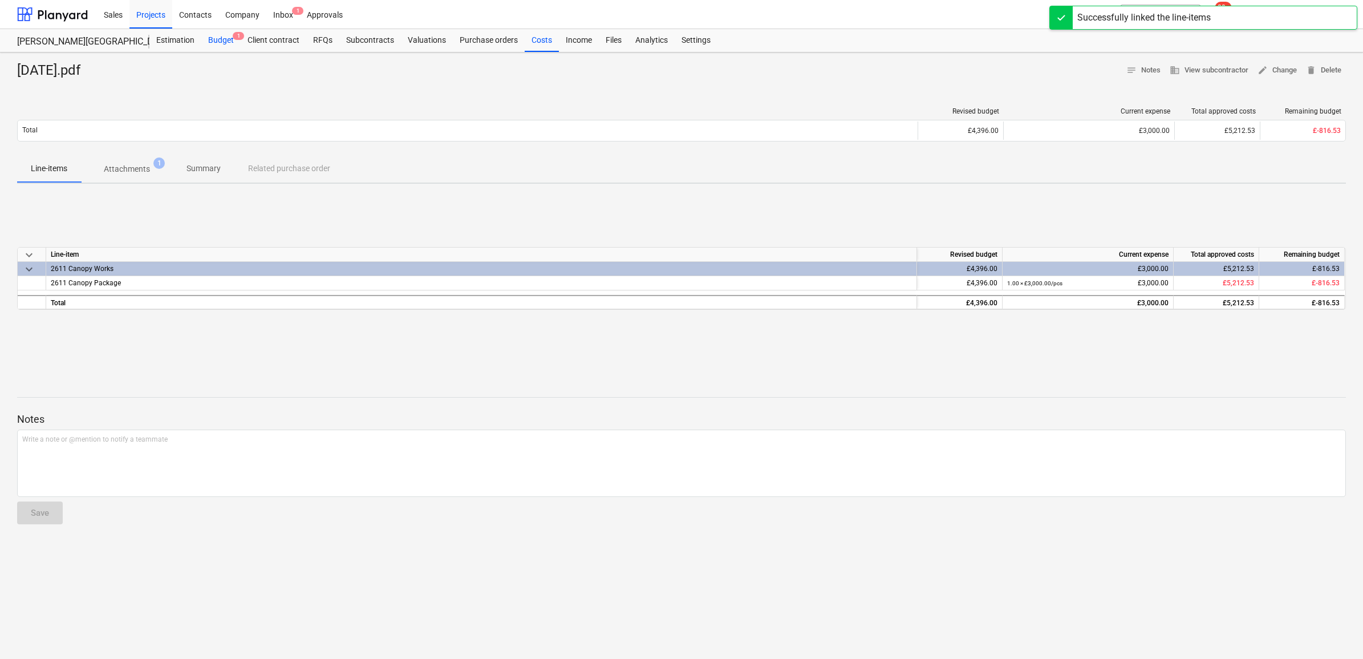
click at [222, 42] on div "Budget 1" at bounding box center [220, 40] width 39 height 23
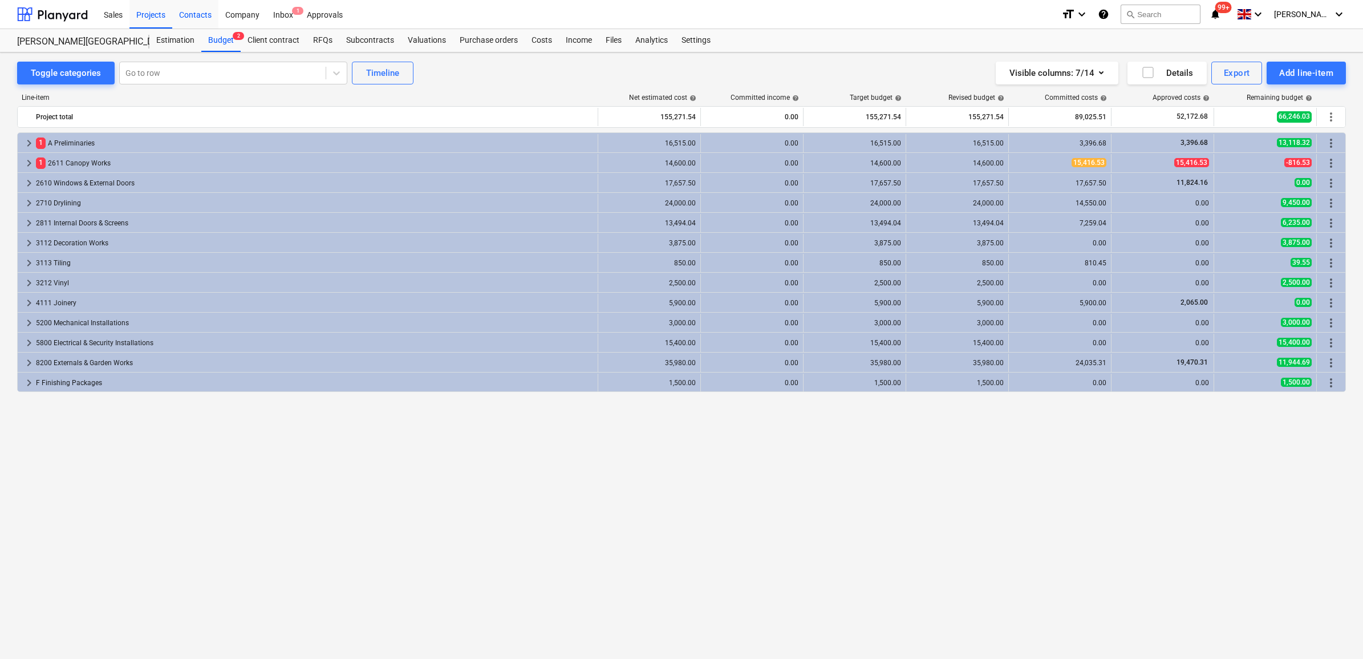
drag, startPoint x: 168, startPoint y: 13, endPoint x: 177, endPoint y: 25, distance: 14.7
click at [168, 13] on div "Projects" at bounding box center [150, 13] width 43 height 29
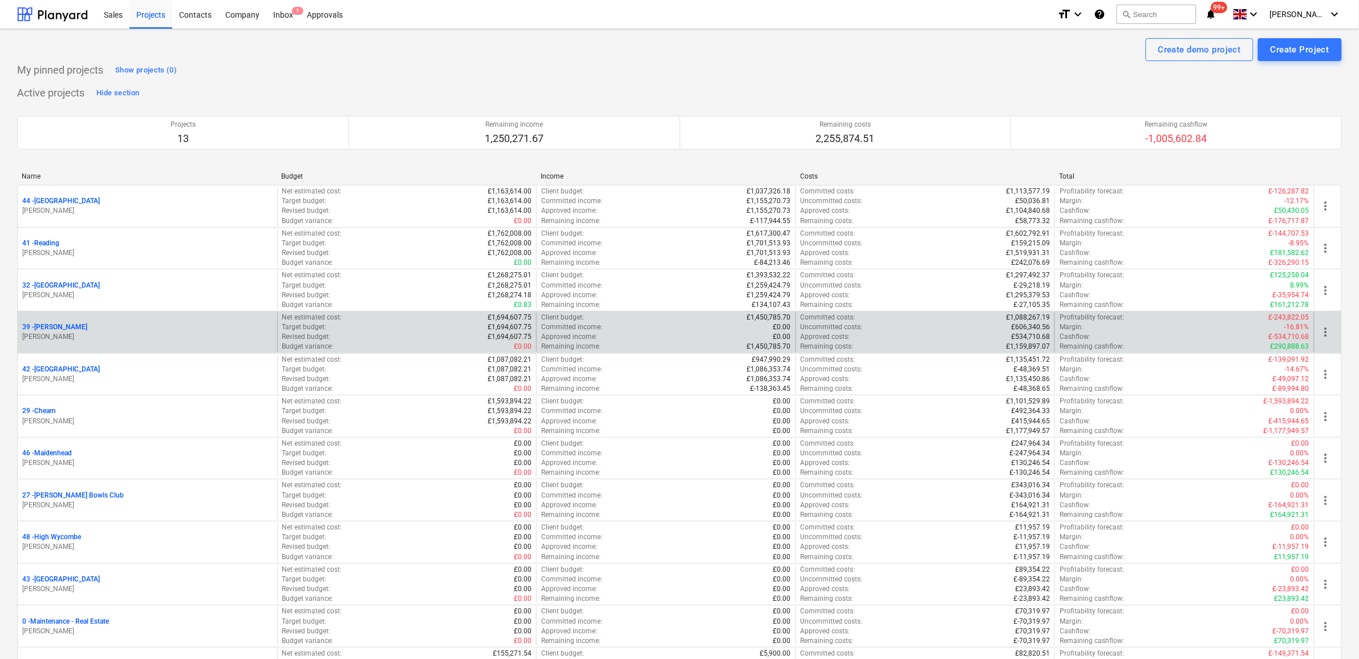
click at [55, 326] on p "39 - [GEOGRAPHIC_DATA]" at bounding box center [54, 327] width 65 height 10
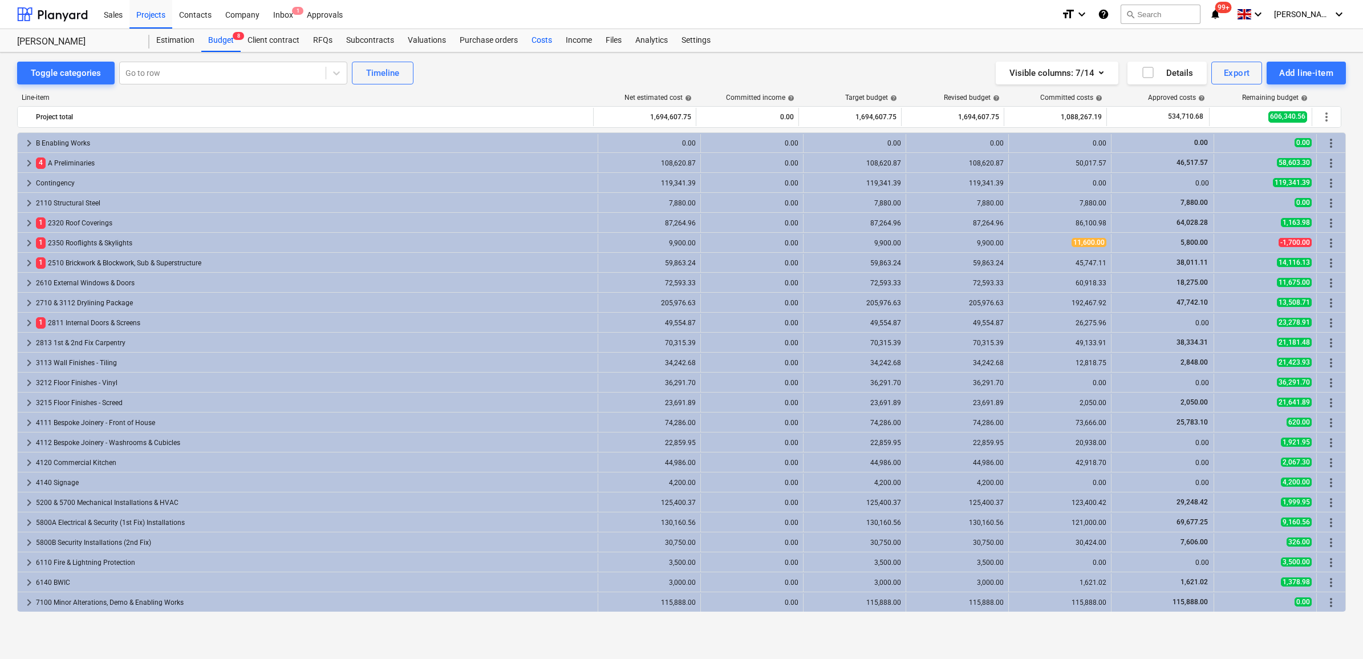
click at [525, 42] on div "Costs" at bounding box center [542, 40] width 34 height 23
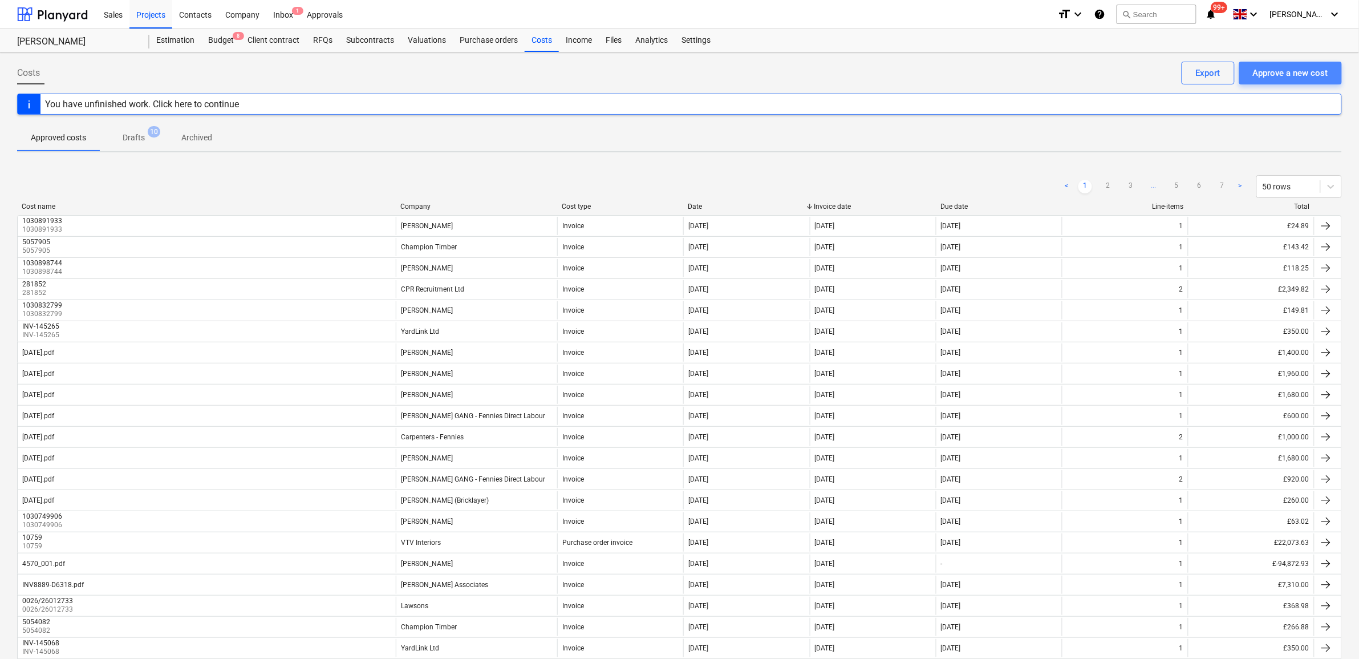
click at [1292, 75] on div "Approve a new cost" at bounding box center [1290, 73] width 75 height 15
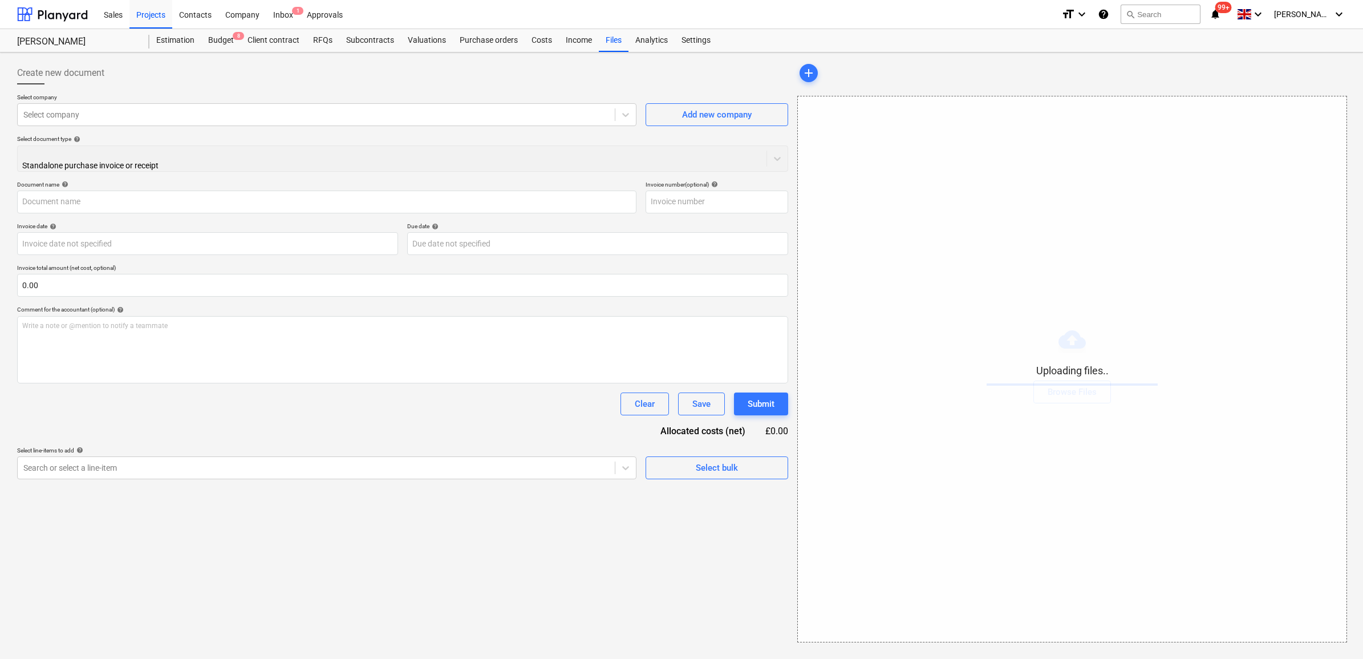
type input "[DATE].pdf"
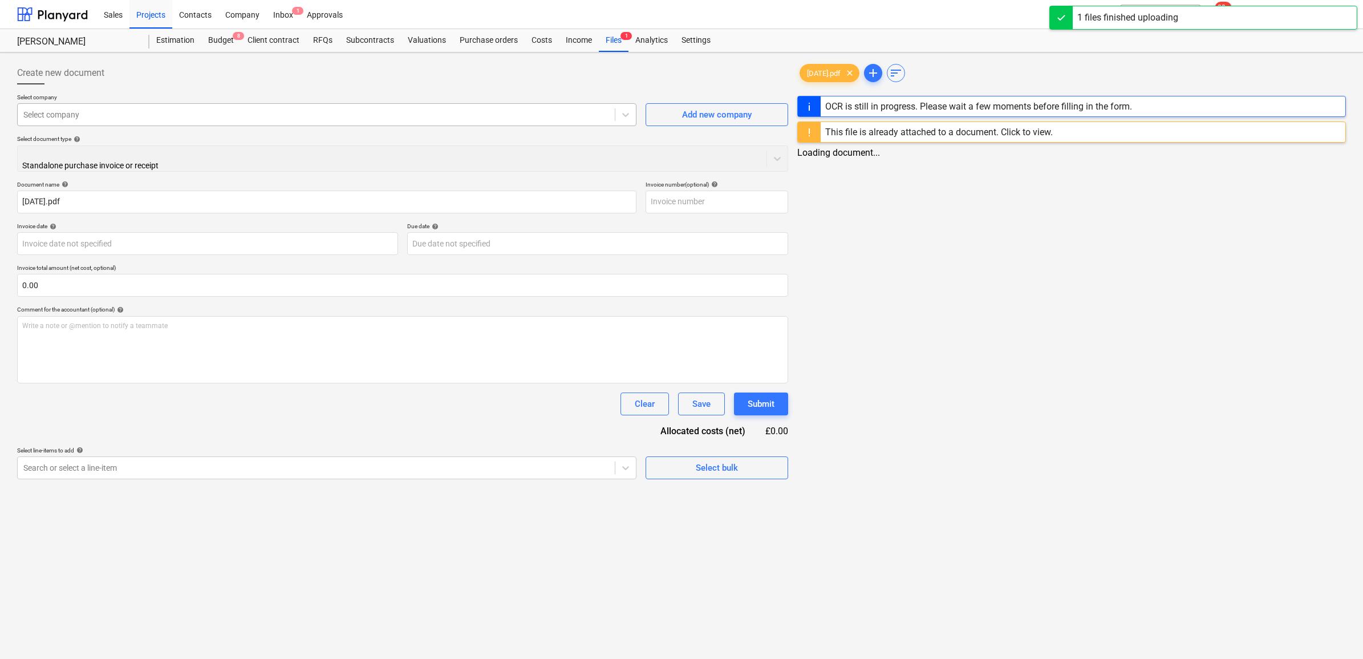
click at [492, 110] on div at bounding box center [316, 114] width 586 height 11
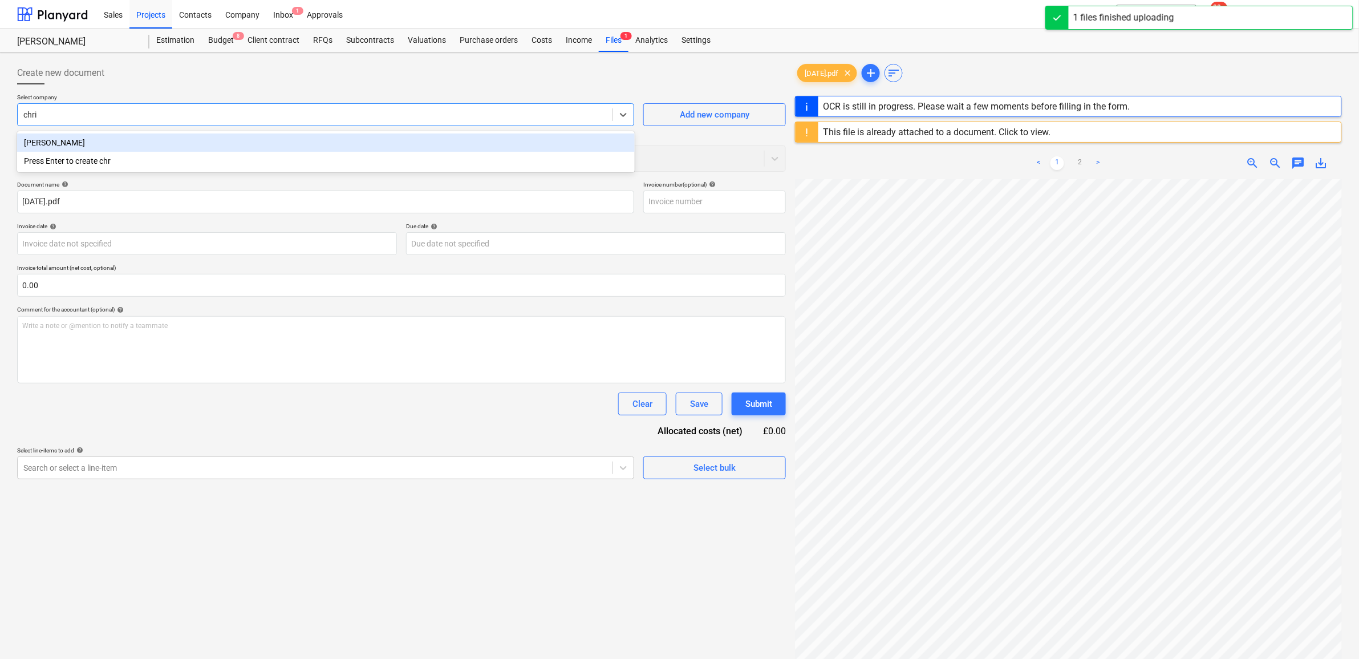
type input "[PERSON_NAME]"
click at [459, 144] on div "[PERSON_NAME]" at bounding box center [326, 142] width 618 height 18
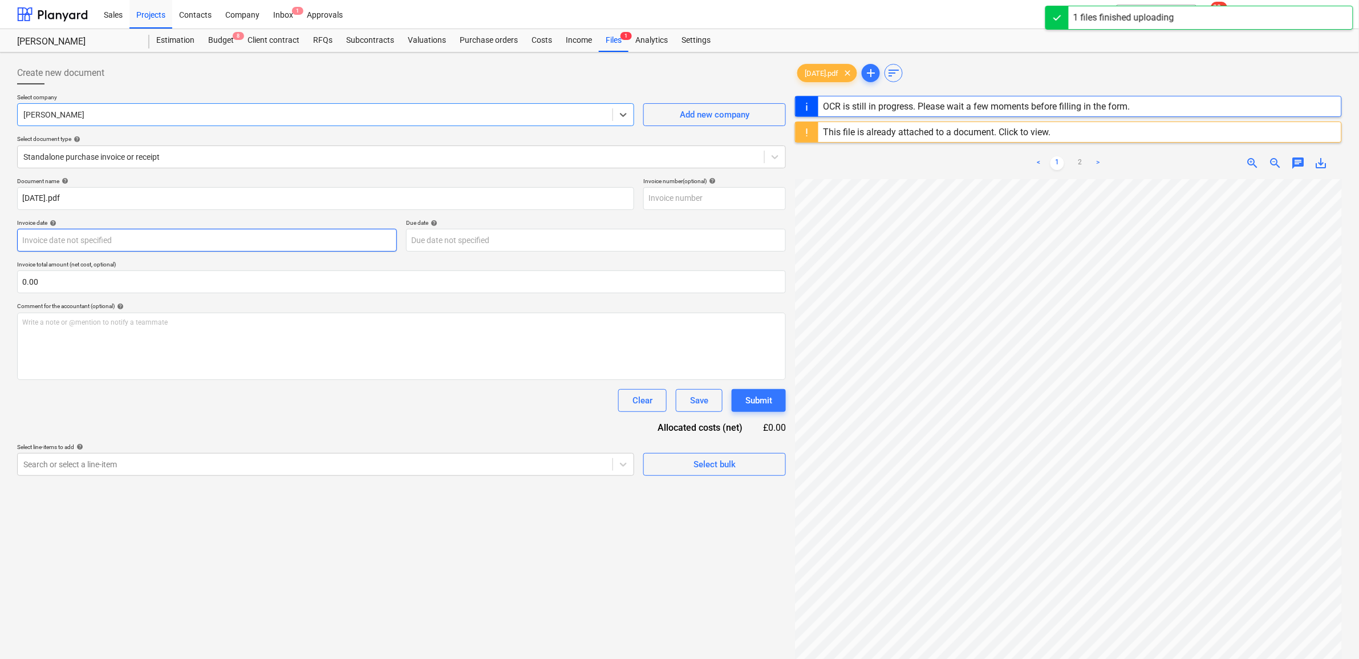
click at [172, 234] on body "Sales Projects Contacts Company Inbox 1 Approvals format_size keyboard_arrow_do…" at bounding box center [679, 329] width 1359 height 659
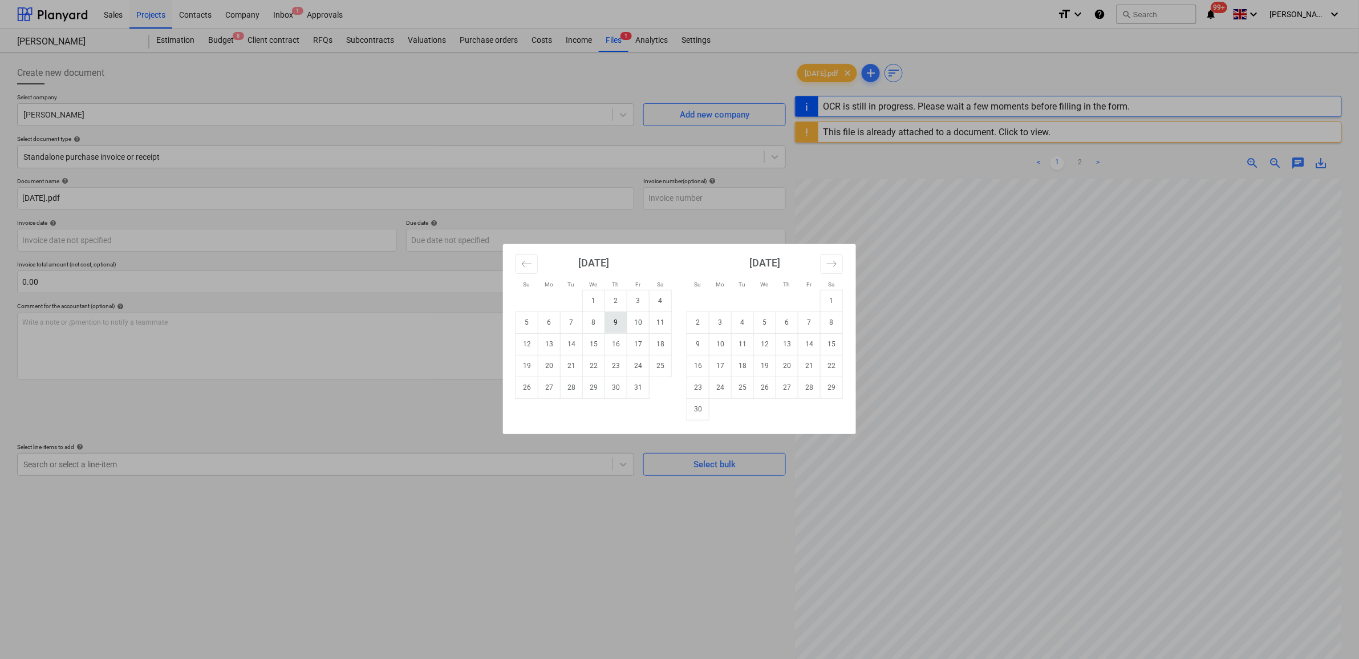
click at [619, 321] on td "9" at bounding box center [616, 322] width 22 height 22
type input "[DATE]"
click at [525, 241] on body "Sales Projects Contacts Company Inbox 1 Approvals format_size keyboard_arrow_do…" at bounding box center [679, 329] width 1359 height 659
click at [639, 325] on td "10" at bounding box center [638, 322] width 22 height 22
type input "[DATE]"
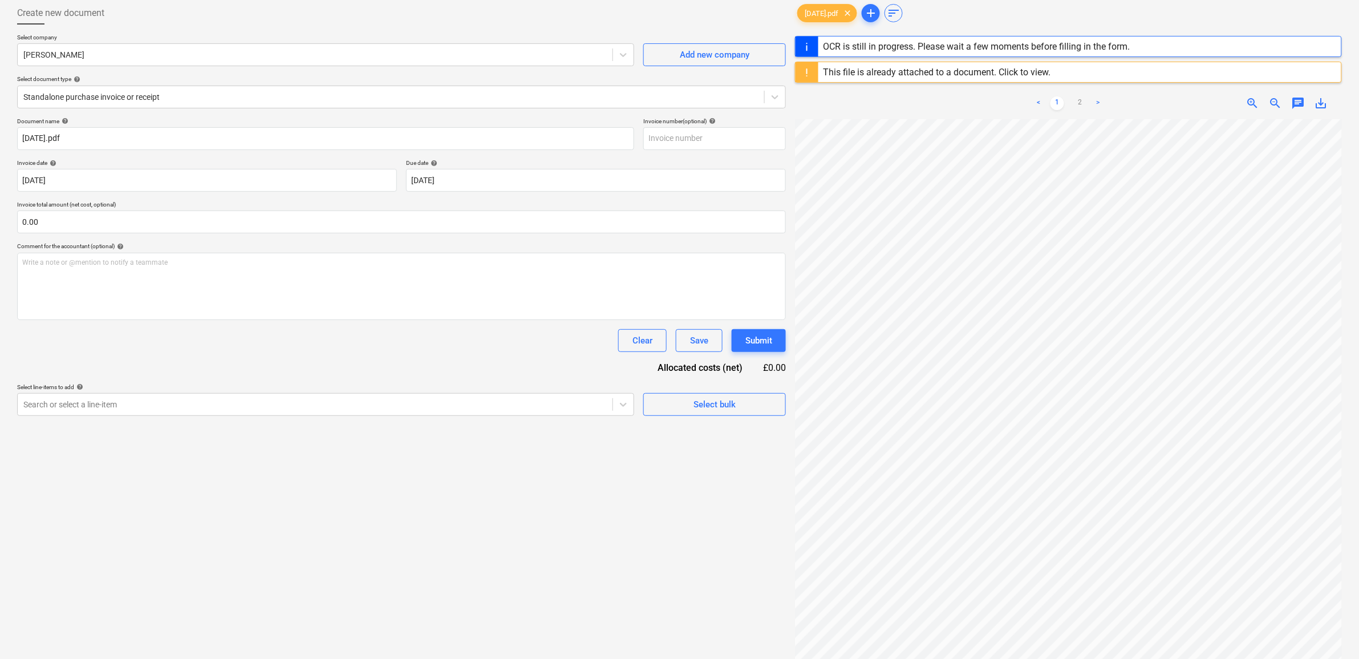
scroll to position [143, 0]
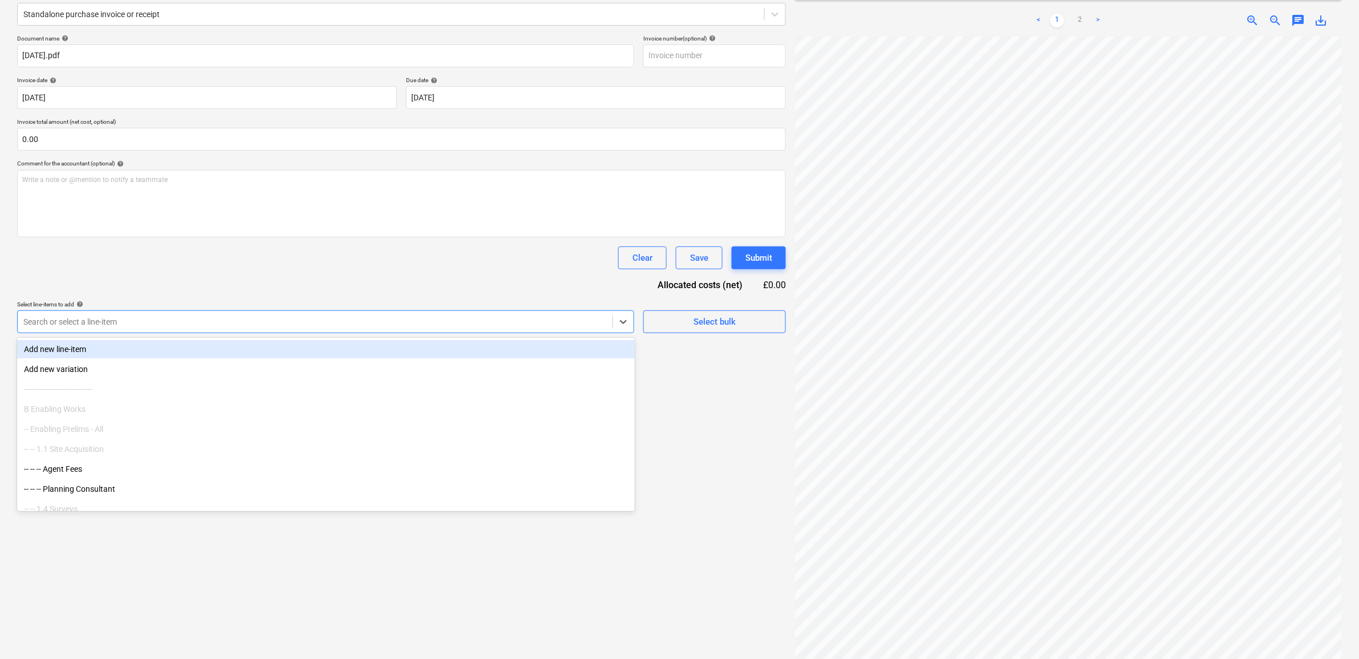
click at [507, 316] on div at bounding box center [315, 321] width 584 height 11
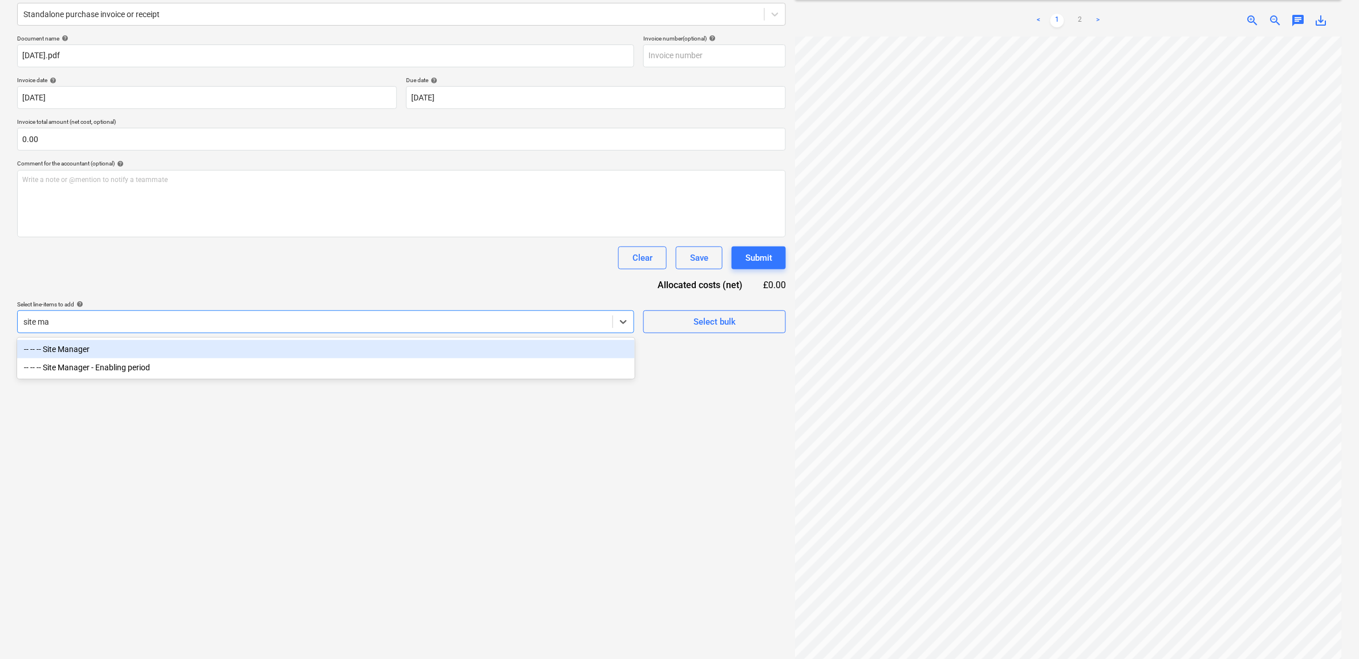
type input "site man"
click at [488, 350] on div "-- -- -- Site Manager" at bounding box center [326, 349] width 618 height 18
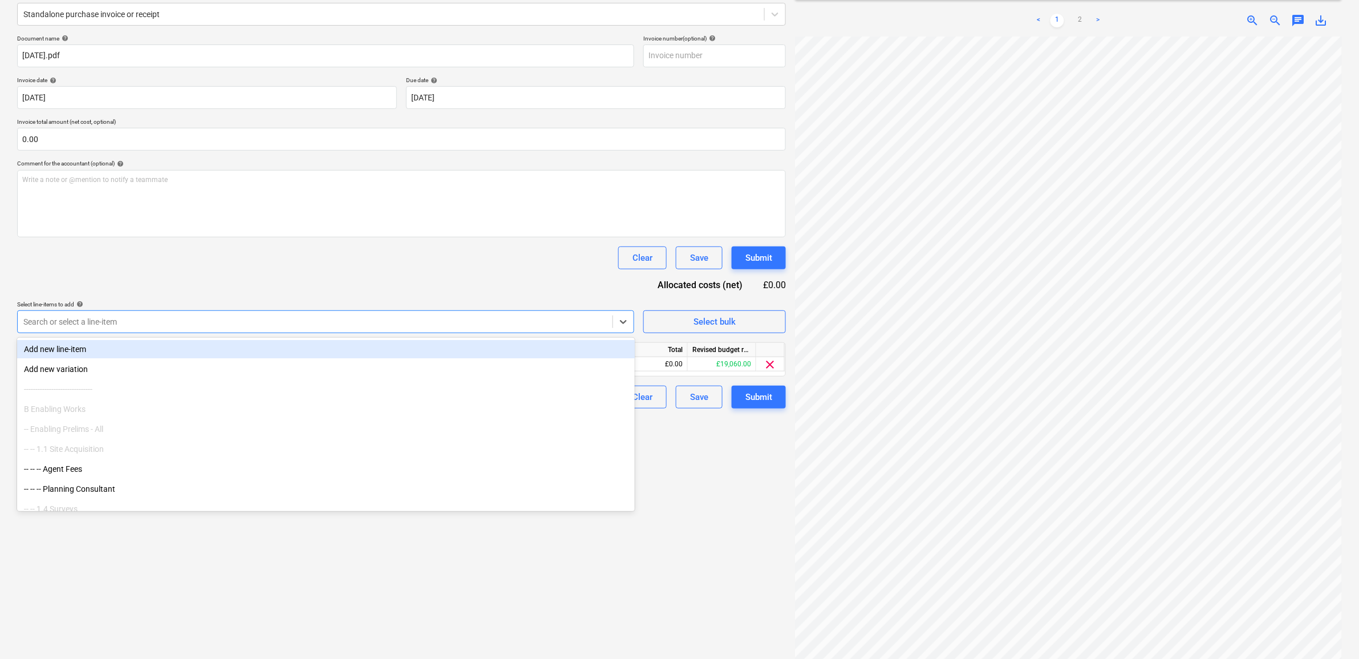
click at [503, 243] on div "Document name help [DATE].pdf Invoice number (optional) help Invoice date help …" at bounding box center [401, 222] width 769 height 374
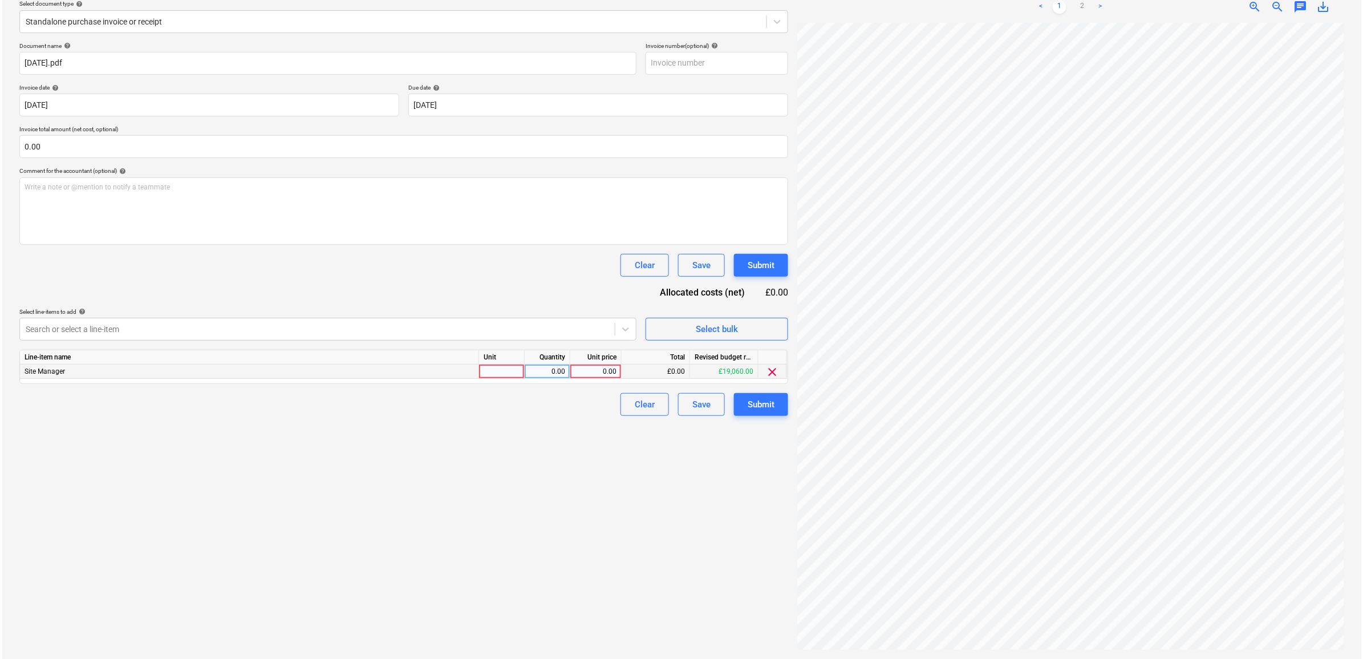
scroll to position [135, 0]
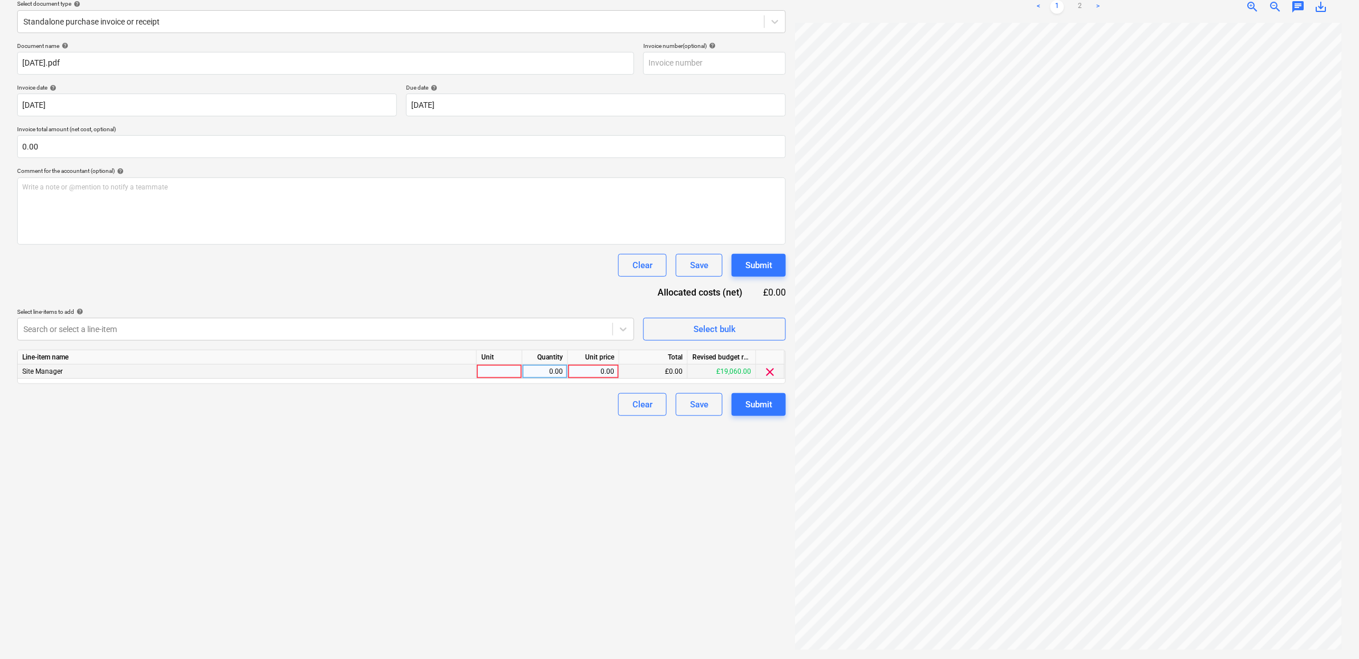
click at [583, 371] on div "0.00" at bounding box center [594, 372] width 42 height 14
type input "1680"
click at [525, 473] on div "Create new document Select company [PERSON_NAME] Add new company Select documen…" at bounding box center [402, 288] width 778 height 732
click at [758, 404] on div "Submit" at bounding box center [759, 404] width 27 height 15
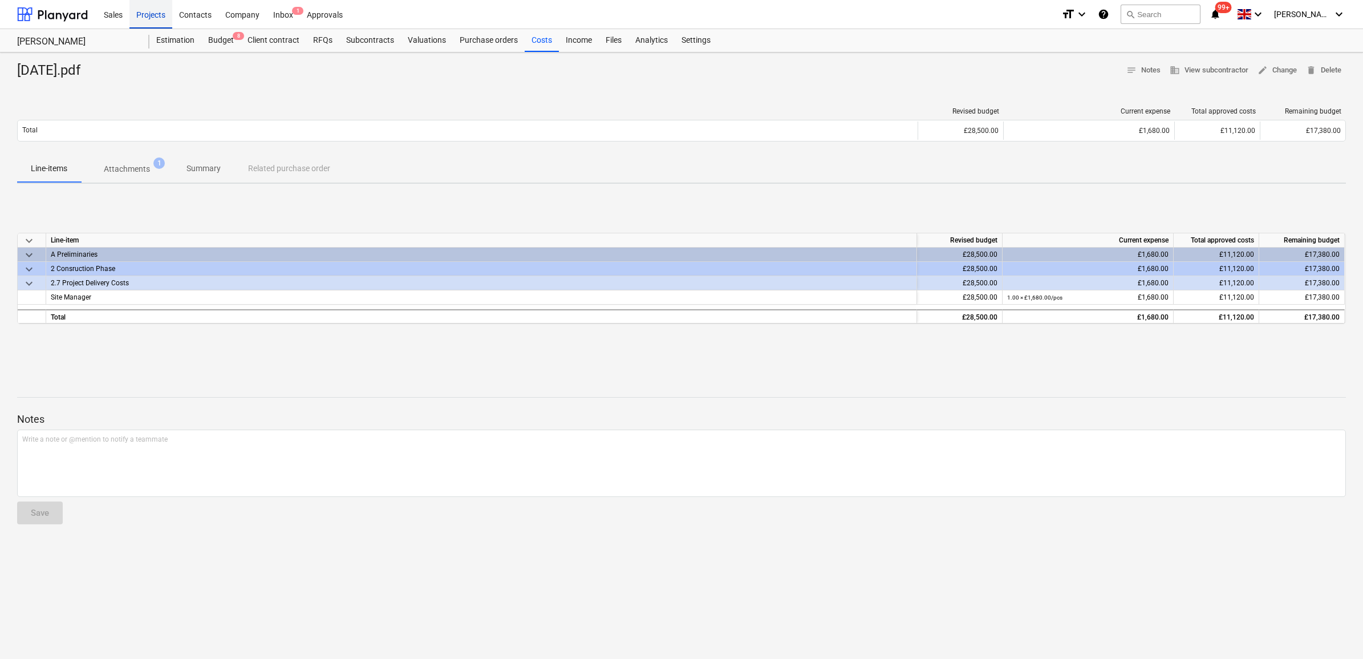
drag, startPoint x: 144, startPoint y: 10, endPoint x: 164, endPoint y: 26, distance: 25.7
click at [144, 10] on div "Projects" at bounding box center [150, 13] width 43 height 29
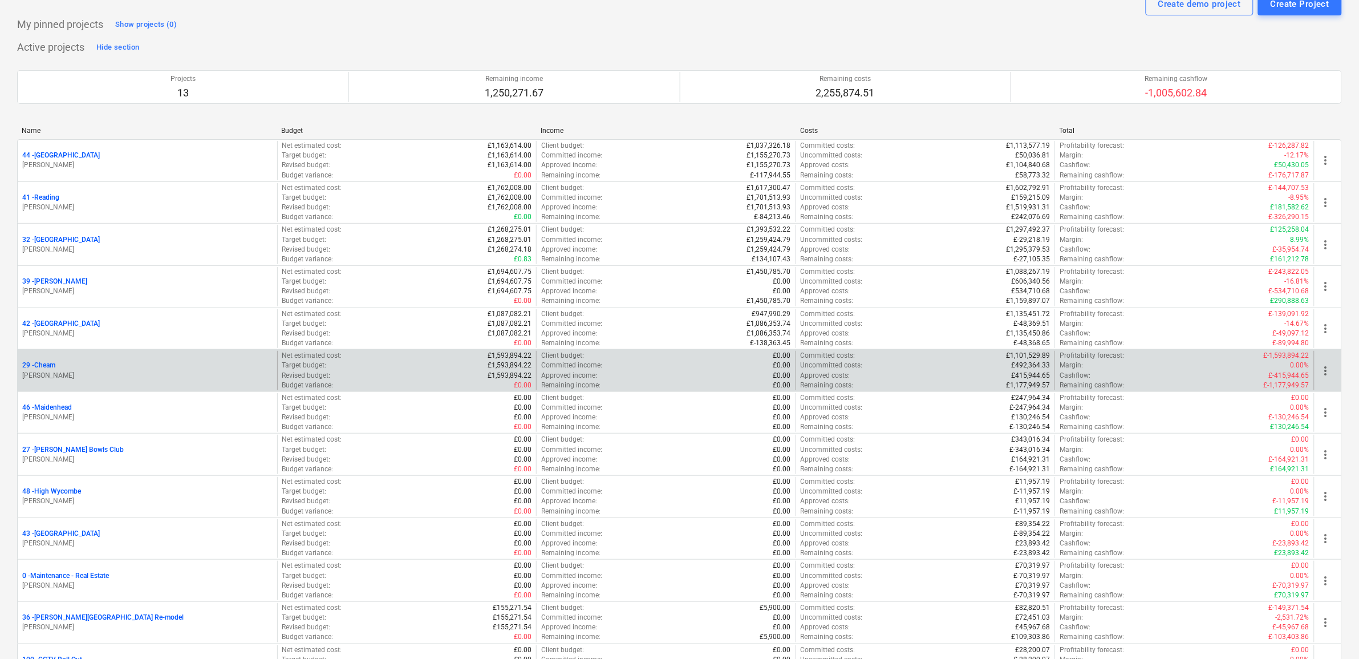
scroll to position [71, 0]
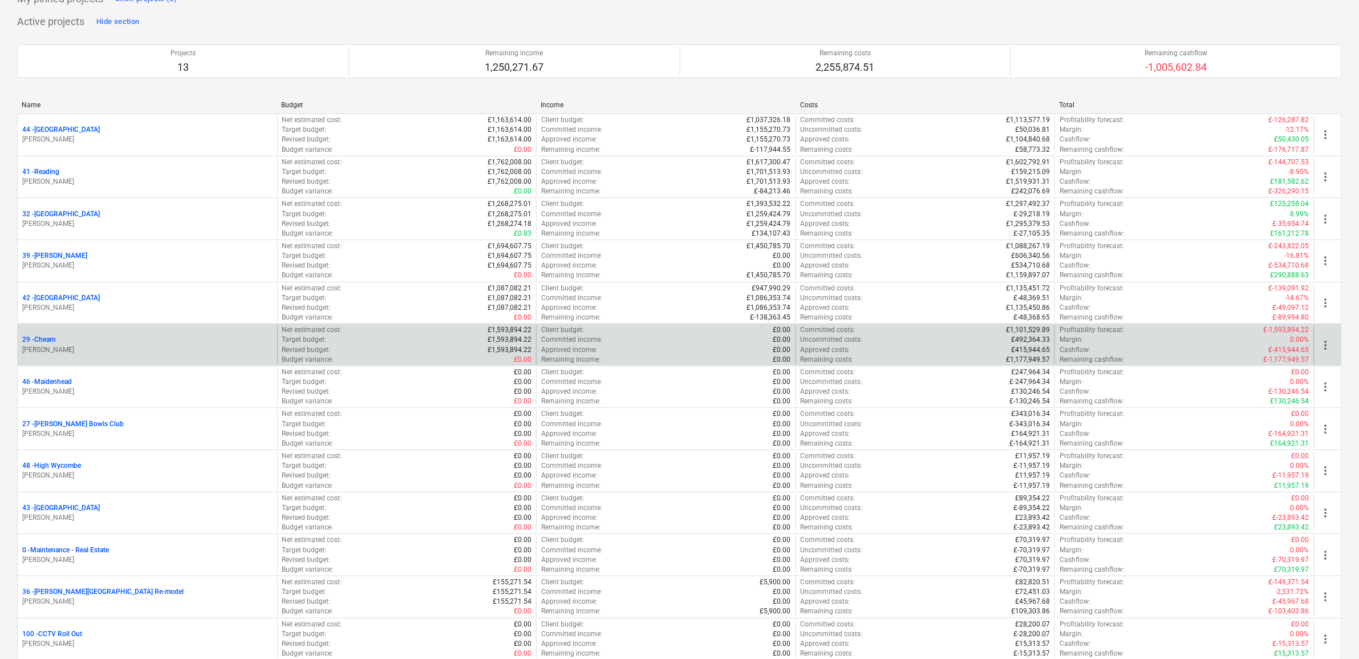
click at [52, 342] on p "29 - Cheam" at bounding box center [38, 340] width 33 height 10
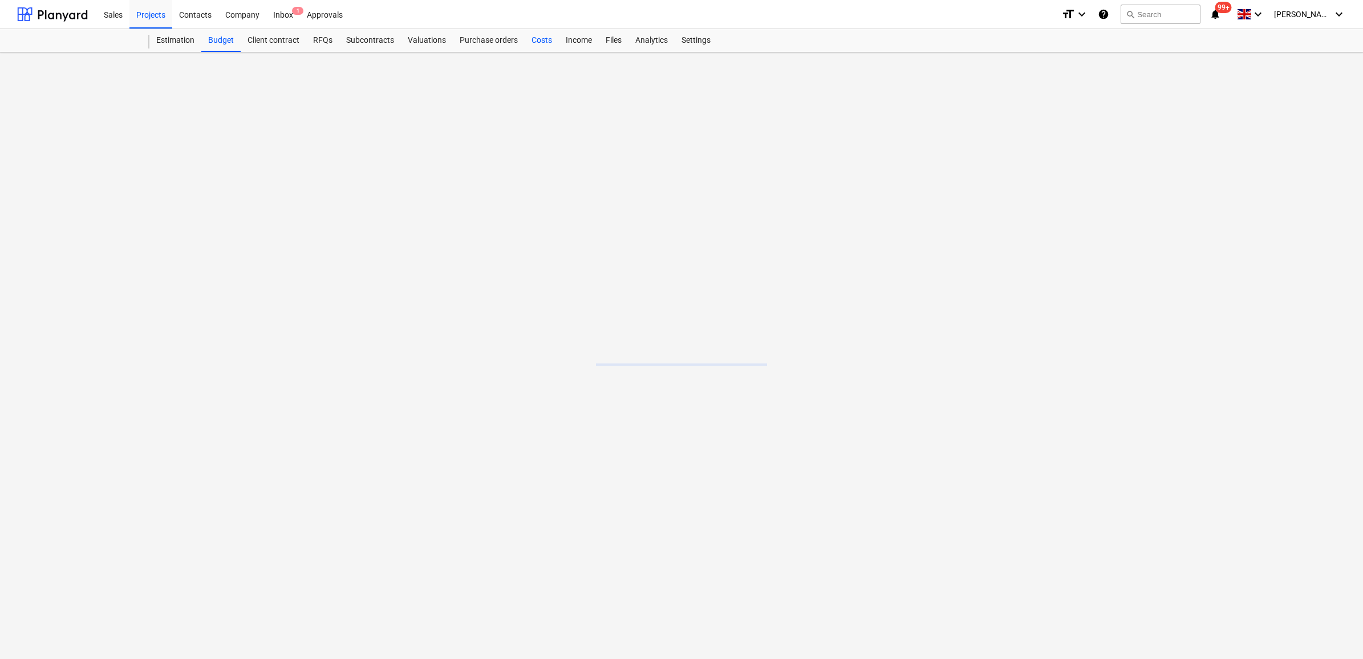
click at [542, 38] on div "Costs" at bounding box center [542, 40] width 34 height 23
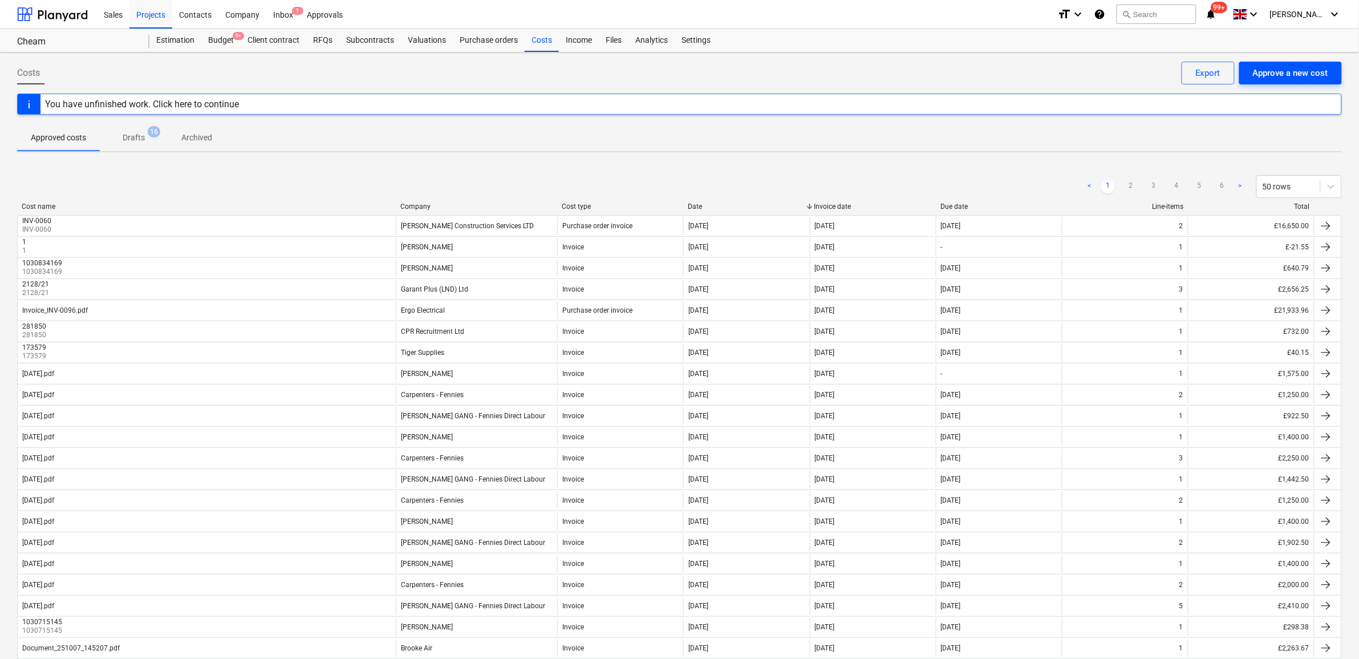
click at [1305, 72] on div "Approve a new cost" at bounding box center [1290, 73] width 75 height 15
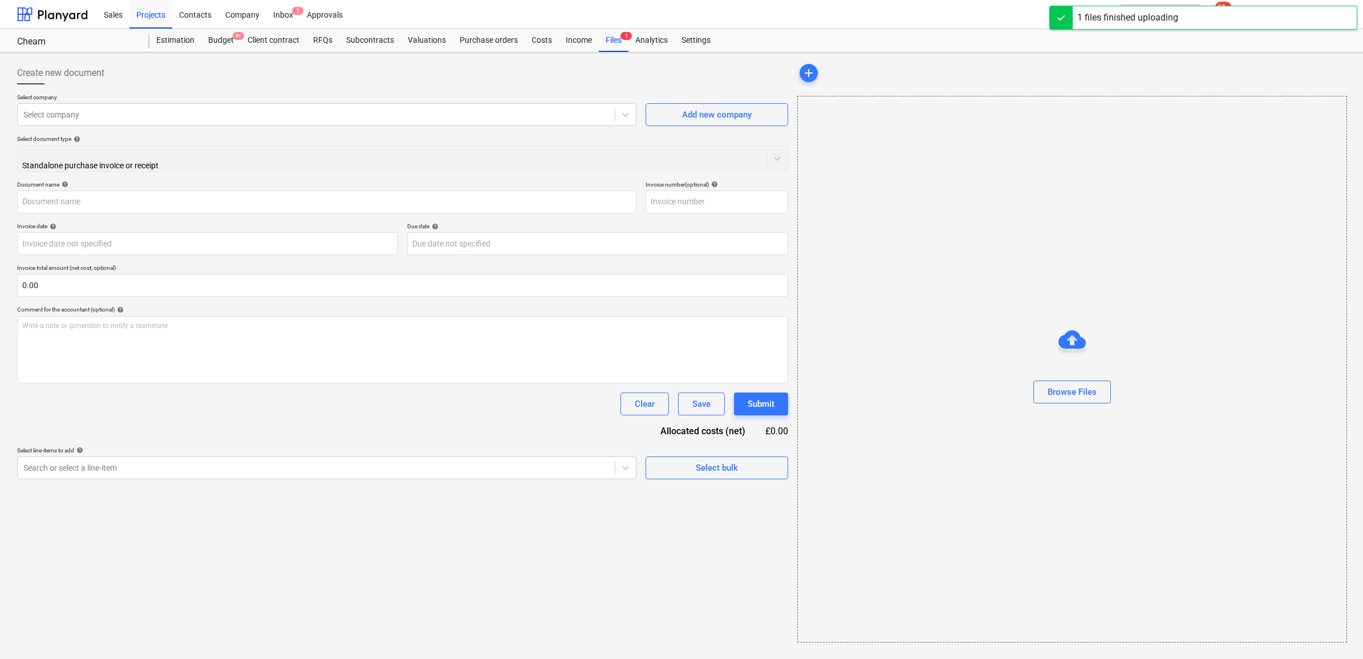
type input "[DATE].pdf"
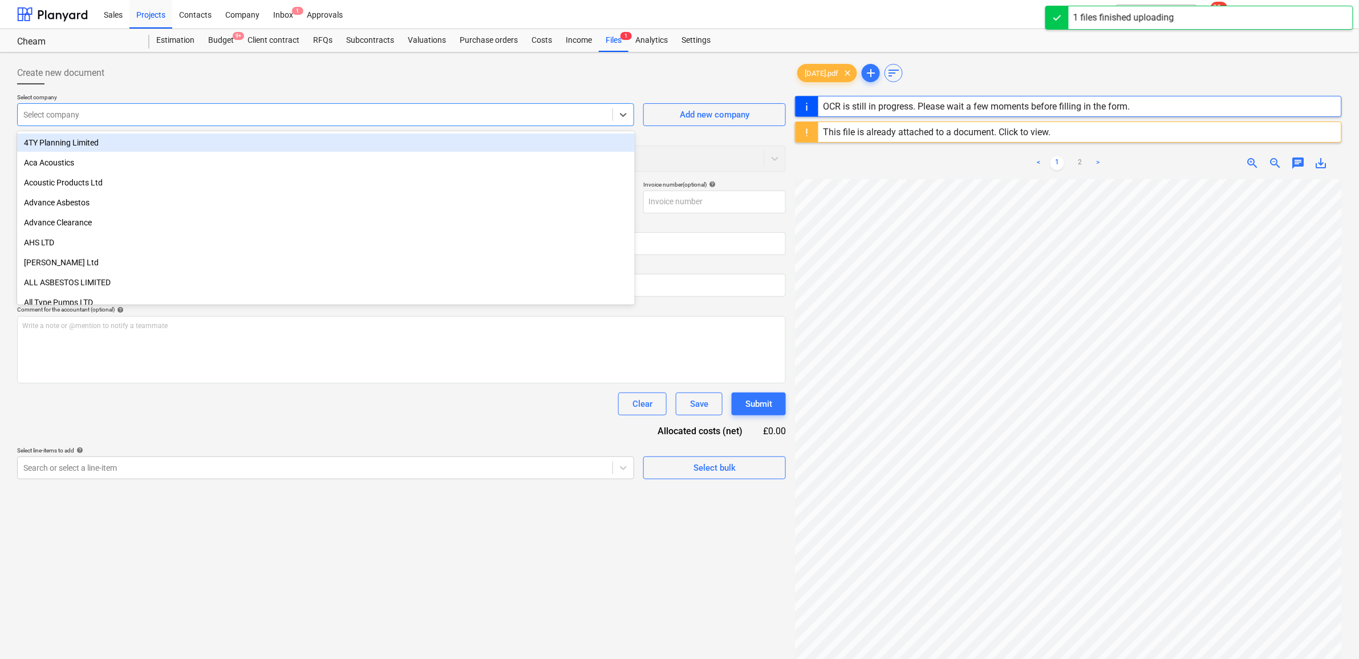
click at [199, 112] on div at bounding box center [315, 114] width 584 height 11
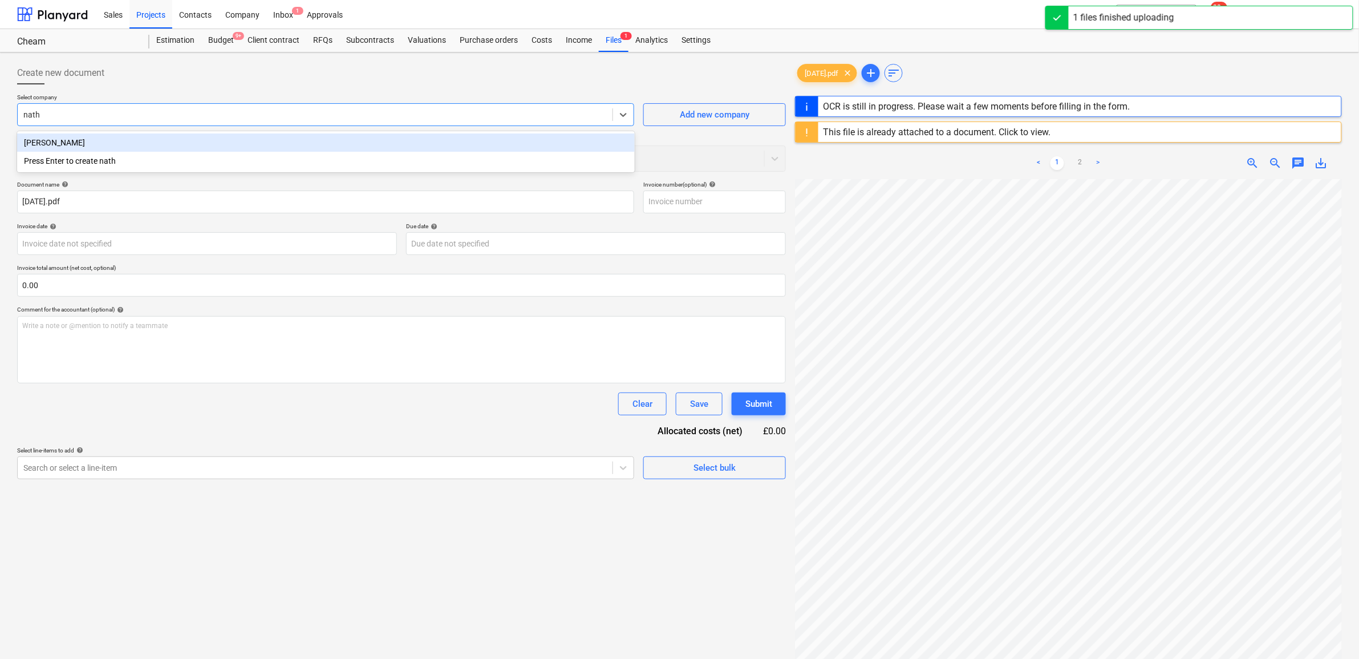
type input "natha"
click at [167, 137] on div "[PERSON_NAME]" at bounding box center [326, 142] width 618 height 18
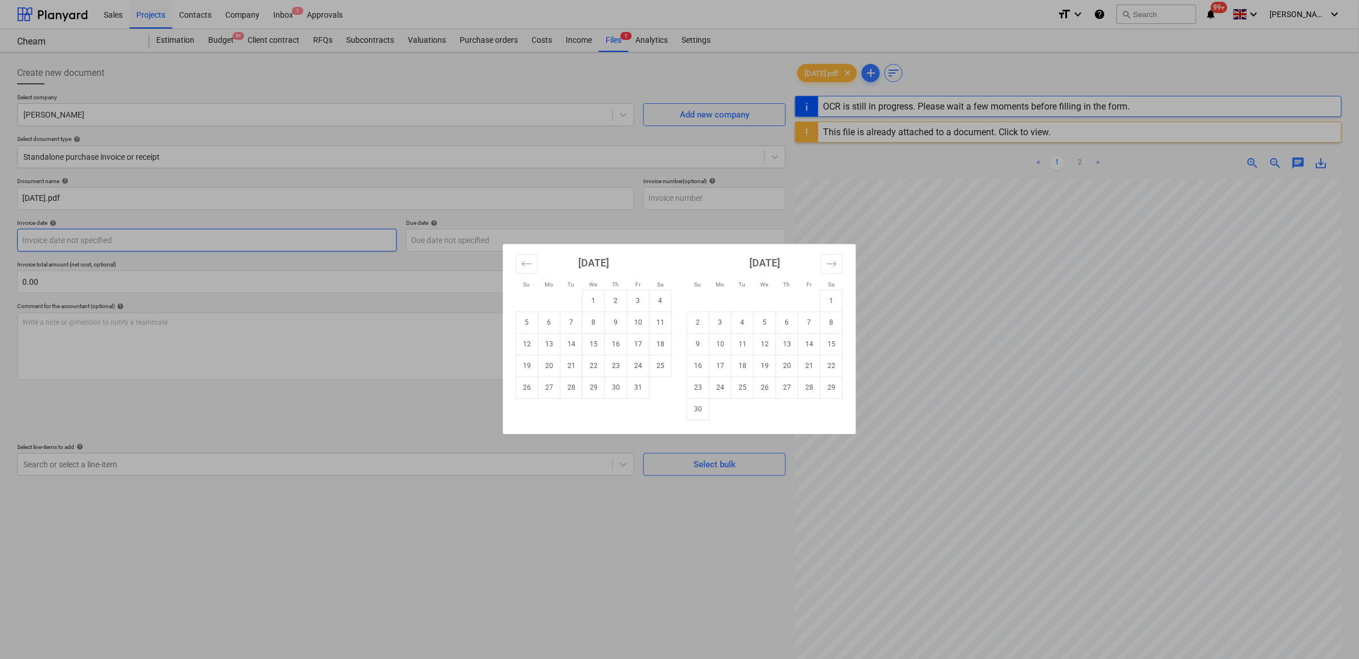
click at [183, 232] on body "Sales Projects Contacts Company Inbox 1 Approvals format_size keyboard_arrow_do…" at bounding box center [679, 329] width 1359 height 659
click at [616, 321] on td "9" at bounding box center [616, 322] width 22 height 22
type input "[DATE]"
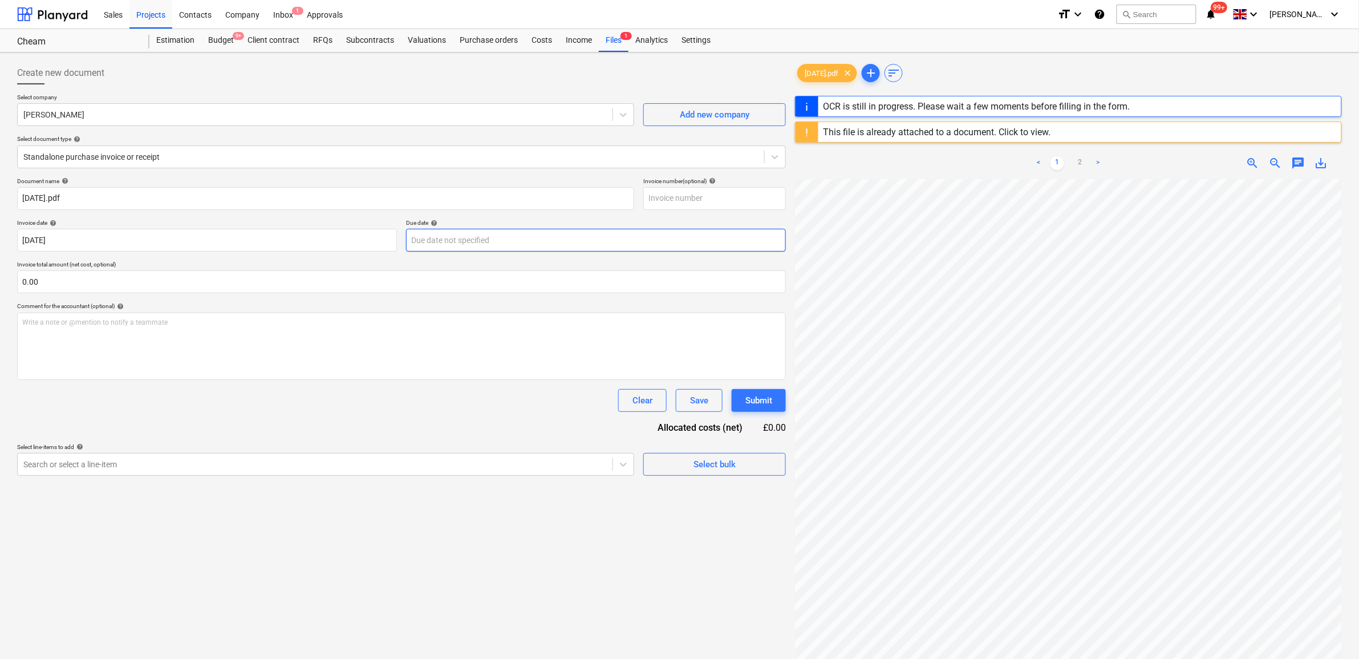
click at [562, 241] on body "Sales Projects Contacts Company Inbox 1 Approvals format_size keyboard_arrow_do…" at bounding box center [679, 329] width 1359 height 659
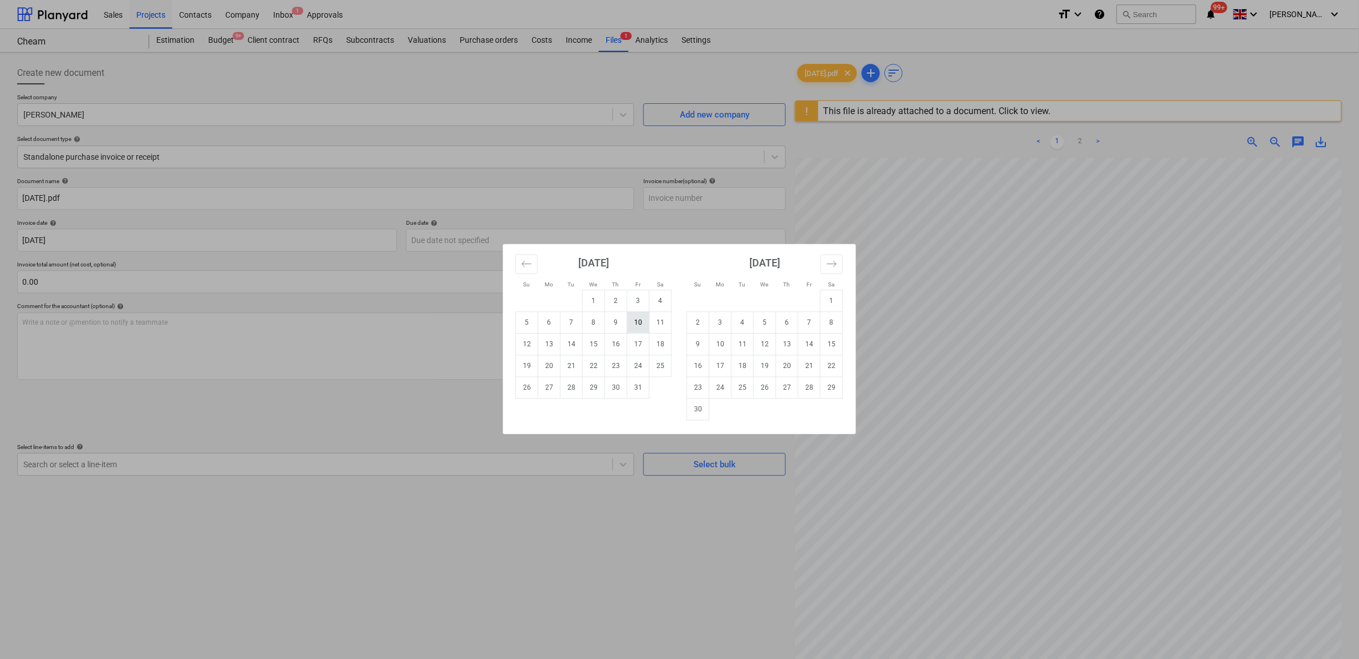
click at [632, 323] on td "10" at bounding box center [638, 322] width 22 height 22
type input "[DATE]"
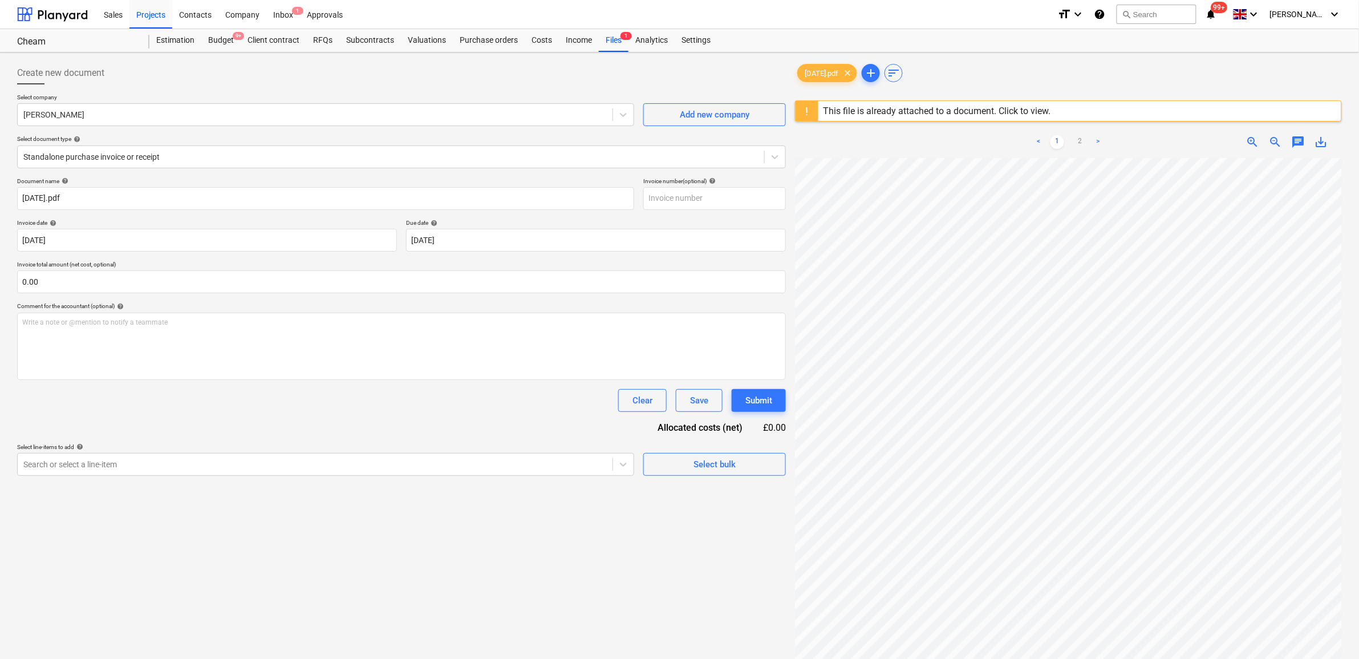
click at [500, 406] on div "Clear Save Submit" at bounding box center [401, 400] width 769 height 23
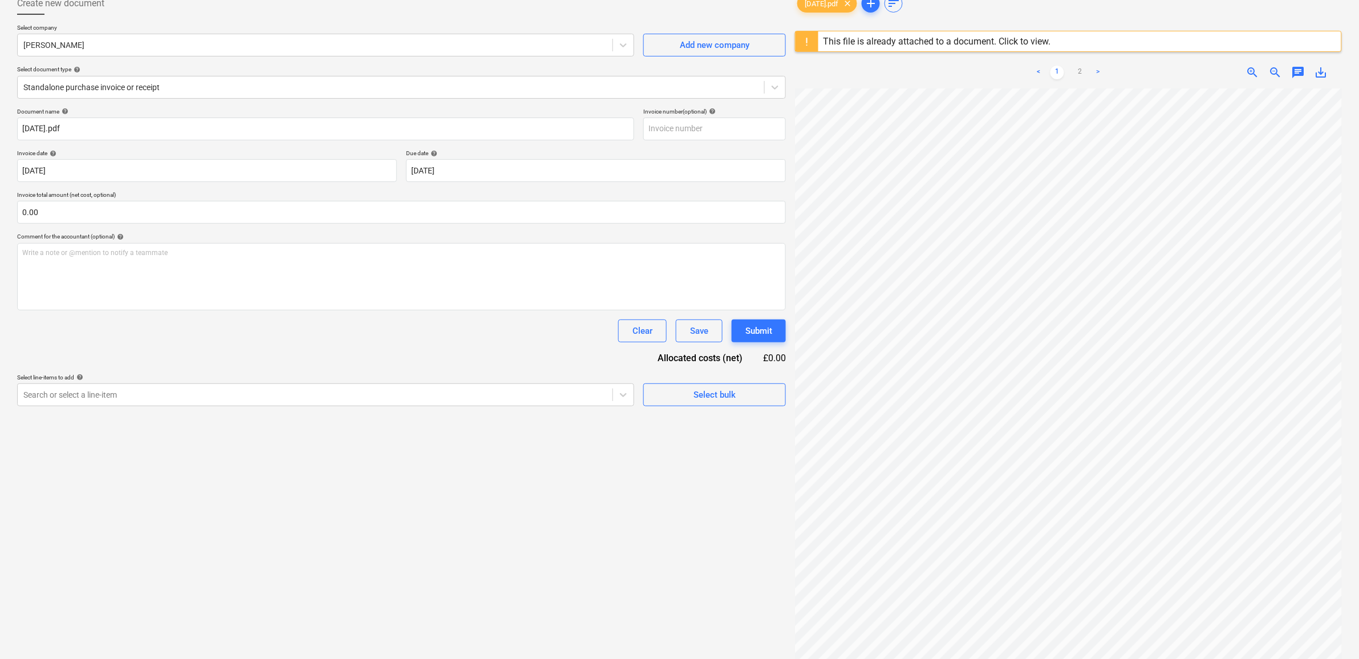
scroll to position [135, 0]
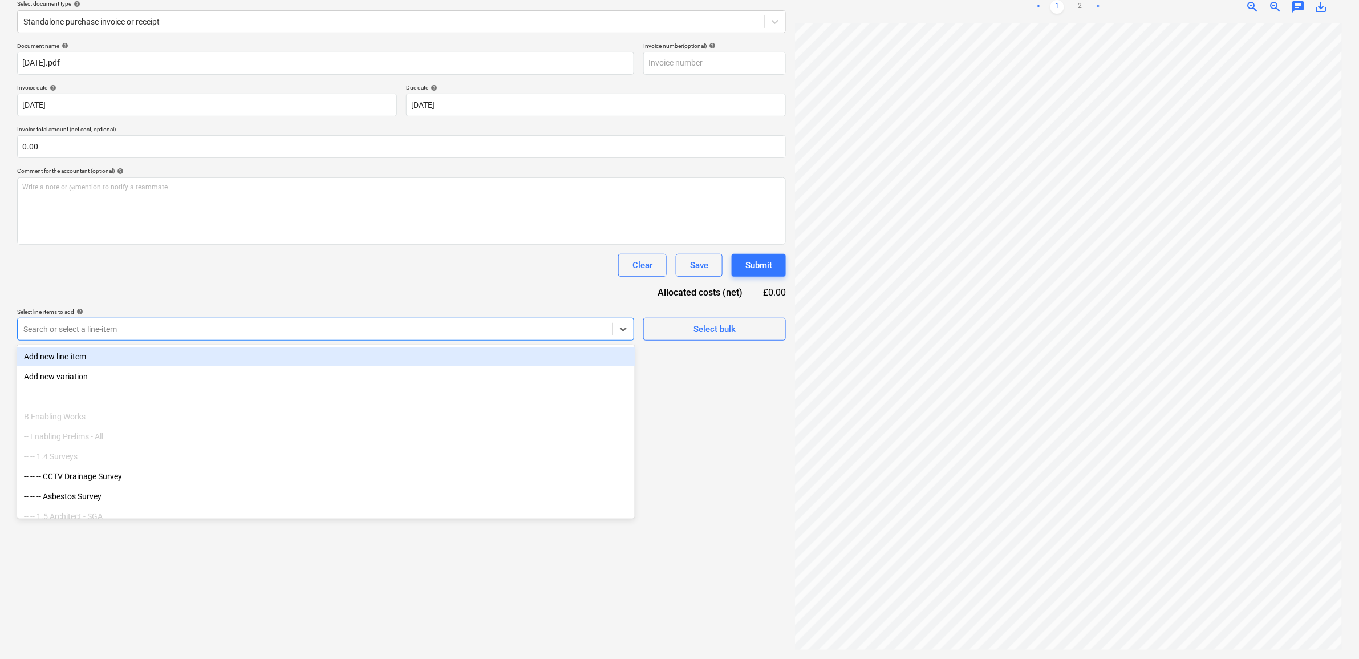
click at [496, 331] on div at bounding box center [315, 328] width 584 height 11
type input "c"
type input "site"
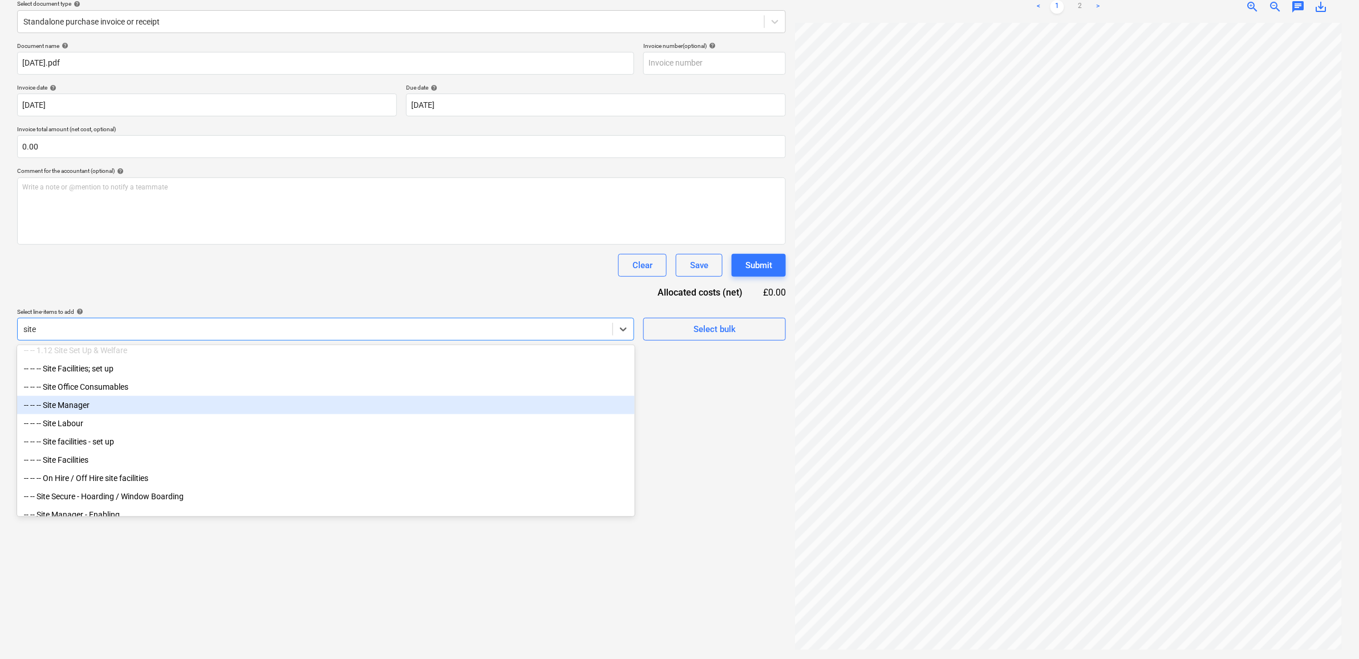
scroll to position [10, 0]
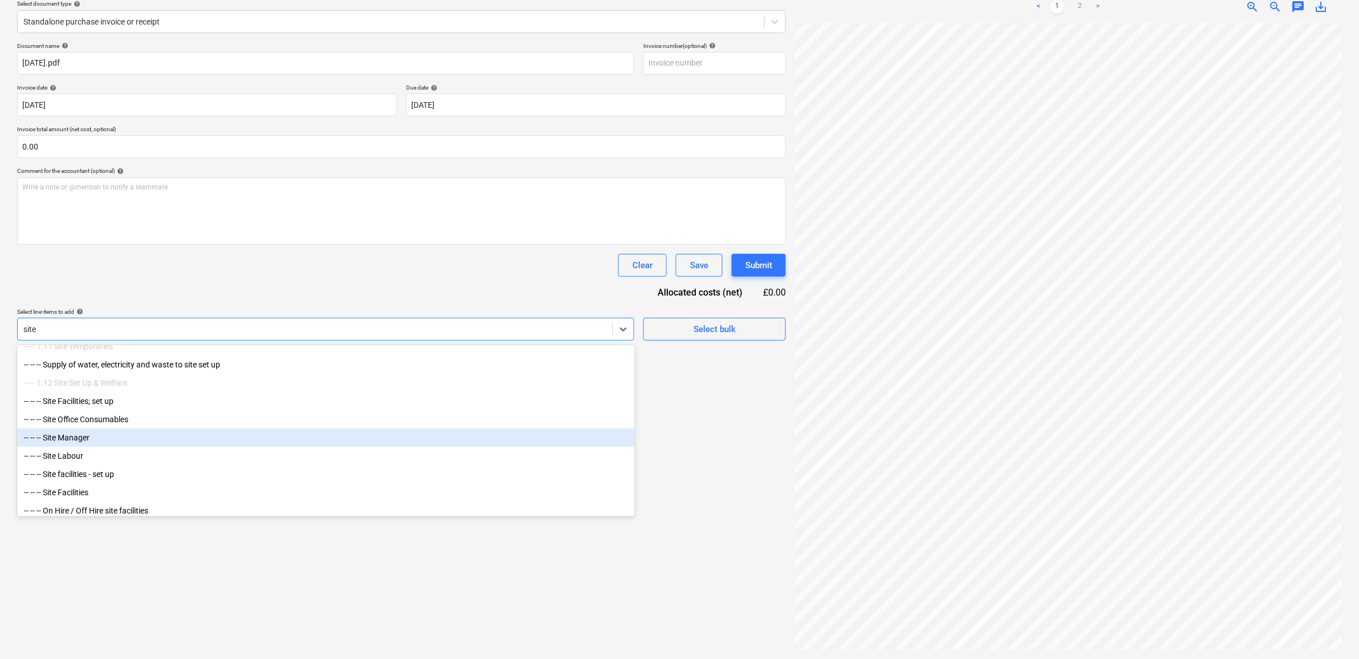
click at [152, 440] on div "-- -- -- Site Manager" at bounding box center [326, 437] width 618 height 18
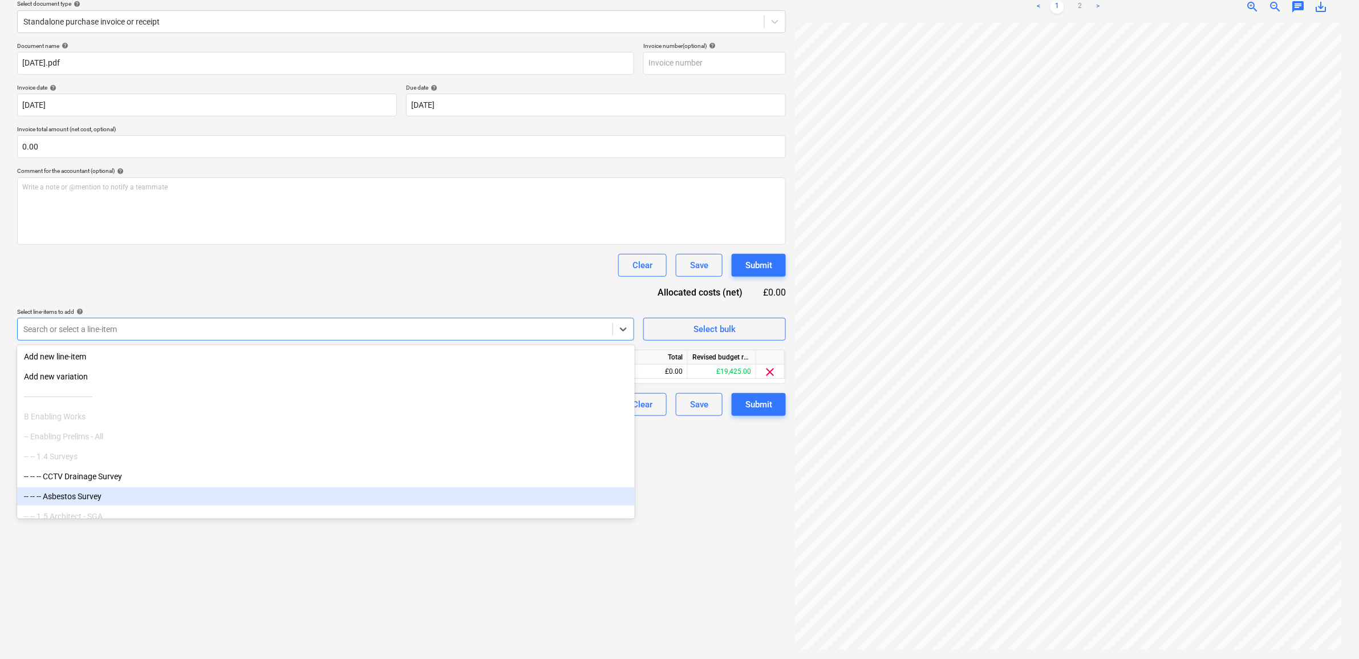
click at [671, 560] on div "Create new document Select company [PERSON_NAME] Add new company Select documen…" at bounding box center [402, 288] width 778 height 732
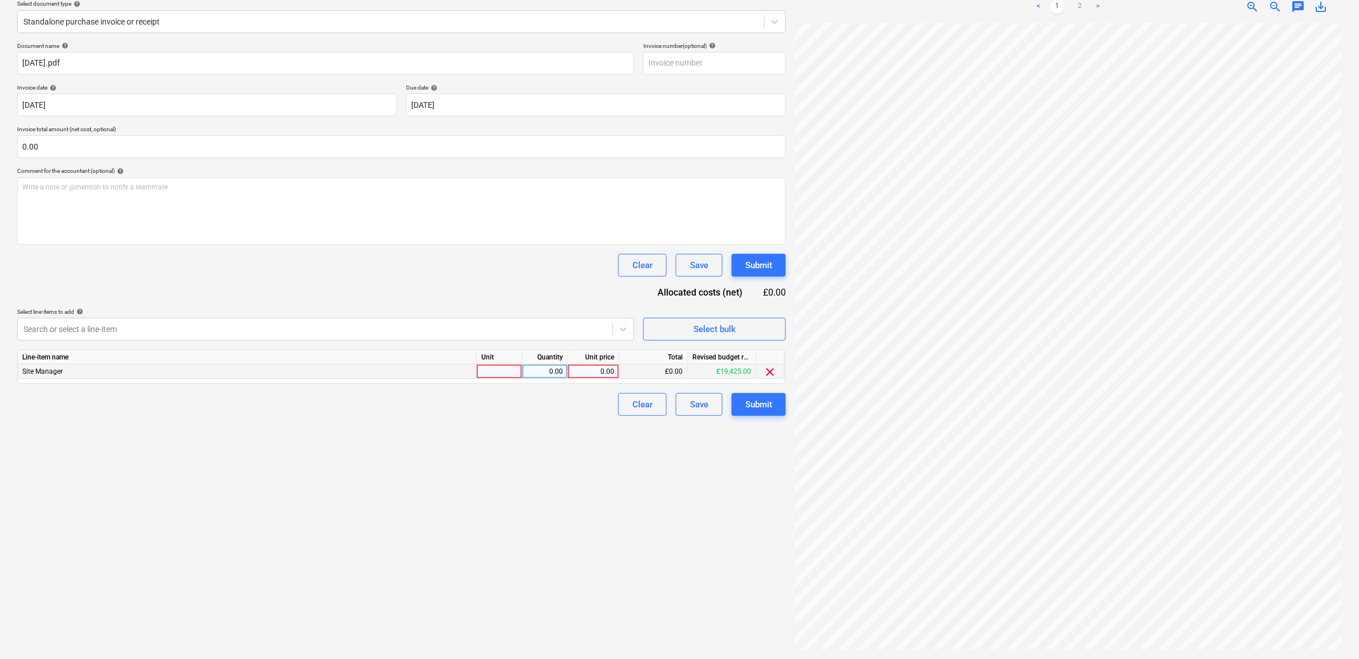
click at [606, 368] on div "0.00" at bounding box center [594, 372] width 42 height 14
type input "1400"
drag, startPoint x: 544, startPoint y: 455, endPoint x: 569, endPoint y: 453, distance: 25.2
click at [546, 455] on div "Create new document Select company [PERSON_NAME] Add new company Select documen…" at bounding box center [402, 288] width 778 height 732
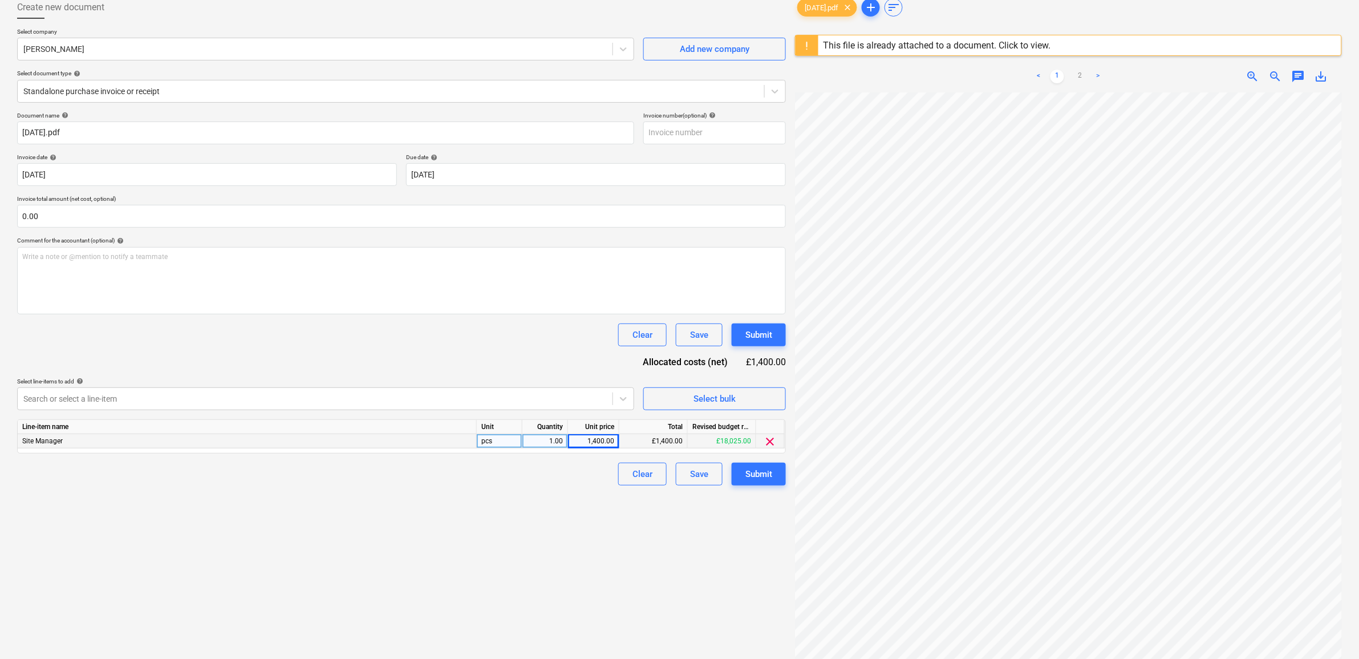
scroll to position [0, 0]
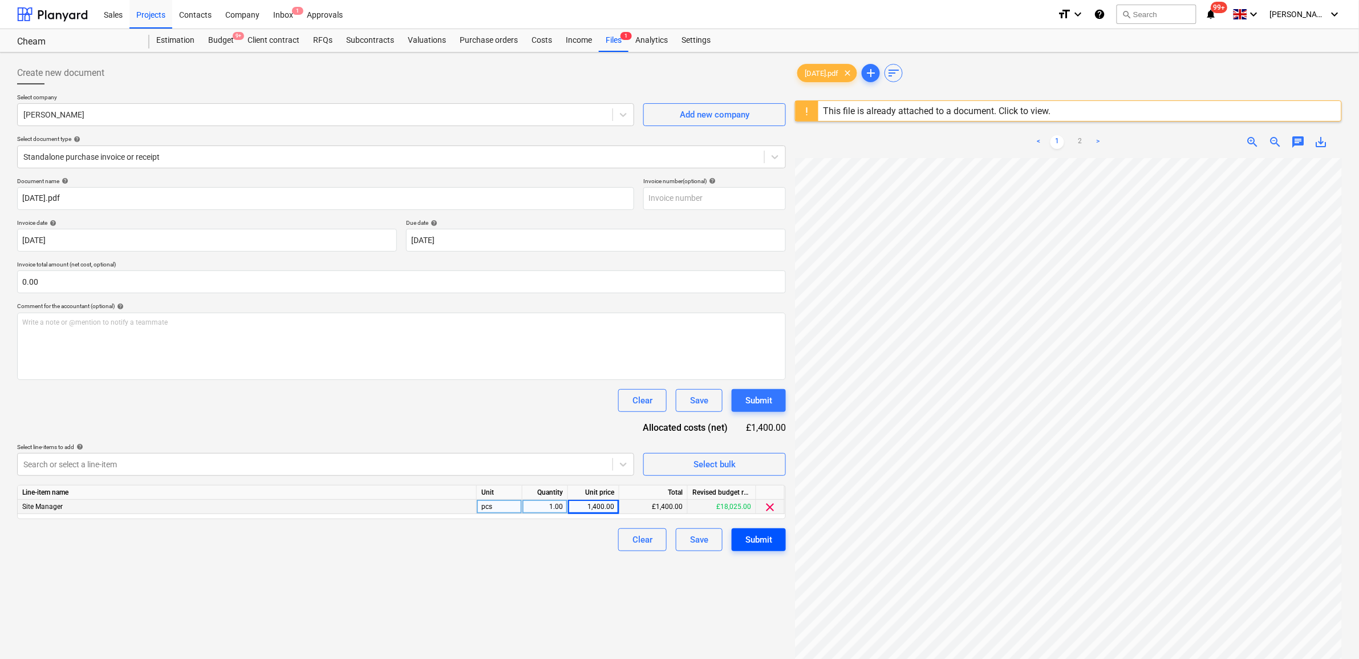
click at [764, 539] on div "Submit" at bounding box center [759, 539] width 27 height 15
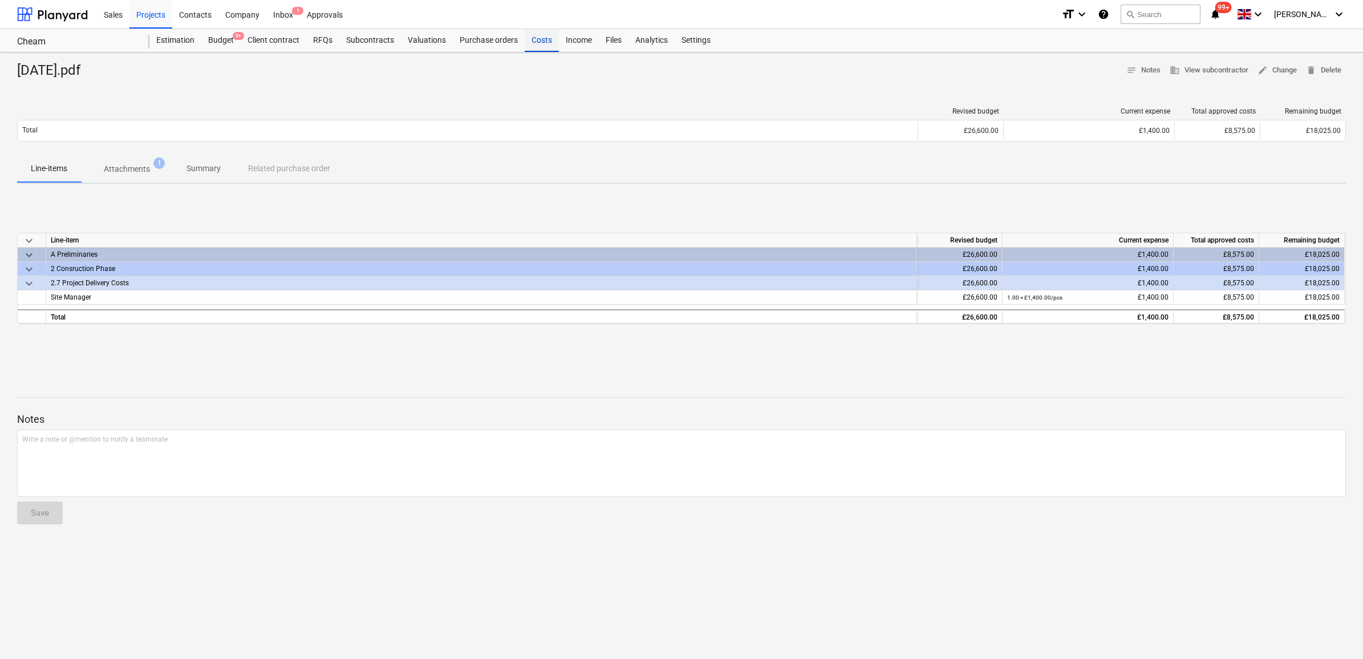
drag, startPoint x: 528, startPoint y: 39, endPoint x: 544, endPoint y: 46, distance: 16.9
click at [528, 39] on div "Costs" at bounding box center [542, 40] width 34 height 23
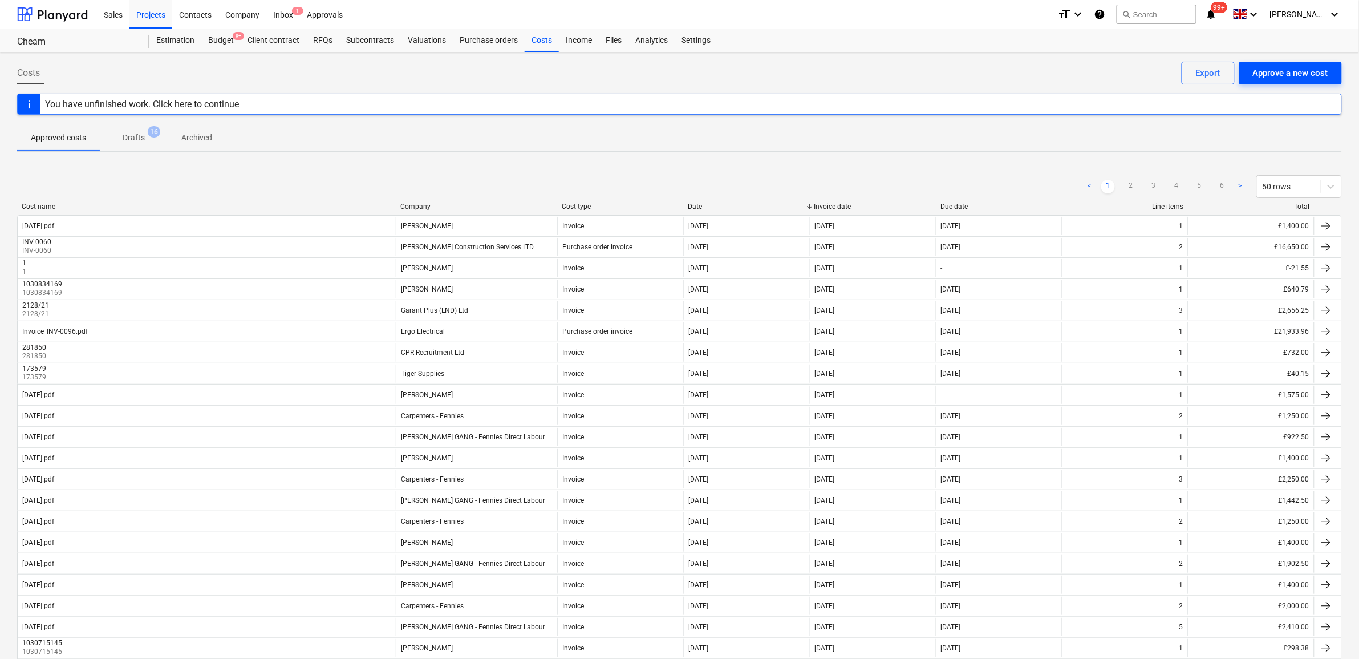
click at [1298, 76] on div "Approve a new cost" at bounding box center [1290, 73] width 75 height 15
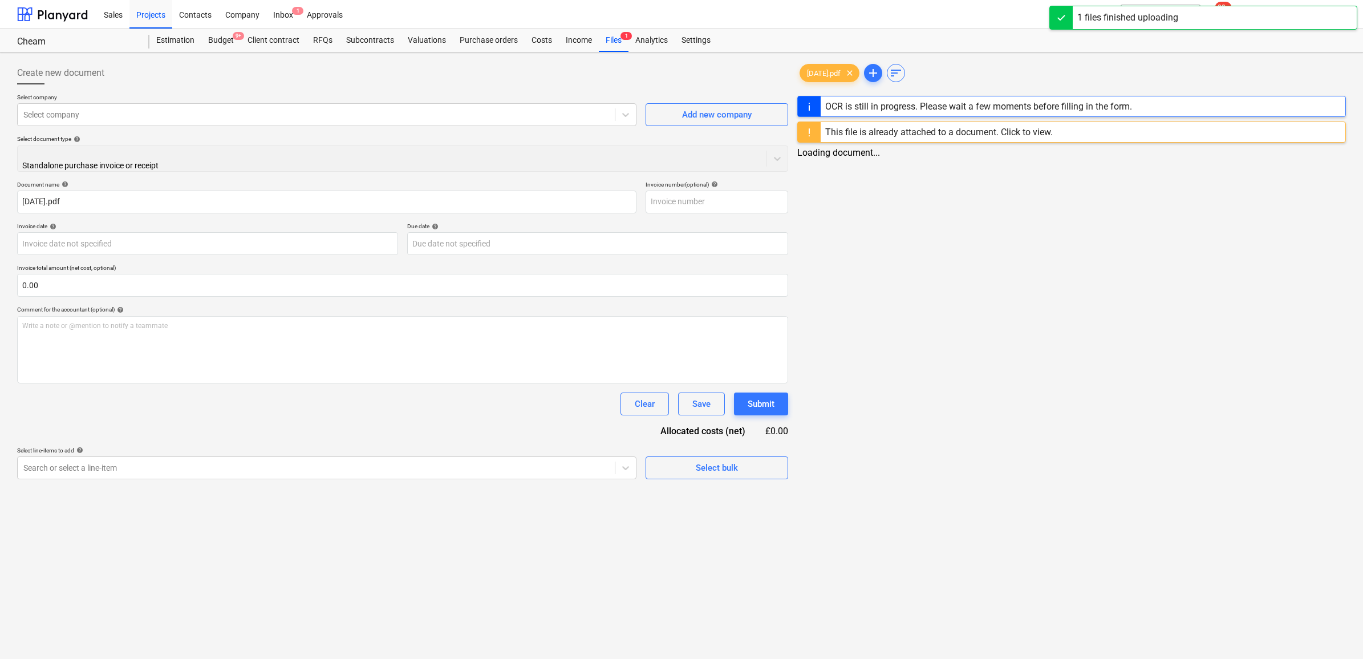
type input "[DATE].pdf"
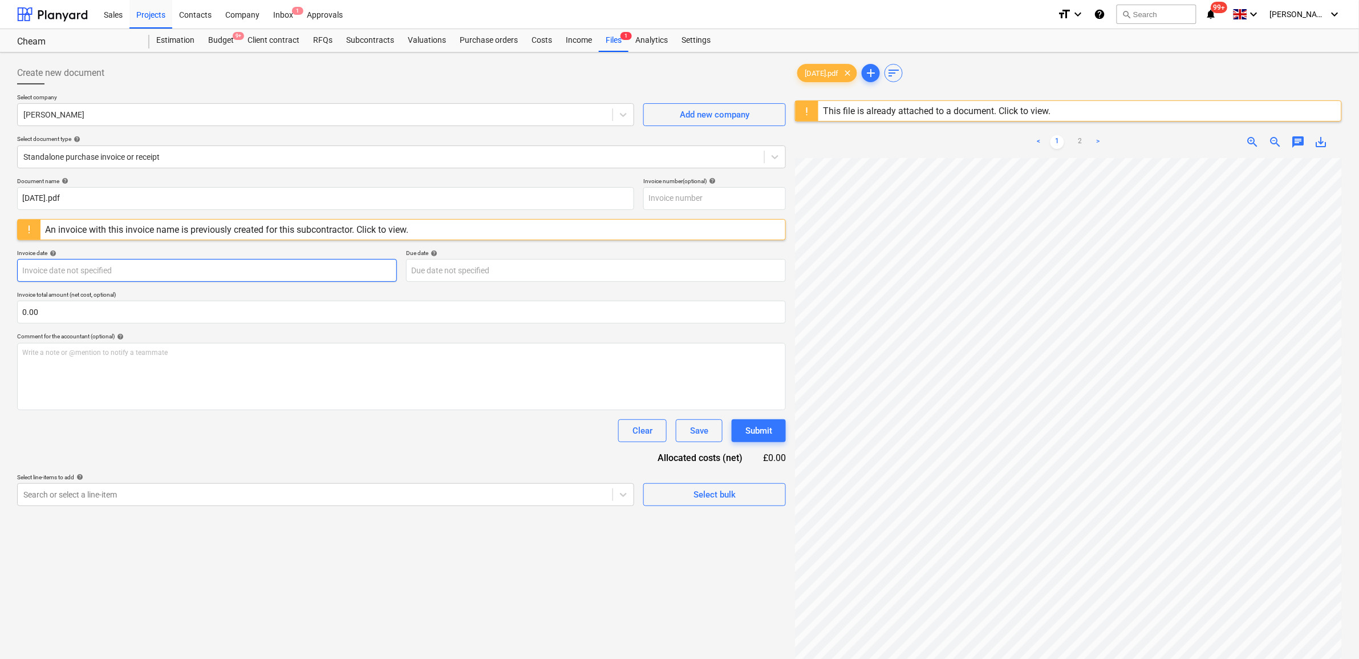
click at [123, 263] on body "Sales Projects Contacts Company Inbox 1 Approvals format_size keyboard_arrow_do…" at bounding box center [679, 329] width 1359 height 659
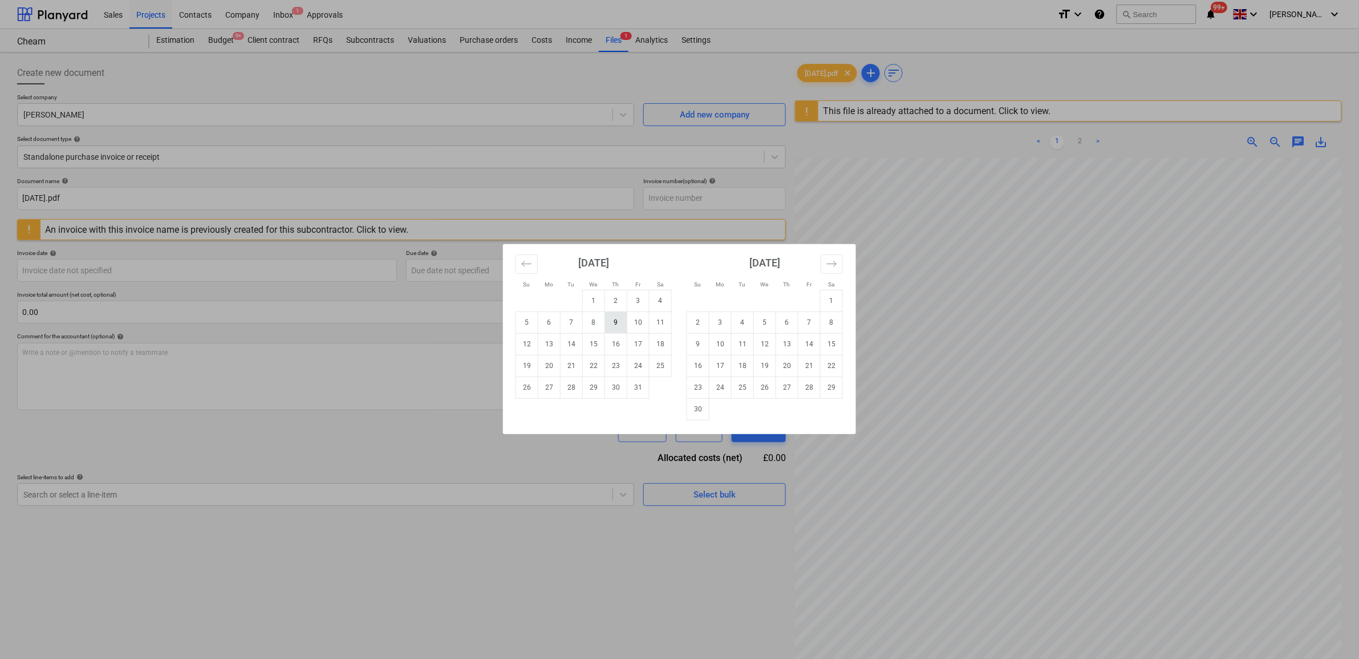
click at [619, 327] on td "9" at bounding box center [616, 322] width 22 height 22
type input "[DATE]"
click at [536, 277] on body "Sales Projects Contacts Company Inbox 1 Approvals format_size keyboard_arrow_do…" at bounding box center [679, 329] width 1359 height 659
click at [632, 324] on td "10" at bounding box center [638, 322] width 22 height 22
type input "[DATE]"
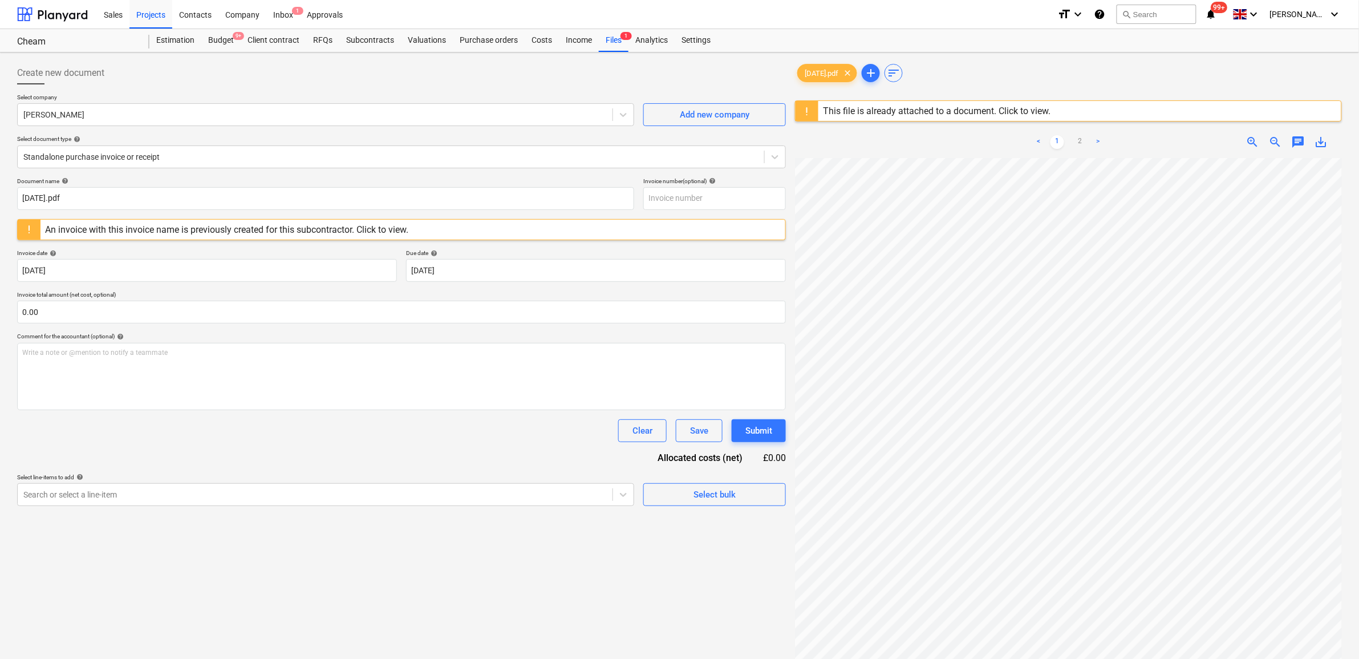
click at [217, 439] on div "Clear Save Submit" at bounding box center [401, 430] width 769 height 23
click at [133, 496] on body "Sales Projects Contacts Company Inbox 1 Approvals format_size keyboard_arrow_do…" at bounding box center [679, 329] width 1359 height 659
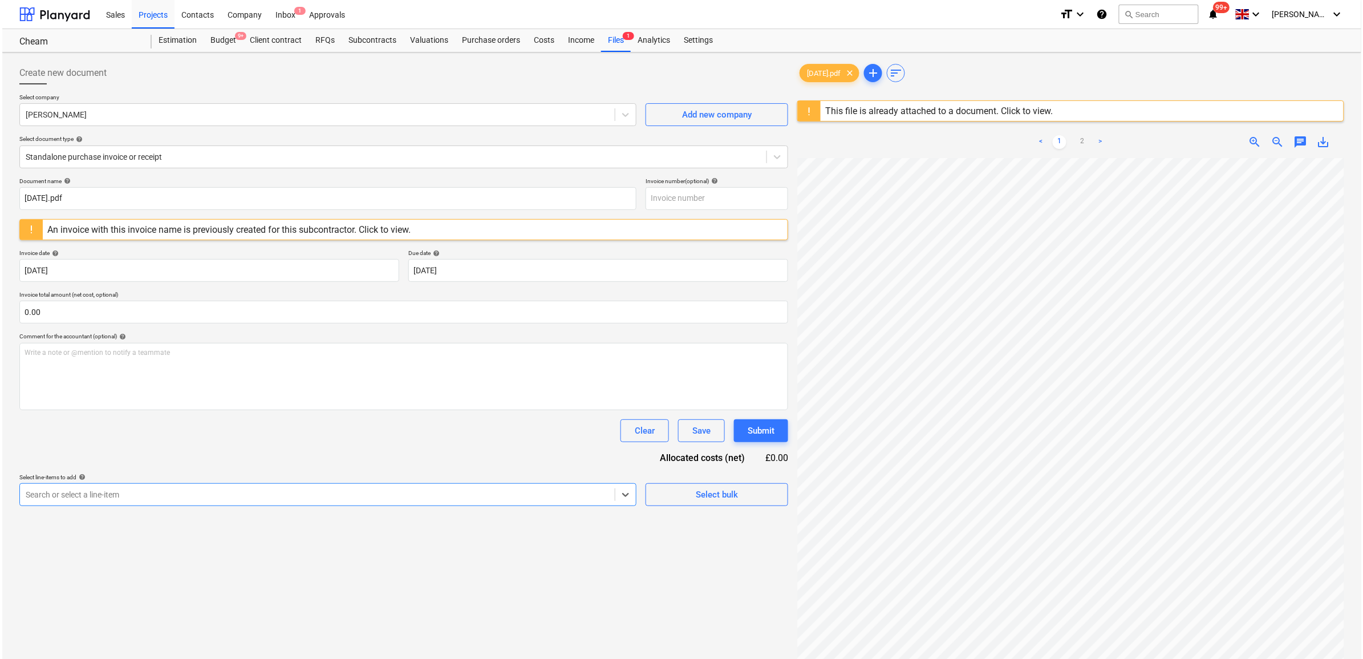
scroll to position [30, 0]
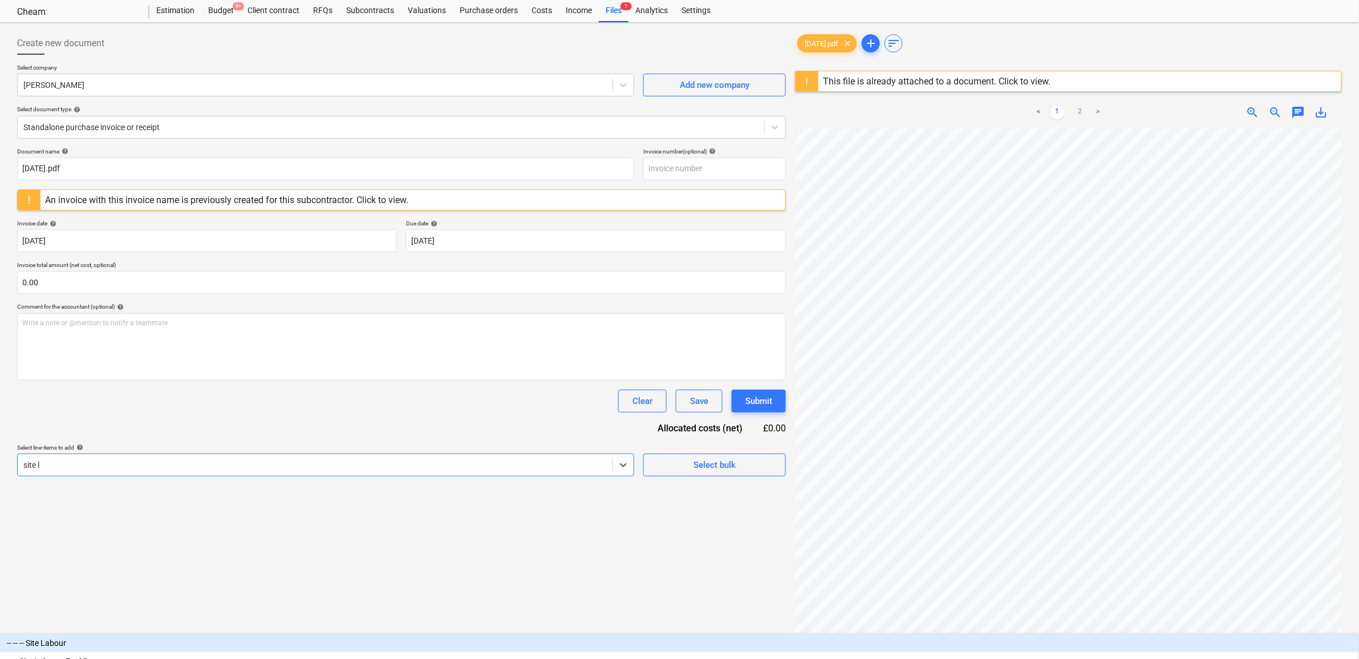
type input "site la"
click at [192, 634] on div "-- -- -- Site Labour" at bounding box center [679, 643] width 1359 height 18
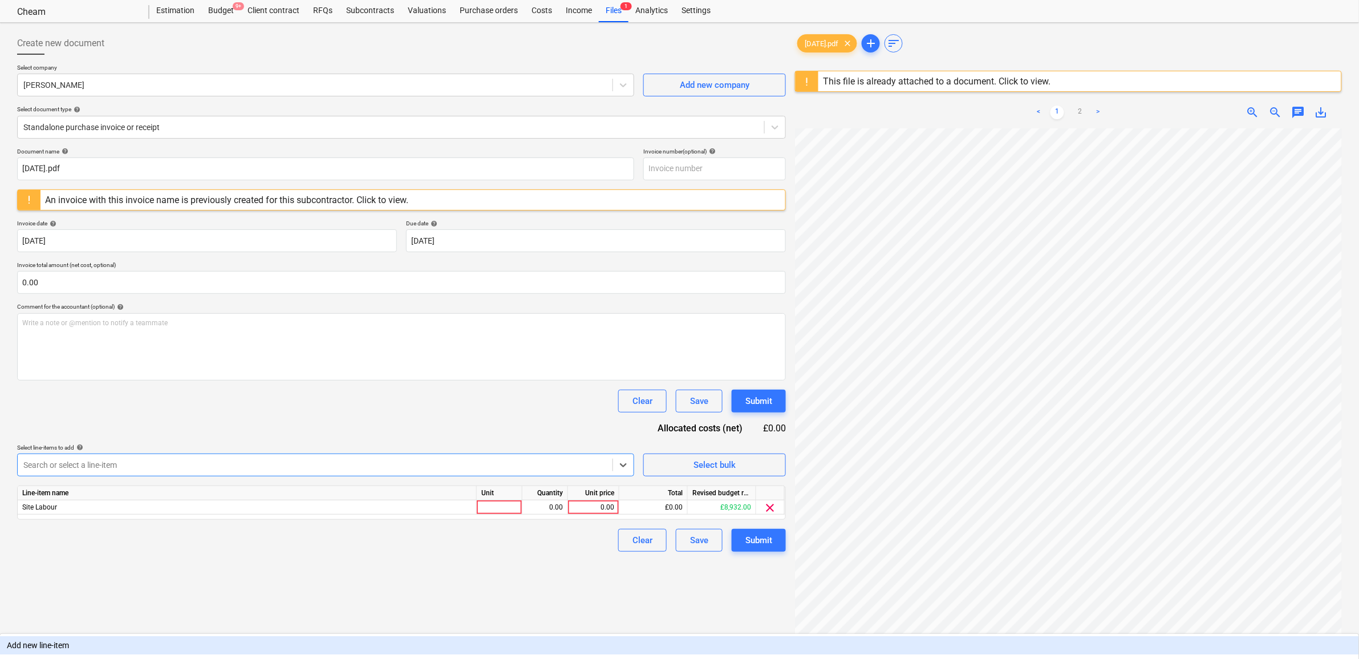
click at [157, 409] on div "Clear Save Submit" at bounding box center [401, 401] width 769 height 23
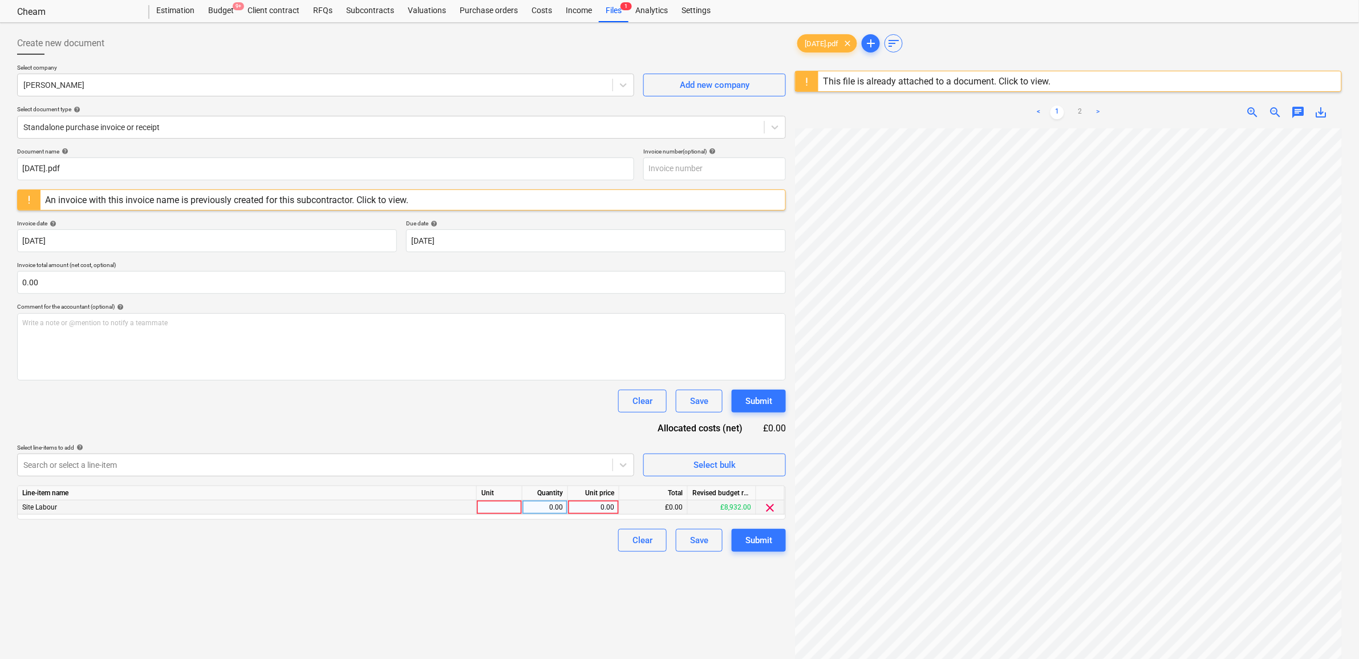
click at [594, 506] on div "0.00" at bounding box center [594, 507] width 42 height 14
type input "750"
click at [500, 572] on div "Create new document Select company [PERSON_NAME] Add new company Select documen…" at bounding box center [402, 393] width 778 height 732
click at [764, 540] on div "Submit" at bounding box center [759, 540] width 27 height 15
